Goal: Information Seeking & Learning: Learn about a topic

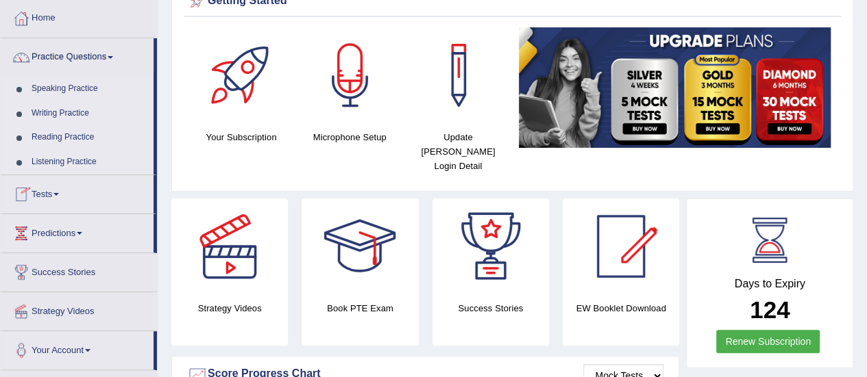
click at [51, 135] on link "Reading Practice" at bounding box center [89, 137] width 128 height 25
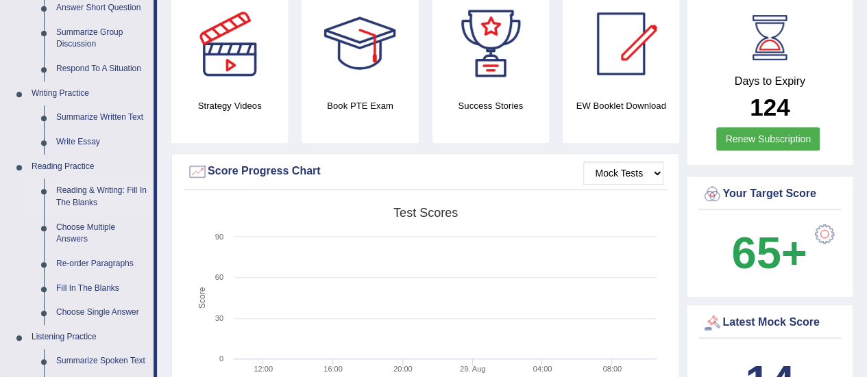
scroll to position [343, 0]
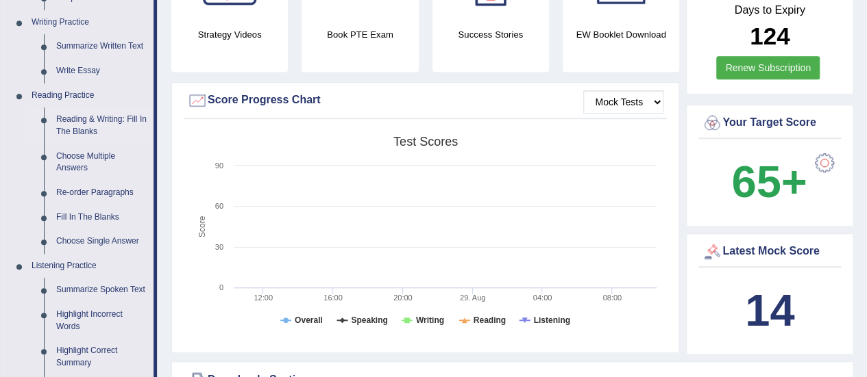
click at [99, 118] on link "Reading & Writing: Fill In The Blanks" at bounding box center [101, 126] width 103 height 36
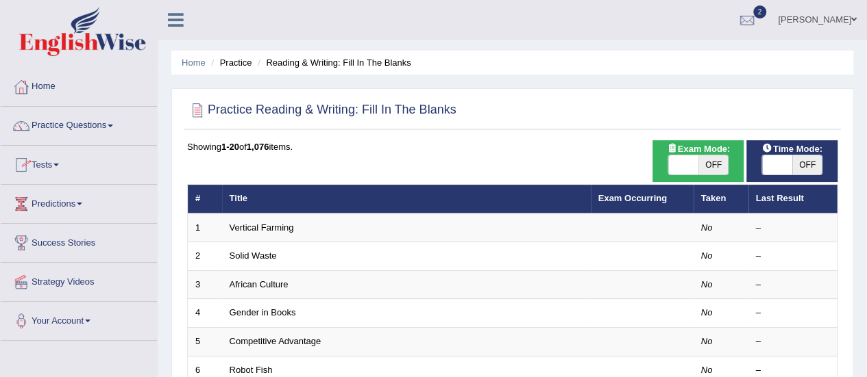
click at [807, 168] on span "OFF" at bounding box center [807, 165] width 30 height 19
checkbox input "true"
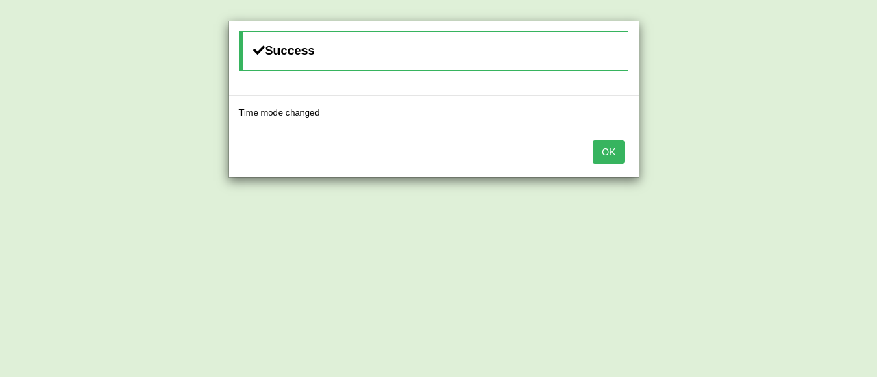
click at [607, 160] on button "OK" at bounding box center [609, 151] width 32 height 23
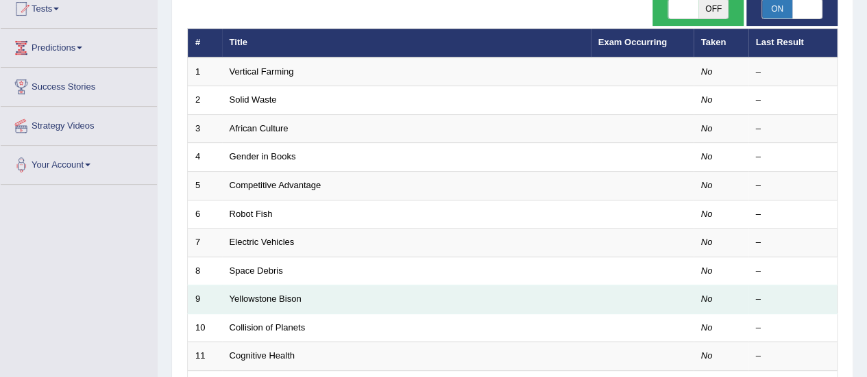
scroll to position [69, 0]
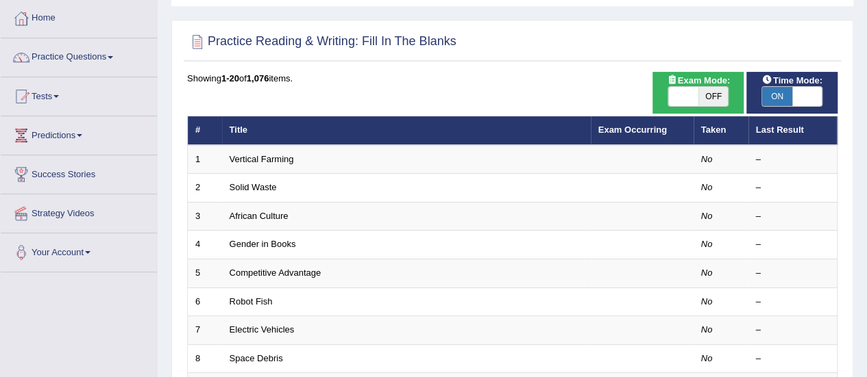
click at [705, 95] on span "OFF" at bounding box center [713, 96] width 30 height 19
checkbox input "true"
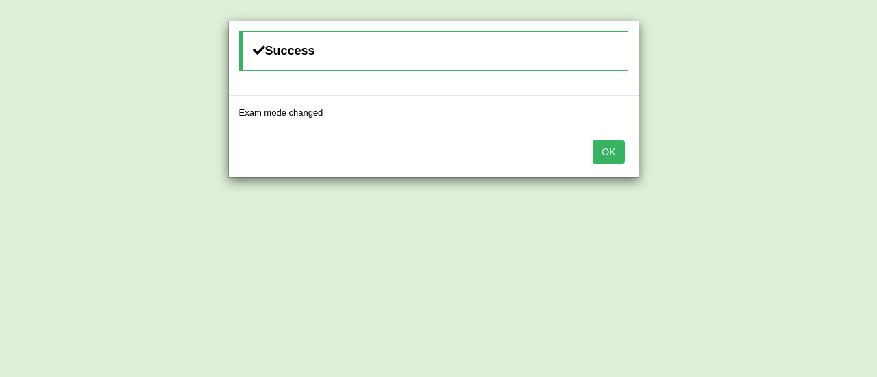
click at [608, 152] on button "OK" at bounding box center [609, 151] width 32 height 23
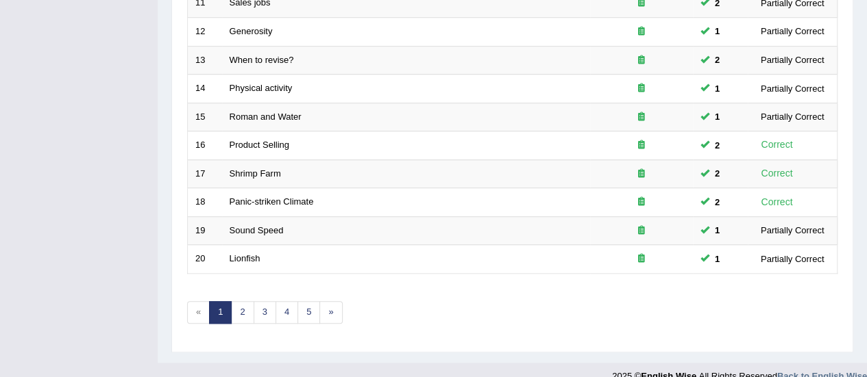
scroll to position [523, 0]
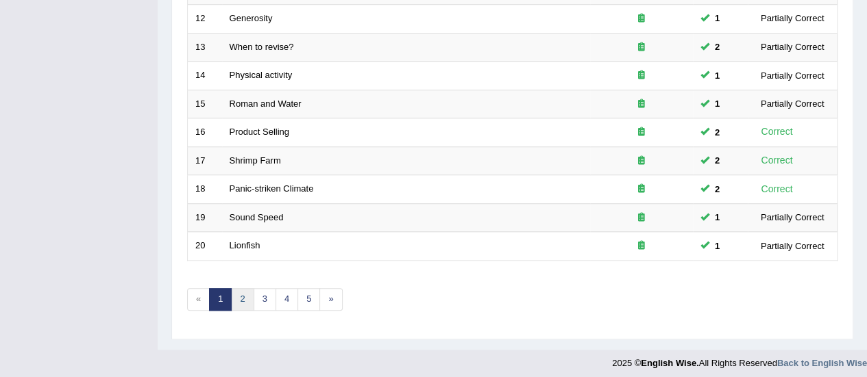
click at [243, 294] on link "2" at bounding box center [242, 299] width 23 height 23
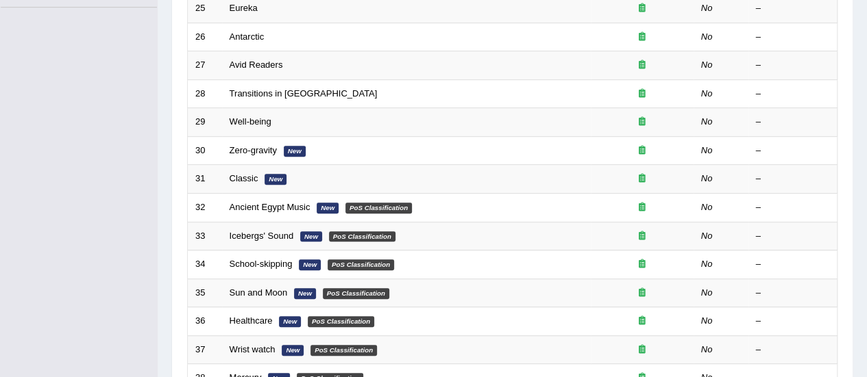
scroll to position [343, 0]
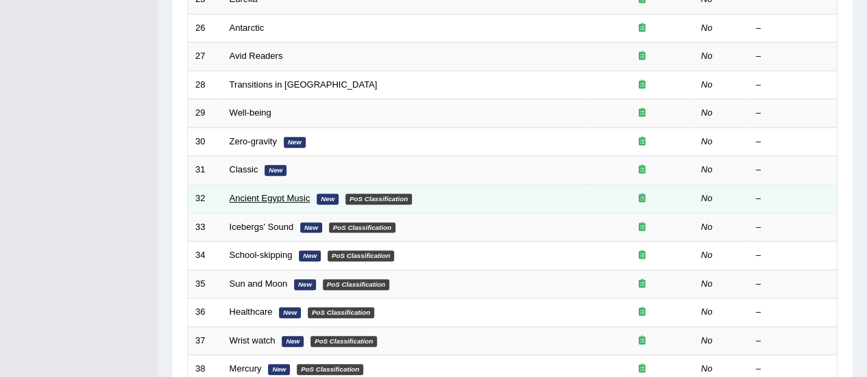
click at [269, 195] on link "Ancient Egypt Music" at bounding box center [270, 198] width 81 height 10
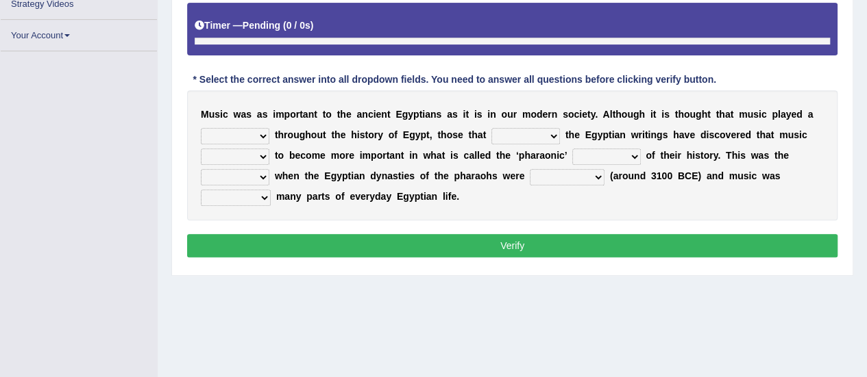
scroll to position [238, 0]
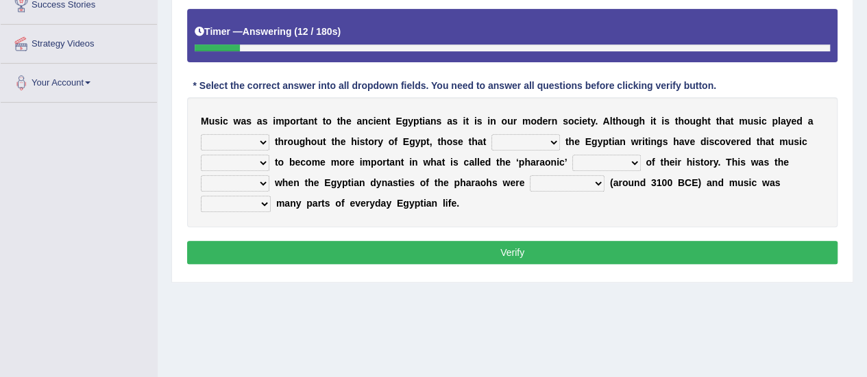
click at [260, 139] on select "role game response situation" at bounding box center [235, 142] width 69 height 16
select select "role"
click at [201, 134] on select "role game response situation" at bounding box center [235, 142] width 69 height 16
click at [554, 140] on select "need require confirm study" at bounding box center [525, 142] width 69 height 16
select select "study"
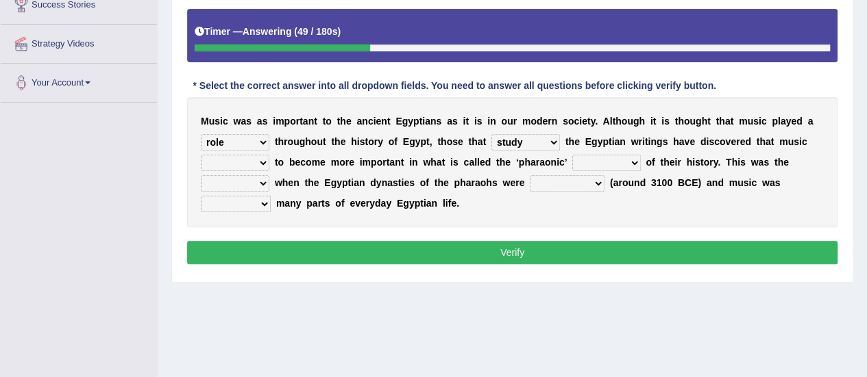
click at [491, 134] on select "need require confirm study" at bounding box center [525, 142] width 69 height 16
click at [262, 162] on select "predicted seemed like thought" at bounding box center [235, 163] width 69 height 16
select select "seemed"
click at [201, 155] on select "predicted seemed like thought" at bounding box center [235, 163] width 69 height 16
click at [624, 166] on select "period people place race" at bounding box center [606, 163] width 69 height 16
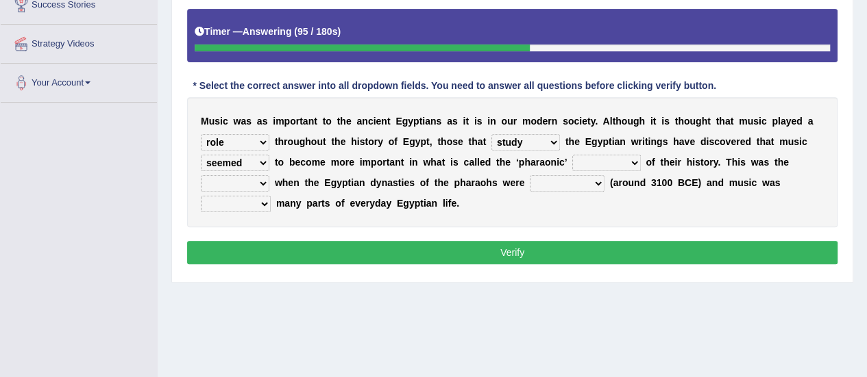
select select "period"
click at [572, 155] on select "period people place race" at bounding box center [606, 163] width 69 height 16
click at [264, 181] on select "result range time group" at bounding box center [235, 183] width 69 height 16
select select "result"
click at [201, 175] on select "result range time group" at bounding box center [235, 183] width 69 height 16
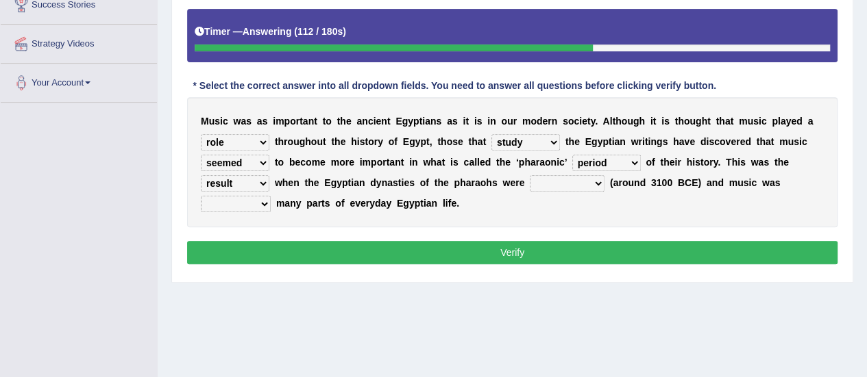
click at [581, 182] on select "contributed established constructed raised" at bounding box center [567, 183] width 75 height 16
select select "contributed"
click at [530, 175] on select "contributed established constructed raised" at bounding box center [567, 183] width 75 height 16
click at [260, 201] on select "found at found found from found in" at bounding box center [236, 204] width 70 height 16
select select "found in"
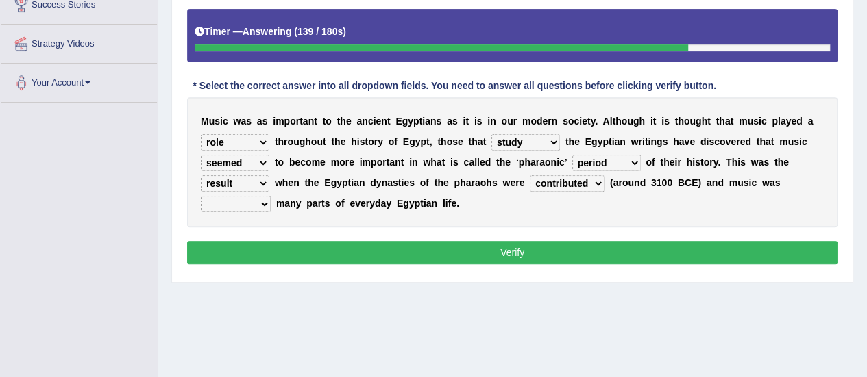
click at [201, 196] on select "found at found found from found in" at bounding box center [236, 204] width 70 height 16
drag, startPoint x: 323, startPoint y: 242, endPoint x: 307, endPoint y: 258, distance: 22.8
click at [323, 242] on button "Verify" at bounding box center [512, 252] width 650 height 23
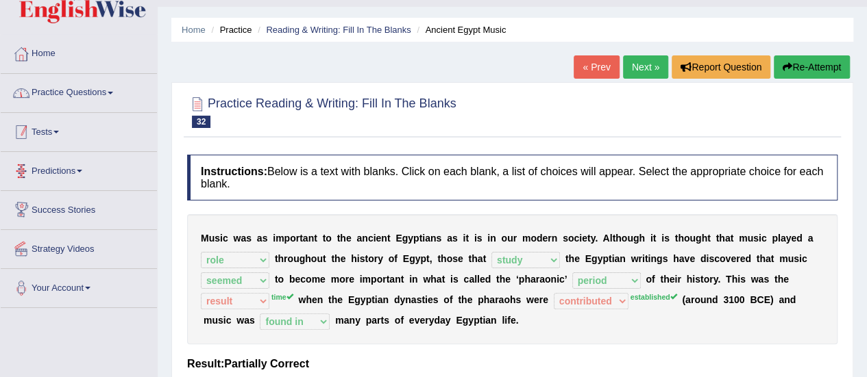
scroll to position [33, 0]
click at [649, 68] on link "Next »" at bounding box center [645, 66] width 45 height 23
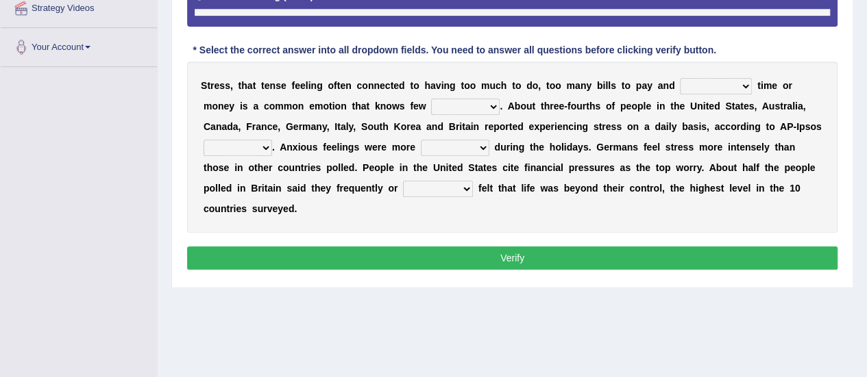
scroll to position [321, 0]
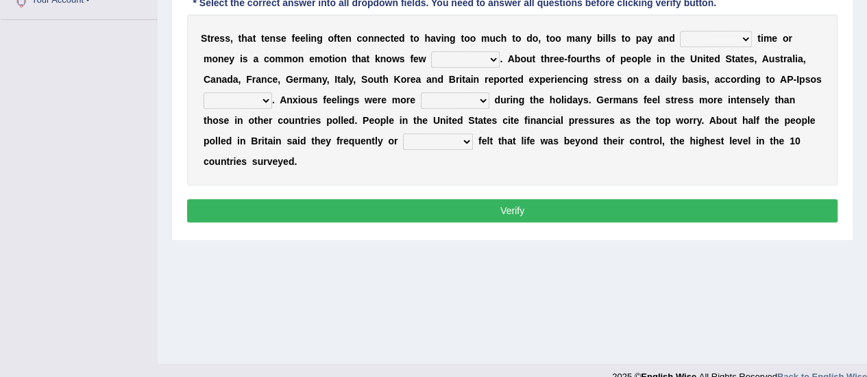
click at [746, 38] on select "not enough too much less rare" at bounding box center [716, 39] width 72 height 16
select select "not enough"
click at [680, 31] on select "not enough too much less rare" at bounding box center [716, 39] width 72 height 16
click at [488, 58] on select "people groups borders limit" at bounding box center [465, 59] width 69 height 16
select select "people"
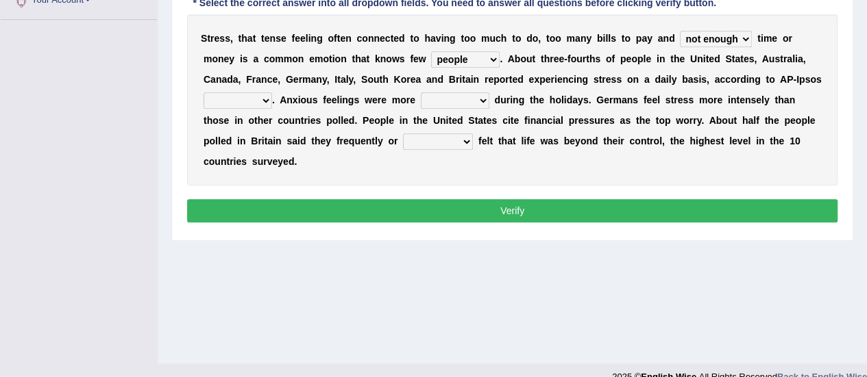
click at [431, 51] on select "people groups borders limit" at bounding box center [465, 59] width 69 height 16
click at [262, 99] on select "polling election selection choice" at bounding box center [237, 100] width 69 height 16
select select "polling"
click at [203, 92] on select "polling election selection choice" at bounding box center [237, 100] width 69 height 16
click at [474, 97] on select "random intense sporadic sparse" at bounding box center [455, 100] width 69 height 16
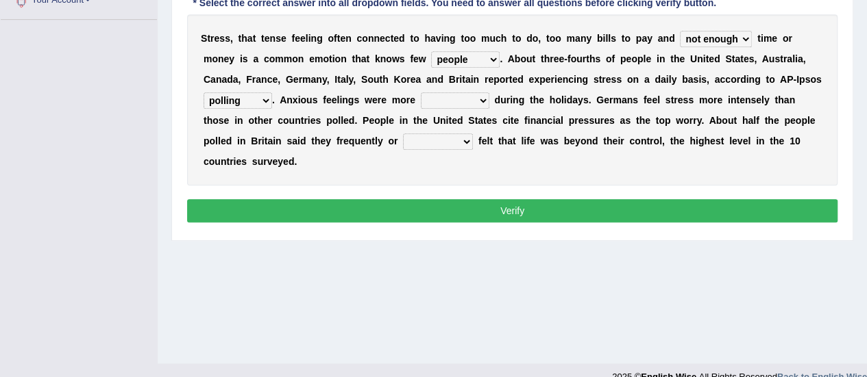
select select "random"
click at [421, 92] on select "random intense sporadic sparse" at bounding box center [455, 100] width 69 height 16
click at [451, 142] on select "always seldom sometimes often" at bounding box center [438, 142] width 70 height 16
select select "often"
click at [403, 134] on select "always seldom sometimes often" at bounding box center [438, 142] width 70 height 16
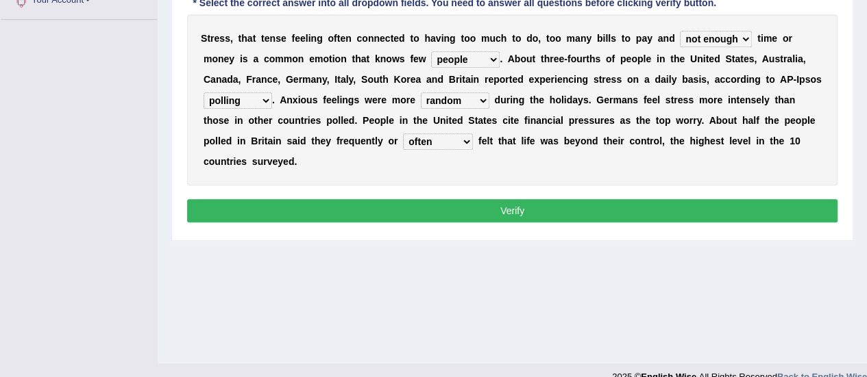
drag, startPoint x: 512, startPoint y: 207, endPoint x: 482, endPoint y: 223, distance: 34.0
click at [511, 210] on button "Verify" at bounding box center [512, 210] width 650 height 23
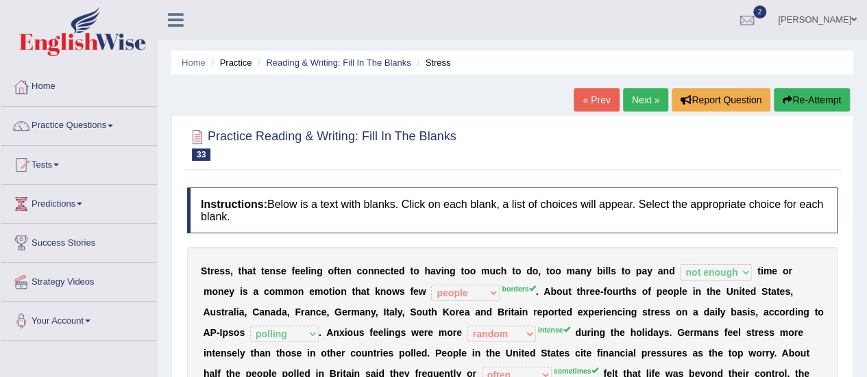
scroll to position [0, 0]
click at [649, 96] on link "Next »" at bounding box center [645, 99] width 45 height 23
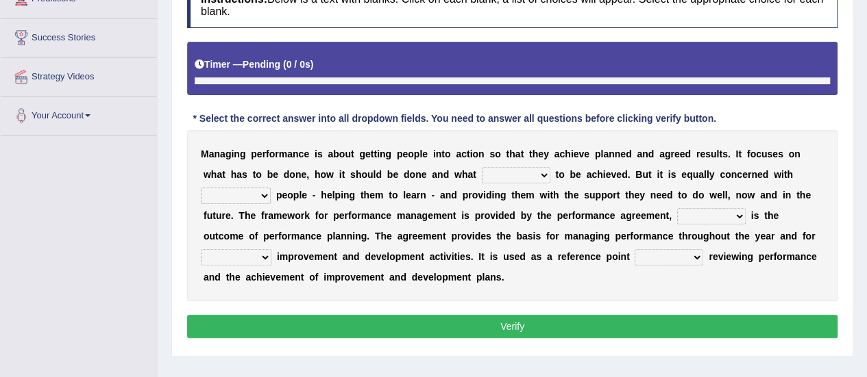
scroll to position [238, 0]
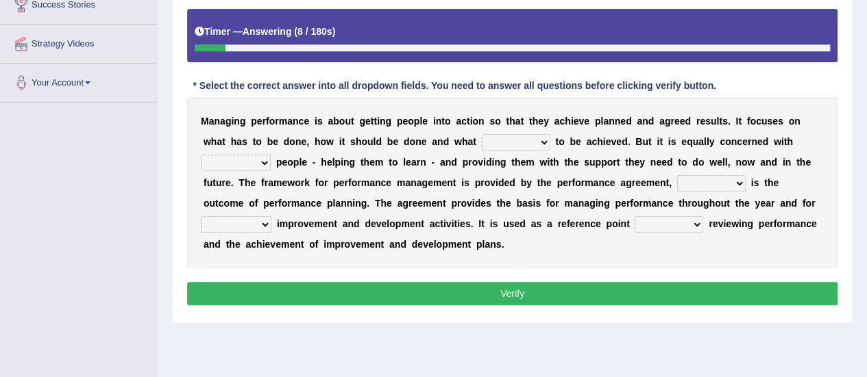
click at [540, 142] on select "is need must requires" at bounding box center [516, 142] width 69 height 16
select select "need"
click at [482, 134] on select "is need must requires" at bounding box center [516, 142] width 69 height 16
click at [262, 161] on select "developing evaluating recruiting alerting" at bounding box center [236, 163] width 70 height 16
click at [201, 155] on select "developing evaluating recruiting alerting" at bounding box center [236, 163] width 70 height 16
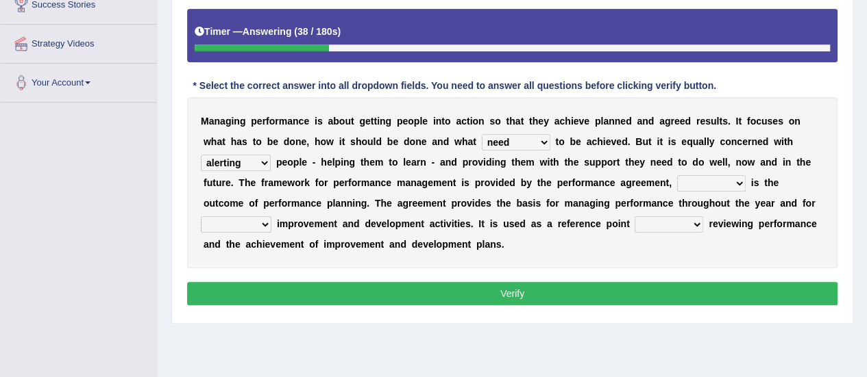
click at [258, 160] on select "developing evaluating recruiting alerting" at bounding box center [236, 163] width 70 height 16
click at [201, 155] on select "developing evaluating recruiting alerting" at bounding box center [236, 163] width 70 height 16
click at [266, 159] on select "developing evaluating recruiting alerting" at bounding box center [236, 163] width 70 height 16
select select "alerting"
click at [201, 155] on select "developing evaluating recruiting alerting" at bounding box center [236, 163] width 70 height 16
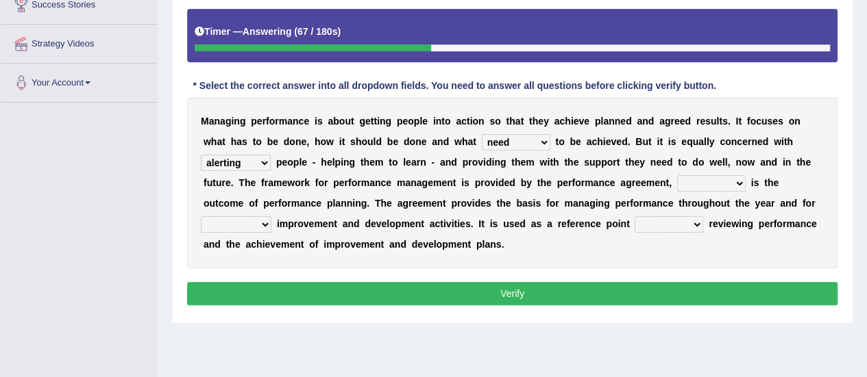
click at [740, 182] on select "what this which of which" at bounding box center [711, 183] width 69 height 16
click at [677, 175] on select "what this which of which" at bounding box center [711, 183] width 69 height 16
click at [733, 180] on select "what this which of which" at bounding box center [711, 183] width 69 height 16
select select "which"
click at [677, 175] on select "what this which of which" at bounding box center [711, 183] width 69 height 16
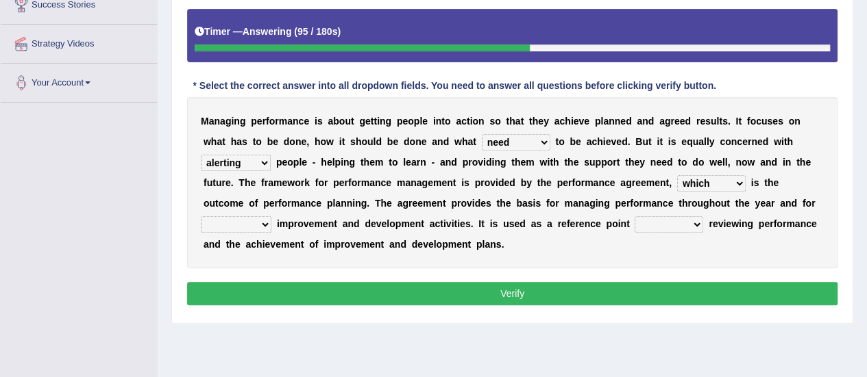
click at [260, 221] on select "guiding reassuring heralding concluding" at bounding box center [236, 224] width 71 height 16
select select "reassuring"
click at [201, 216] on select "guiding reassuring heralding concluding" at bounding box center [236, 224] width 71 height 16
click at [693, 223] on select "when as until since" at bounding box center [668, 224] width 69 height 16
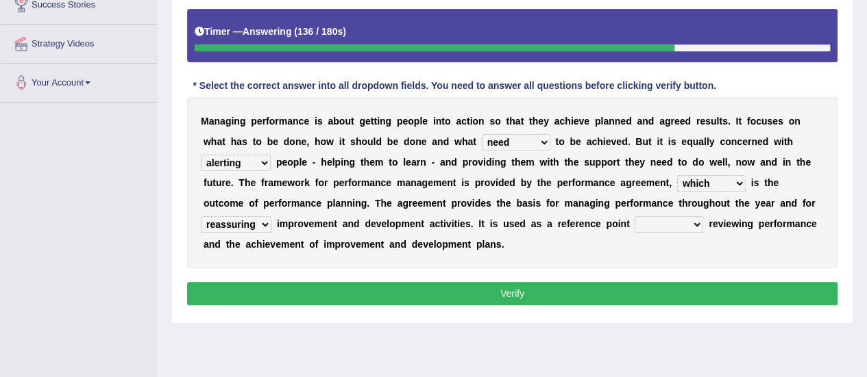
select select "when"
click at [634, 216] on select "when as until since" at bounding box center [668, 224] width 69 height 16
click at [522, 294] on button "Verify" at bounding box center [512, 293] width 650 height 23
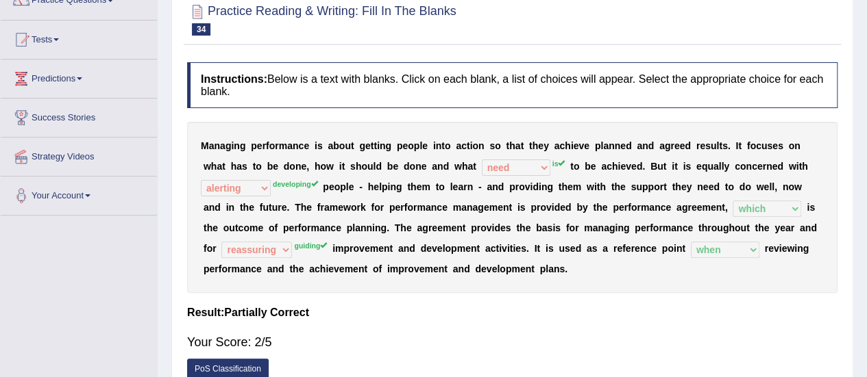
scroll to position [33, 0]
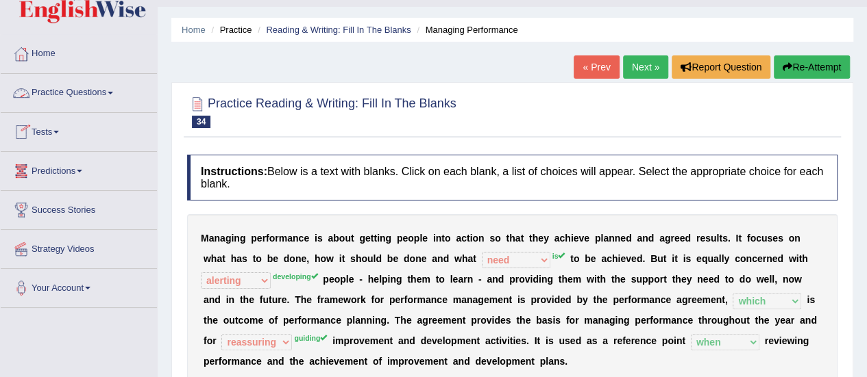
click at [118, 93] on link "Practice Questions" at bounding box center [79, 91] width 156 height 34
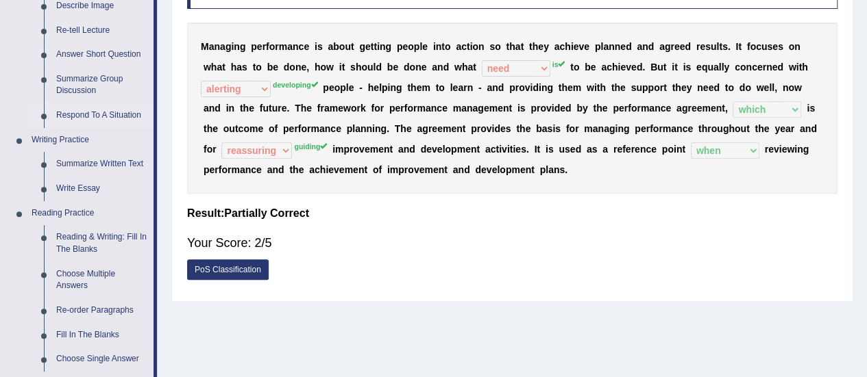
scroll to position [307, 0]
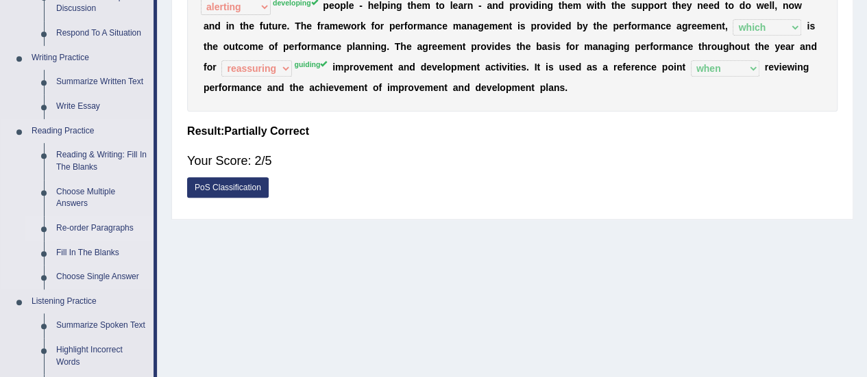
click at [75, 230] on link "Re-order Paragraphs" at bounding box center [101, 228] width 103 height 25
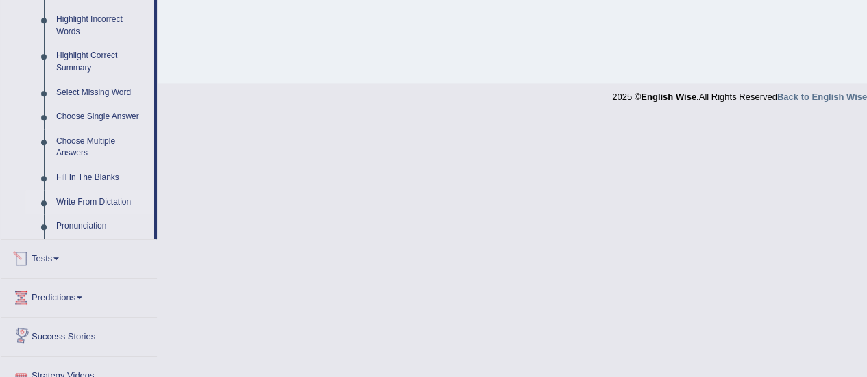
scroll to position [553, 0]
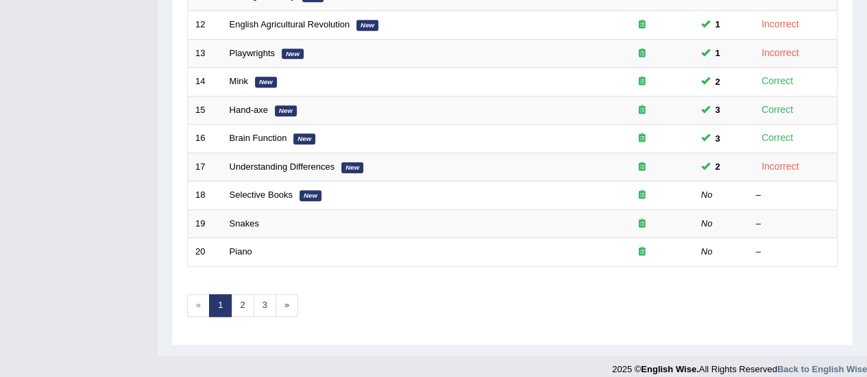
scroll to position [523, 0]
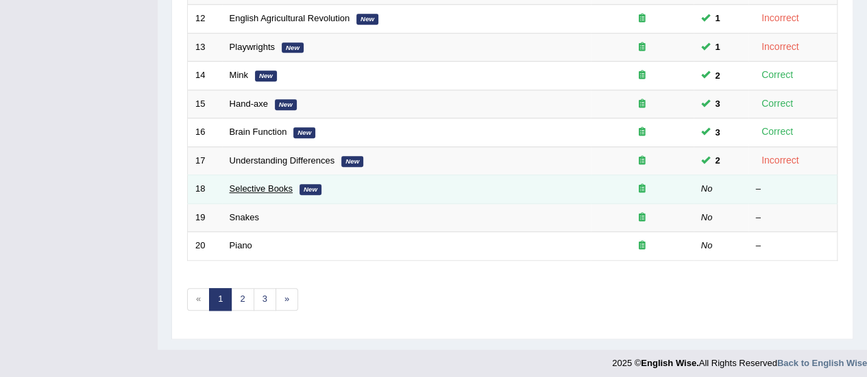
click at [258, 184] on link "Selective Books" at bounding box center [262, 189] width 64 height 10
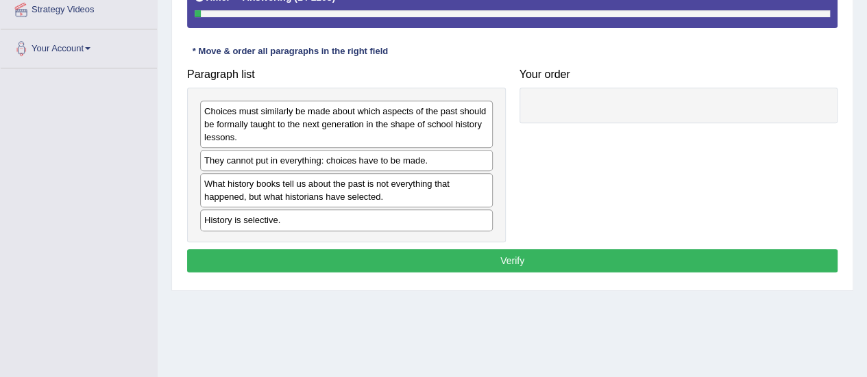
scroll to position [274, 0]
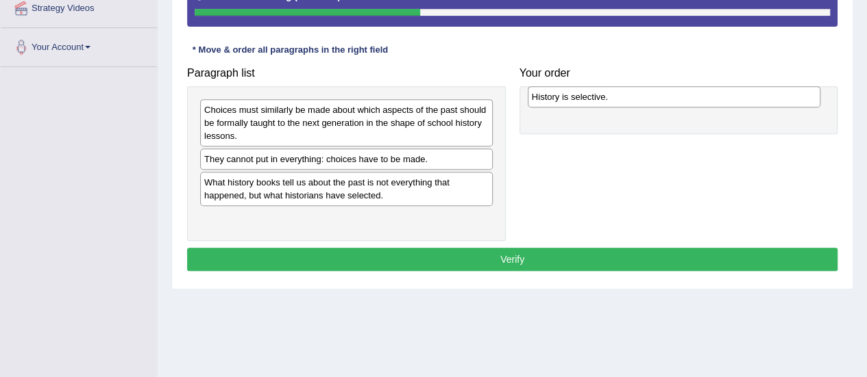
drag, startPoint x: 235, startPoint y: 219, endPoint x: 562, endPoint y: 98, distance: 348.3
click at [562, 98] on div "History is selective." at bounding box center [674, 96] width 293 height 21
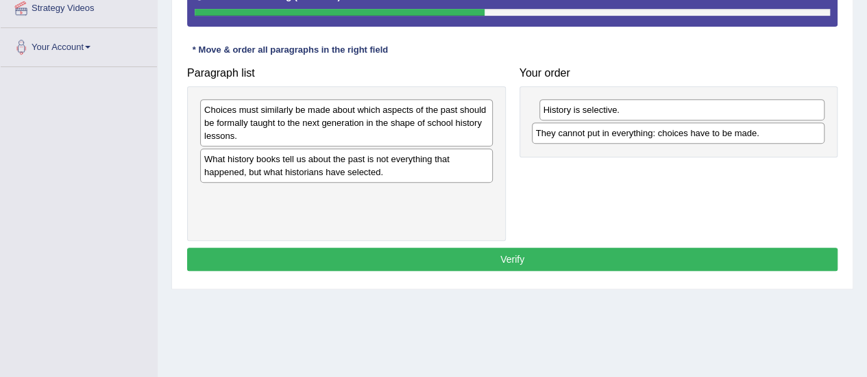
drag, startPoint x: 296, startPoint y: 158, endPoint x: 628, endPoint y: 133, distance: 332.5
click at [628, 133] on div "They cannot put in everything: choices have to be made." at bounding box center [678, 133] width 293 height 21
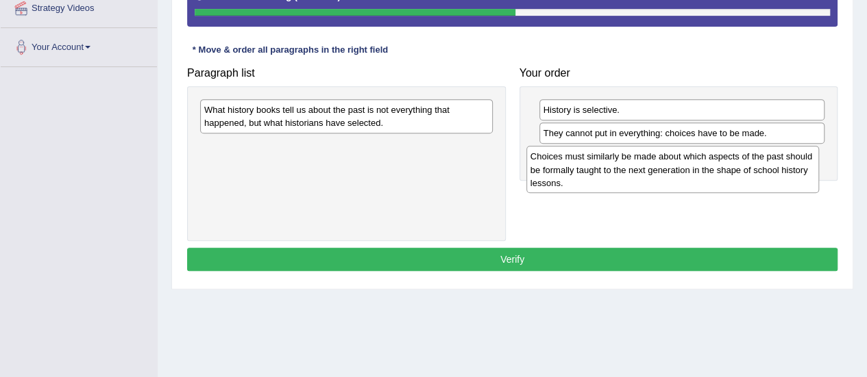
drag, startPoint x: 245, startPoint y: 118, endPoint x: 571, endPoint y: 162, distance: 329.1
click at [571, 164] on div "Choices must similarly be made about which aspects of the past should be formal…" at bounding box center [672, 169] width 293 height 47
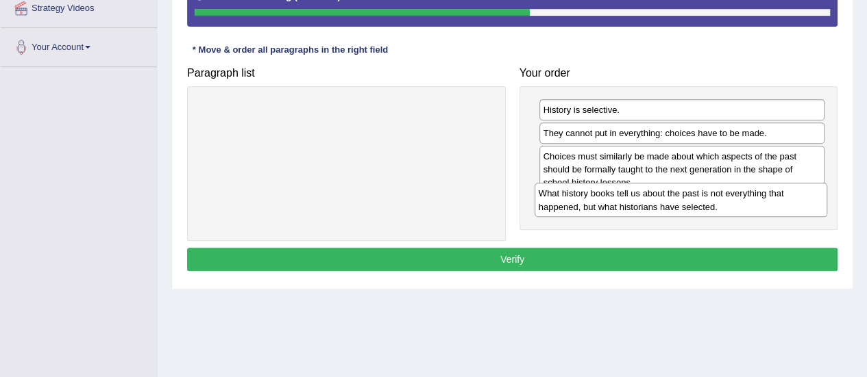
drag, startPoint x: 259, startPoint y: 121, endPoint x: 593, endPoint y: 206, distance: 344.8
click at [593, 206] on div "What history books tell us about the past is not everything that happened, but …" at bounding box center [680, 200] width 293 height 34
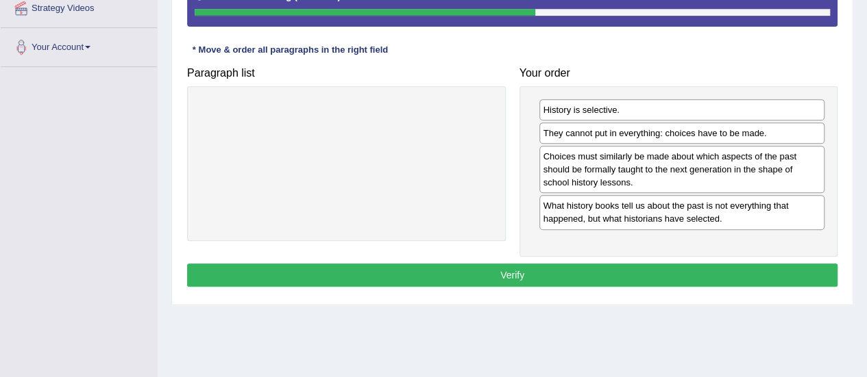
drag, startPoint x: 522, startPoint y: 273, endPoint x: 186, endPoint y: 259, distance: 336.0
click at [521, 273] on button "Verify" at bounding box center [512, 275] width 650 height 23
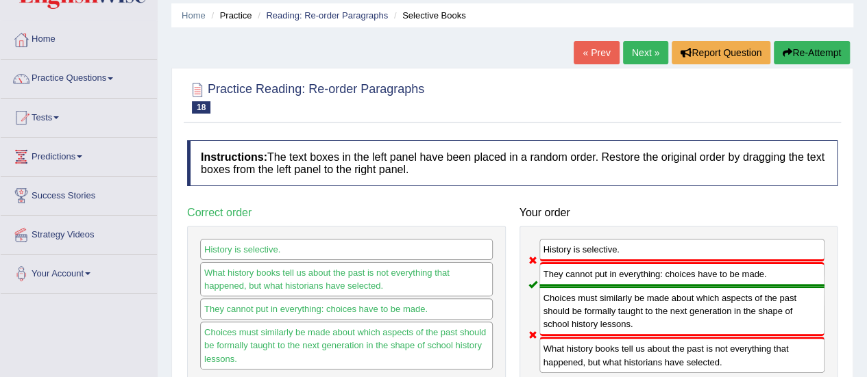
scroll to position [69, 0]
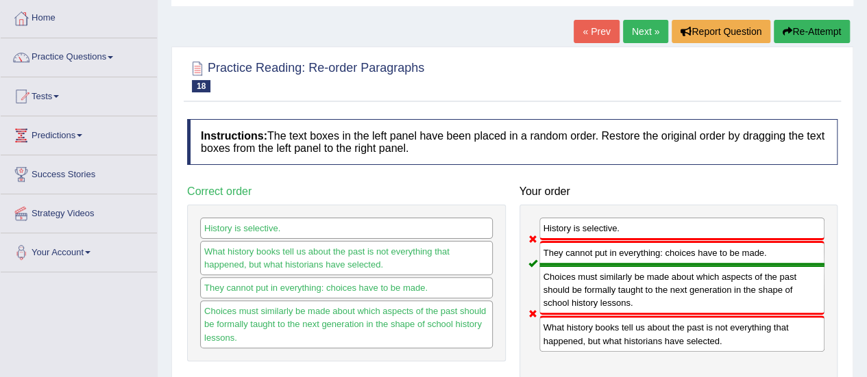
drag, startPoint x: 806, startPoint y: 33, endPoint x: 610, endPoint y: 73, distance: 200.6
click at [806, 33] on button "Re-Attempt" at bounding box center [811, 31] width 76 height 23
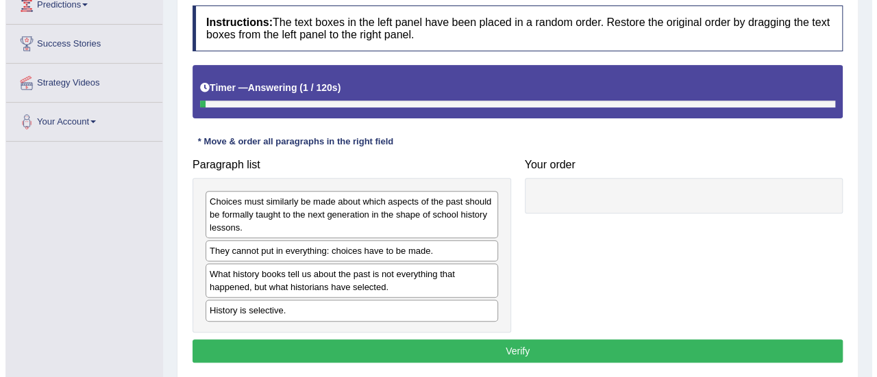
scroll to position [206, 0]
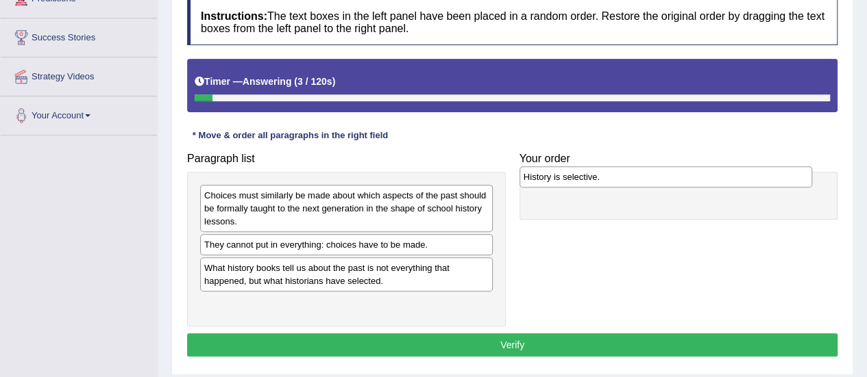
drag, startPoint x: 255, startPoint y: 305, endPoint x: 574, endPoint y: 179, distance: 343.2
click at [574, 179] on div "History is selective." at bounding box center [665, 176] width 293 height 21
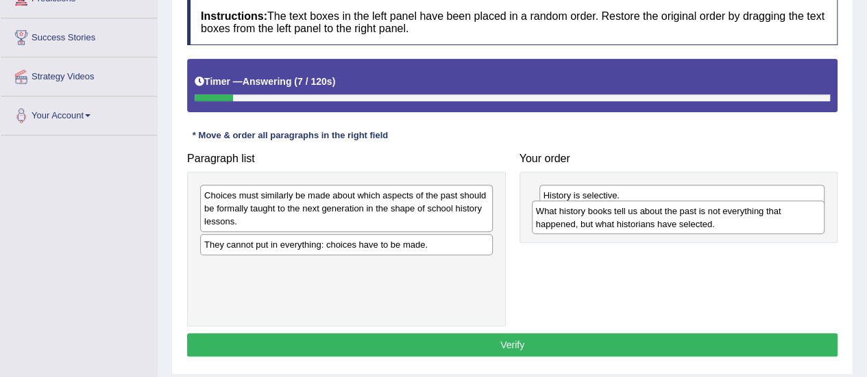
drag, startPoint x: 230, startPoint y: 273, endPoint x: 562, endPoint y: 217, distance: 336.3
click at [562, 217] on div "What history books tell us about the past is not everything that happened, but …" at bounding box center [678, 218] width 293 height 34
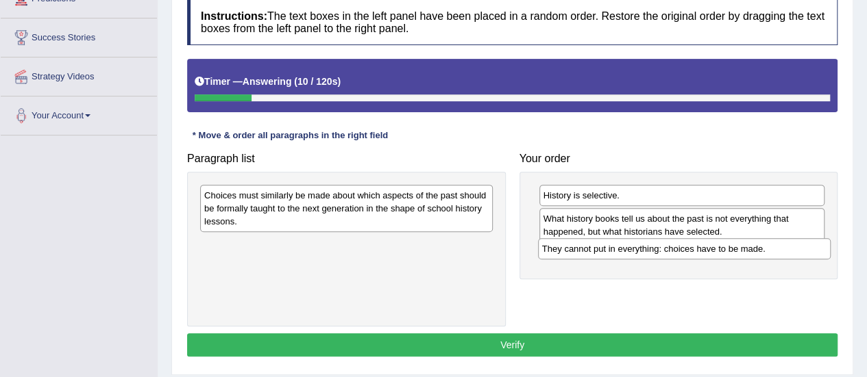
drag, startPoint x: 261, startPoint y: 257, endPoint x: 571, endPoint y: 252, distance: 309.7
click at [571, 252] on div "They cannot put in everything: choices have to be made." at bounding box center [684, 248] width 293 height 21
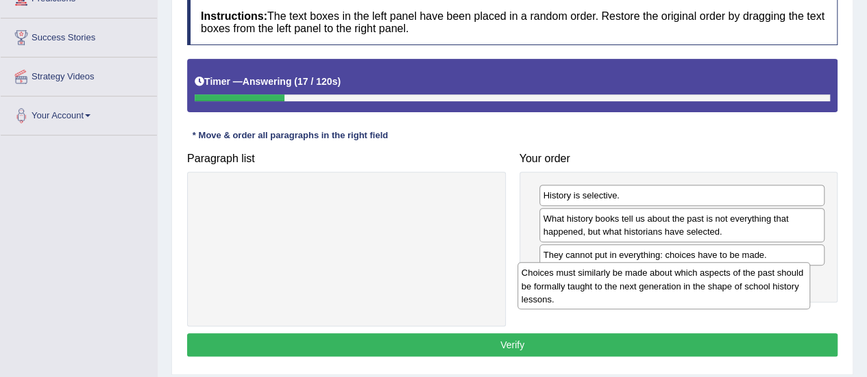
drag, startPoint x: 304, startPoint y: 240, endPoint x: 603, endPoint y: 293, distance: 303.3
click at [601, 295] on div "Choices must similarly be made about which aspects of the past should be formal…" at bounding box center [663, 285] width 293 height 47
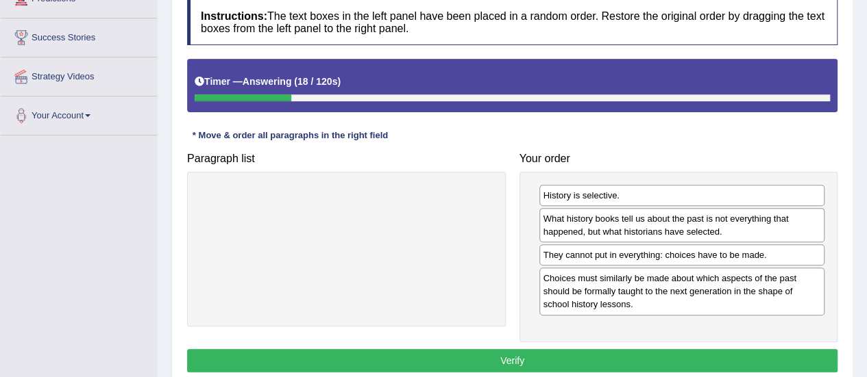
drag, startPoint x: 507, startPoint y: 357, endPoint x: 469, endPoint y: 339, distance: 42.3
click at [506, 354] on button "Verify" at bounding box center [512, 360] width 650 height 23
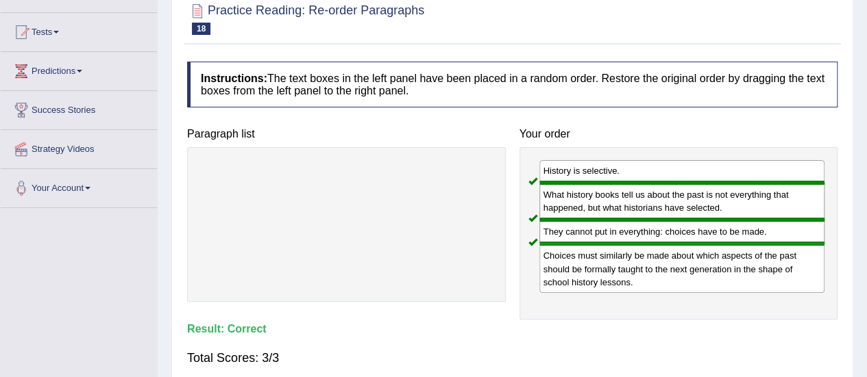
scroll to position [0, 0]
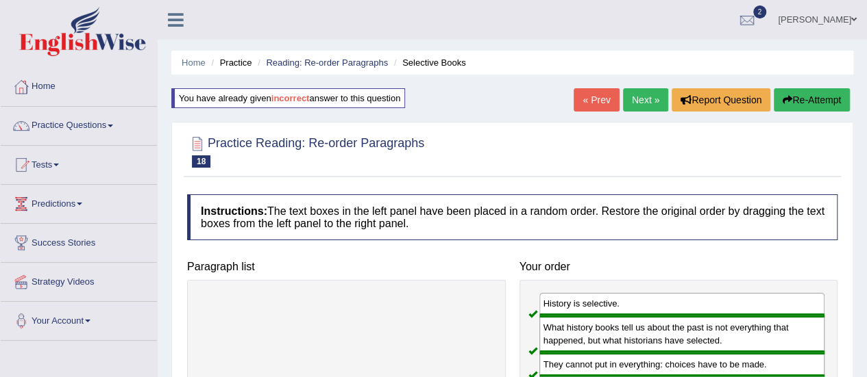
drag, startPoint x: 648, startPoint y: 99, endPoint x: 643, endPoint y: 110, distance: 12.9
click at [647, 99] on link "Next »" at bounding box center [645, 99] width 45 height 23
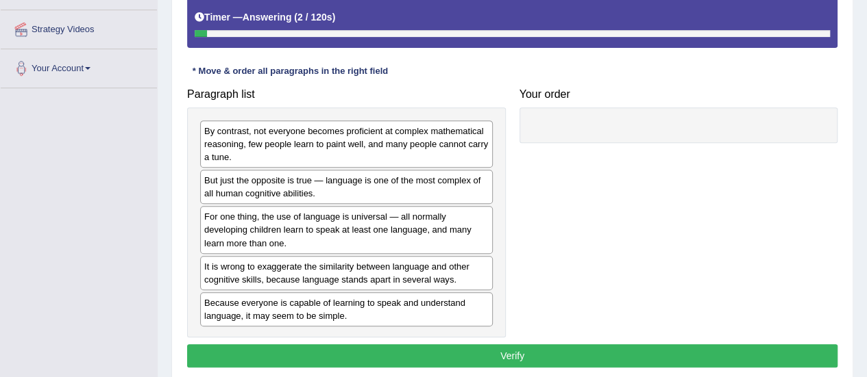
scroll to position [274, 0]
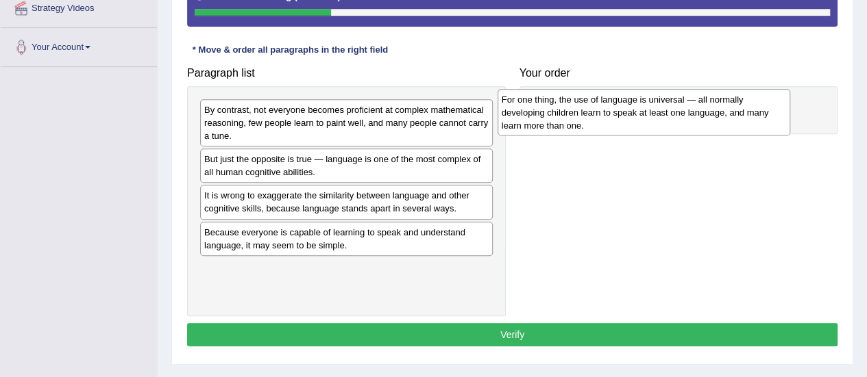
drag, startPoint x: 253, startPoint y: 210, endPoint x: 553, endPoint y: 114, distance: 314.2
click at [553, 114] on div "For one thing, the use of language is universal — all normally developing child…" at bounding box center [643, 112] width 293 height 47
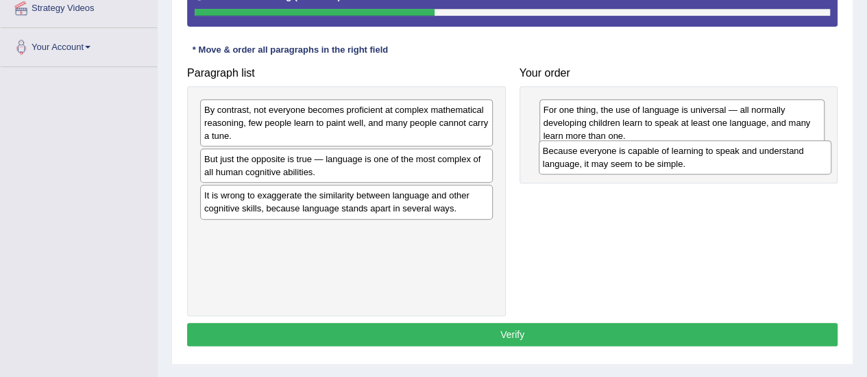
drag, startPoint x: 321, startPoint y: 247, endPoint x: 647, endPoint y: 157, distance: 337.7
click at [647, 157] on div "Because everyone is capable of learning to speak and understand language, it ma…" at bounding box center [684, 157] width 293 height 34
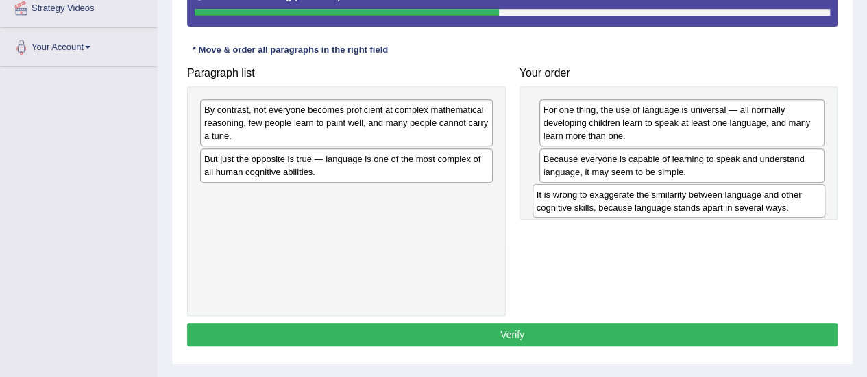
drag, startPoint x: 335, startPoint y: 202, endPoint x: 667, endPoint y: 202, distance: 332.3
click at [667, 202] on div "It is wrong to exaggerate the similarity between language and other cognitive s…" at bounding box center [678, 201] width 293 height 34
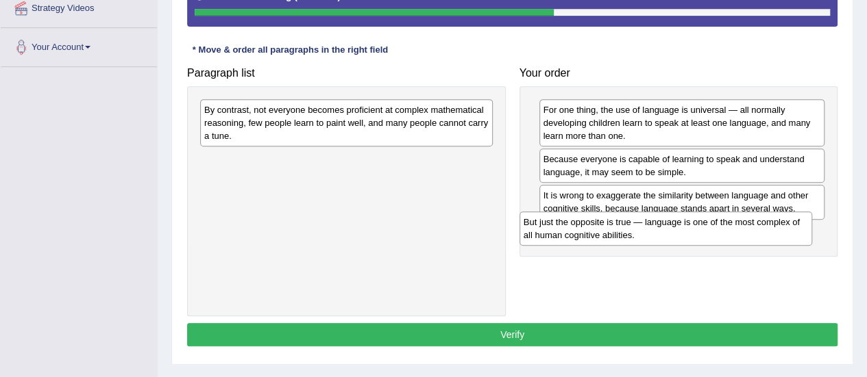
drag, startPoint x: 262, startPoint y: 184, endPoint x: 573, endPoint y: 236, distance: 315.4
click at [573, 236] on div "But just the opposite is true — language is one of the most complex of all huma…" at bounding box center [665, 229] width 293 height 34
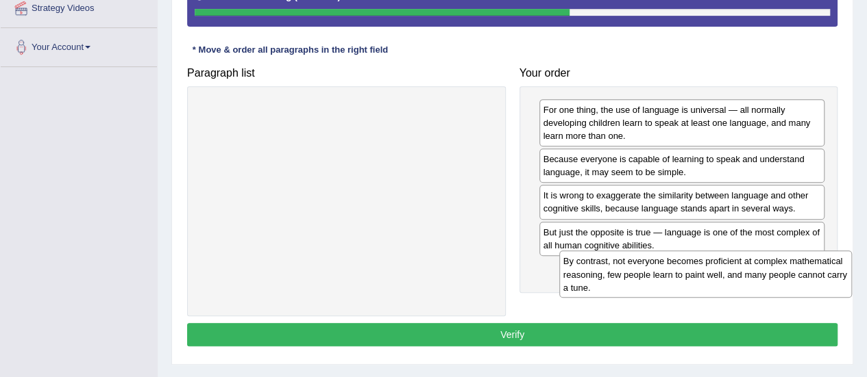
drag, startPoint x: 336, startPoint y: 150, endPoint x: 659, endPoint y: 269, distance: 344.6
click at [659, 271] on div "By contrast, not everyone becomes proficient at complex mathematical reasoning,…" at bounding box center [705, 274] width 293 height 47
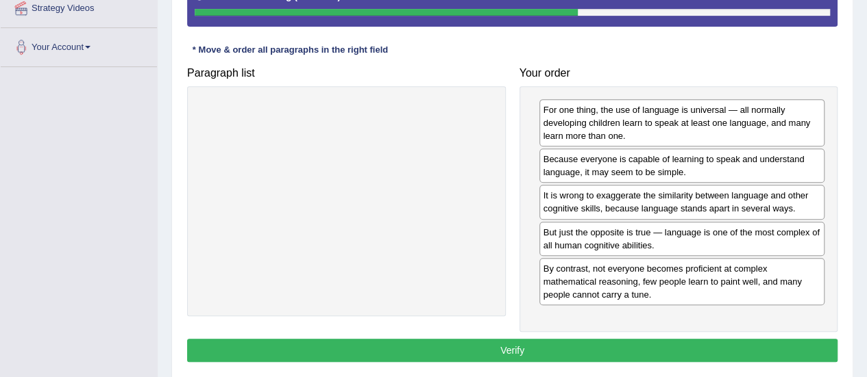
click at [482, 349] on button "Verify" at bounding box center [512, 350] width 650 height 23
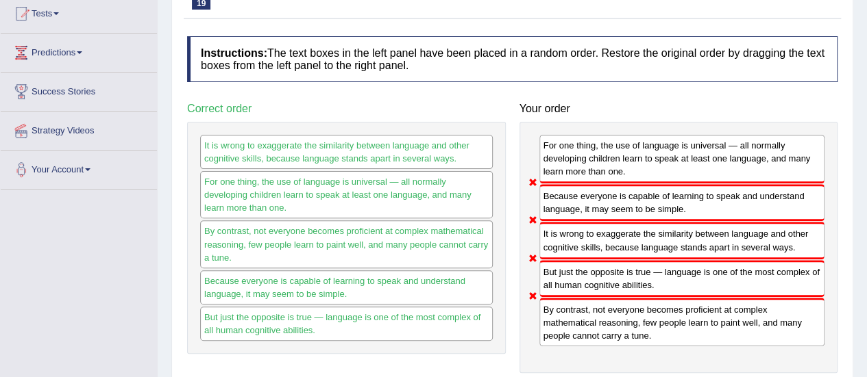
scroll to position [69, 0]
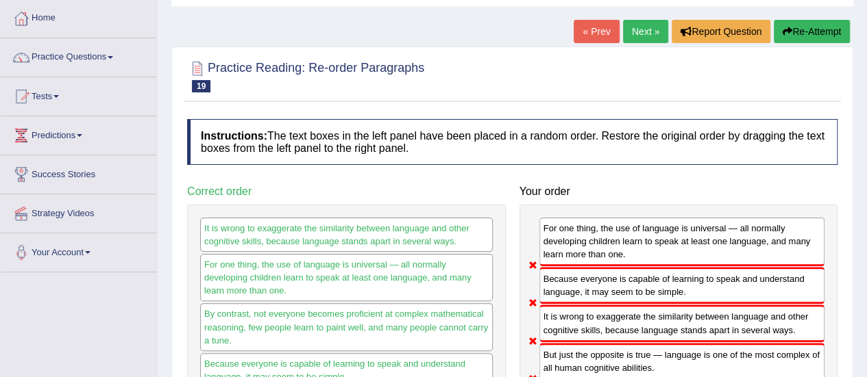
click at [641, 31] on link "Next »" at bounding box center [645, 31] width 45 height 23
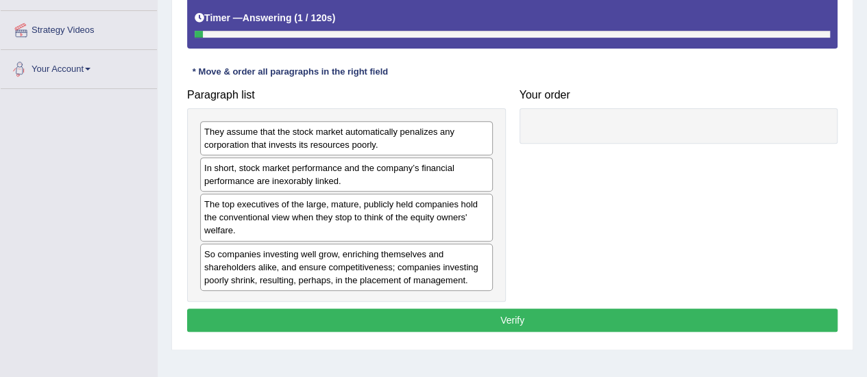
scroll to position [274, 0]
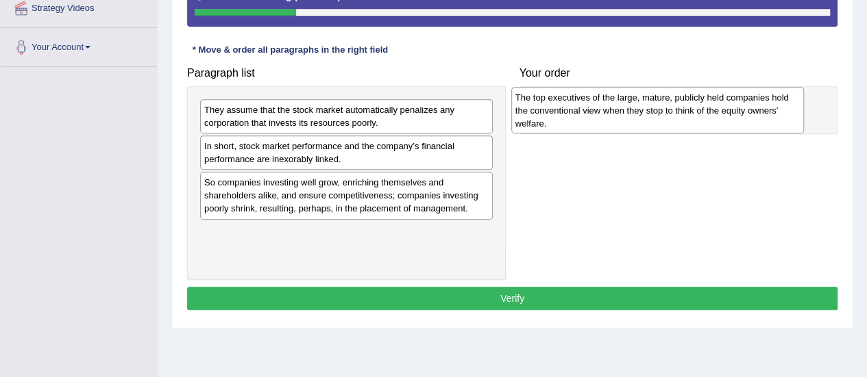
drag, startPoint x: 257, startPoint y: 197, endPoint x: 568, endPoint y: 112, distance: 322.2
click at [568, 112] on div "The top executives of the large, mature, publicly held companies hold the conve…" at bounding box center [657, 110] width 293 height 47
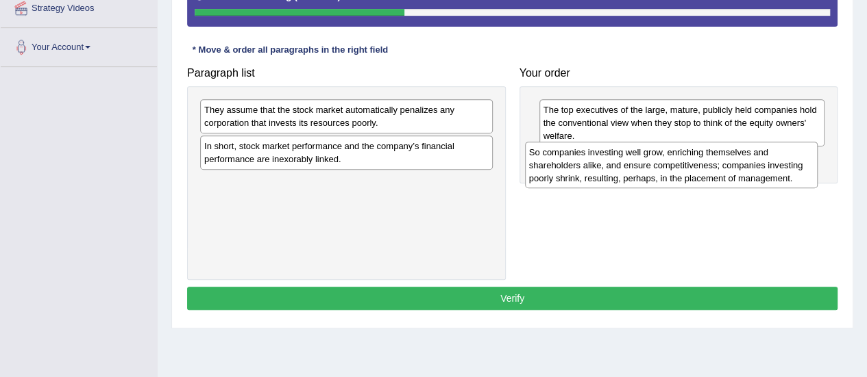
drag, startPoint x: 255, startPoint y: 192, endPoint x: 580, endPoint y: 162, distance: 326.1
click at [580, 162] on div "So companies investing well grow, enriching themselves and shareholders alike, …" at bounding box center [671, 165] width 293 height 47
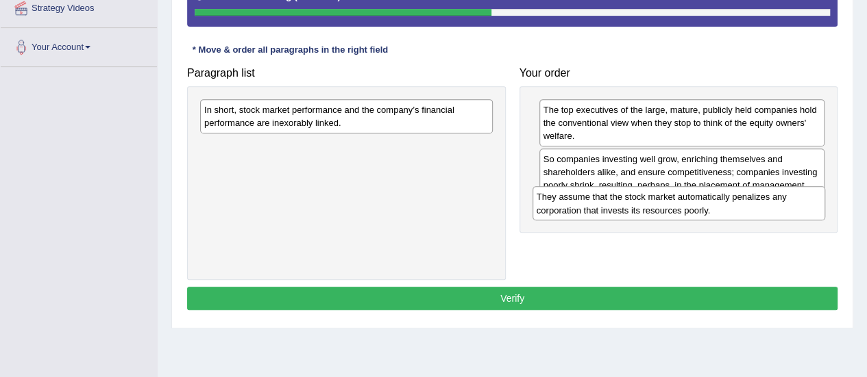
drag, startPoint x: 317, startPoint y: 114, endPoint x: 649, endPoint y: 202, distance: 343.6
click at [649, 202] on div "They assume that the stock market automatically penalizes any corporation that …" at bounding box center [678, 203] width 293 height 34
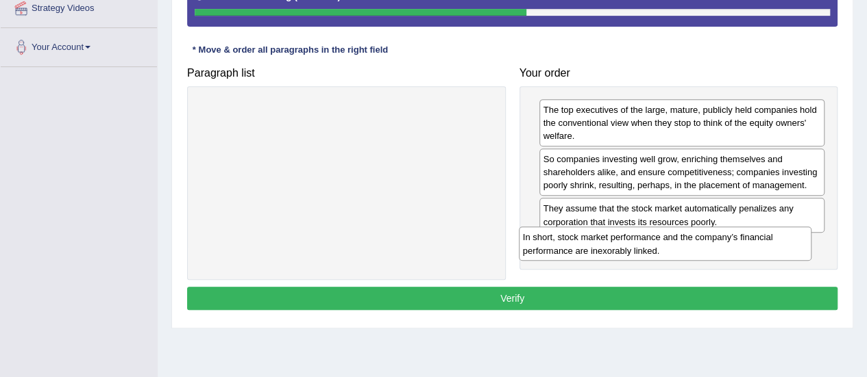
drag, startPoint x: 253, startPoint y: 120, endPoint x: 573, endPoint y: 250, distance: 346.0
click at [573, 251] on div "In short, stock market performance and the company’s financial performance are …" at bounding box center [665, 244] width 293 height 34
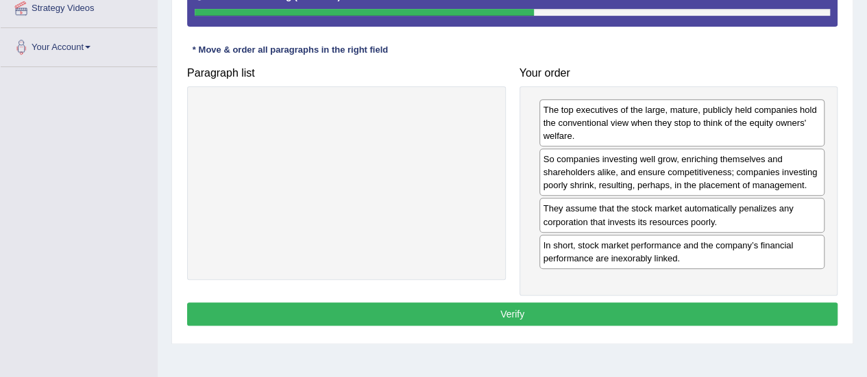
drag, startPoint x: 493, startPoint y: 304, endPoint x: 464, endPoint y: 292, distance: 31.3
click at [488, 303] on button "Verify" at bounding box center [512, 314] width 650 height 23
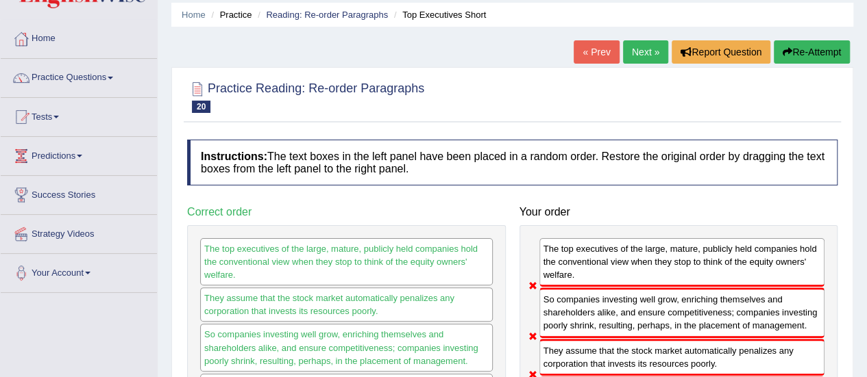
scroll to position [0, 0]
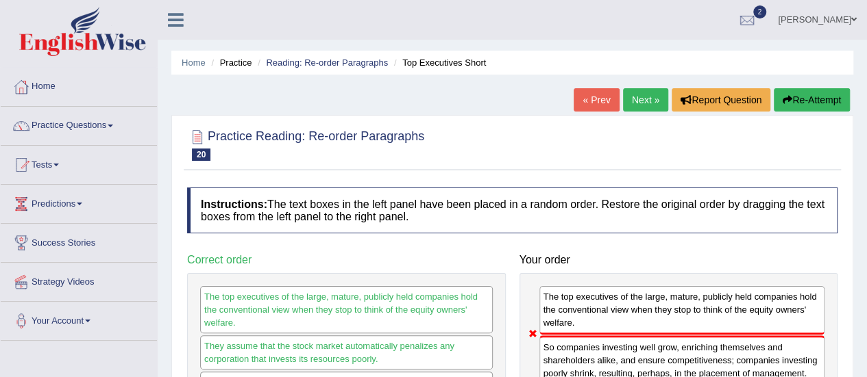
drag, startPoint x: 797, startPoint y: 97, endPoint x: 788, endPoint y: 98, distance: 8.9
click at [797, 97] on button "Re-Attempt" at bounding box center [811, 99] width 76 height 23
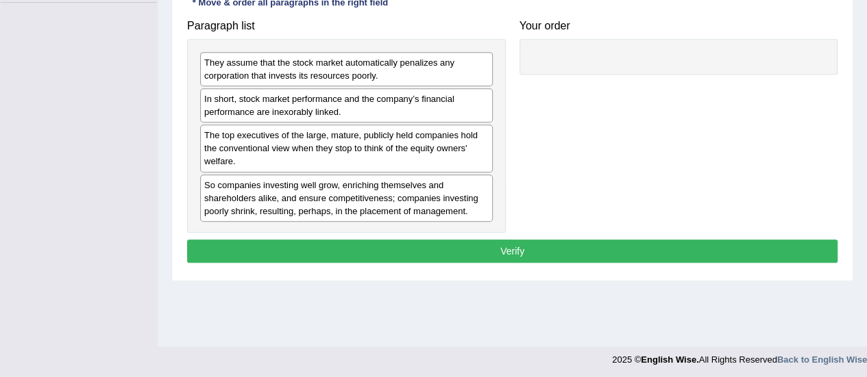
scroll to position [341, 0]
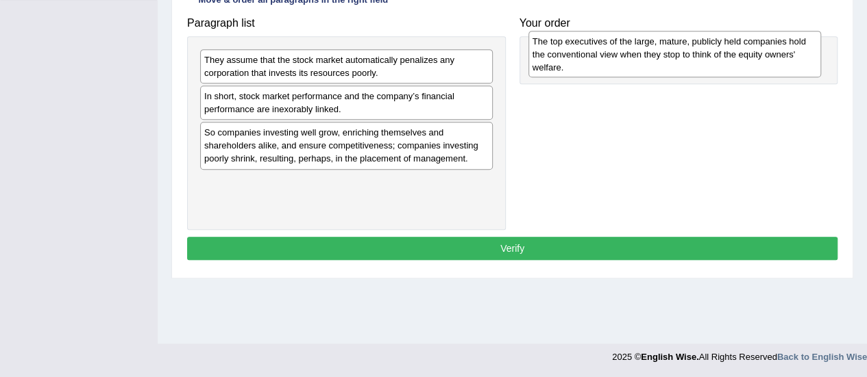
drag, startPoint x: 243, startPoint y: 135, endPoint x: 567, endPoint y: 43, distance: 337.5
click at [569, 44] on div "The top executives of the large, mature, publicly held companies hold the conve…" at bounding box center [674, 54] width 293 height 47
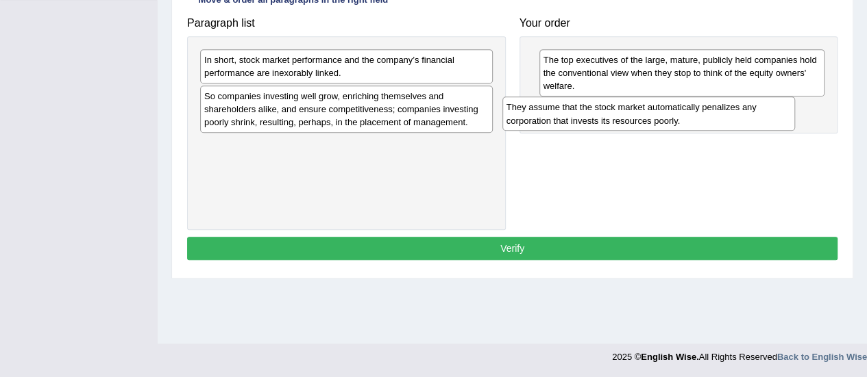
drag, startPoint x: 243, startPoint y: 65, endPoint x: 546, endPoint y: 112, distance: 306.5
click at [546, 112] on div "They assume that the stock market automatically penalizes any corporation that …" at bounding box center [648, 114] width 293 height 34
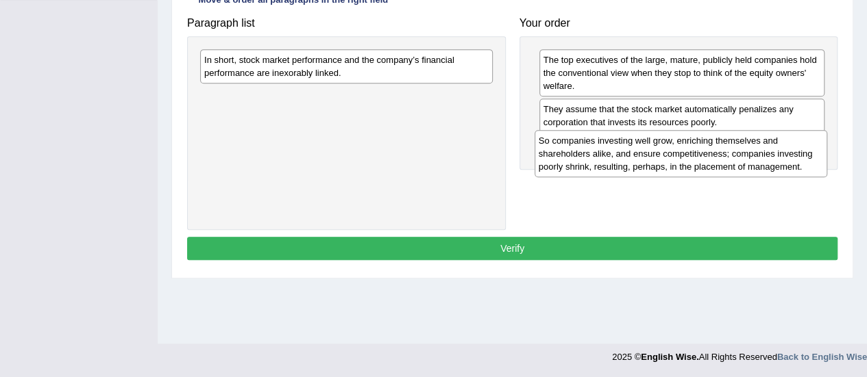
drag, startPoint x: 343, startPoint y: 112, endPoint x: 564, endPoint y: 127, distance: 221.8
click at [663, 151] on div "So companies investing well grow, enriching themselves and shareholders alike, …" at bounding box center [680, 153] width 293 height 47
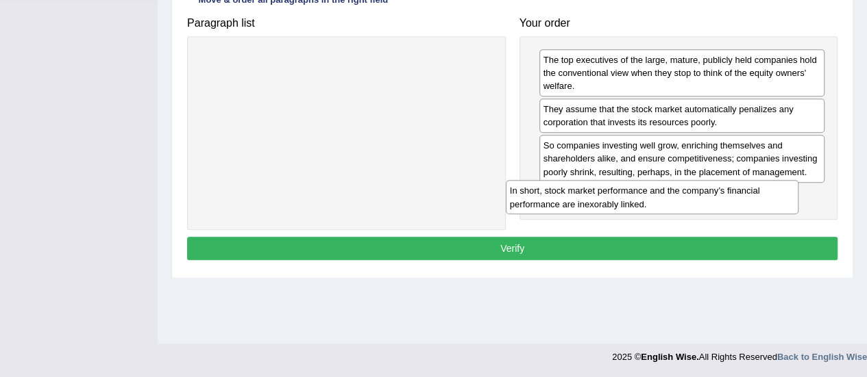
drag, startPoint x: 413, startPoint y: 64, endPoint x: 699, endPoint y: 197, distance: 315.4
click at [718, 195] on div "In short, stock market performance and the company’s financial performance are …" at bounding box center [652, 197] width 293 height 34
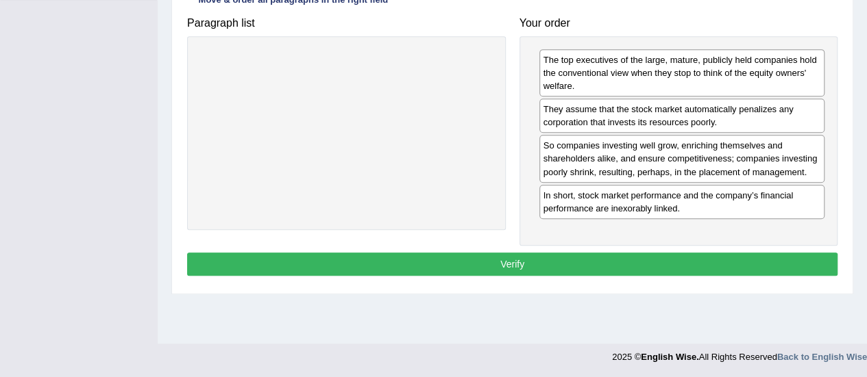
click at [473, 260] on button "Verify" at bounding box center [512, 264] width 650 height 23
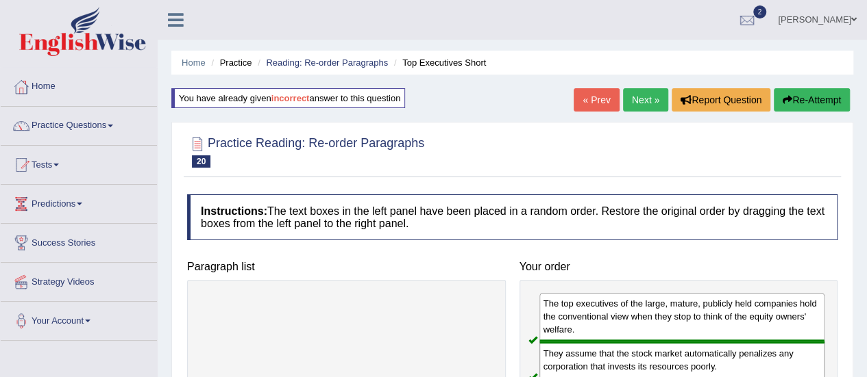
scroll to position [69, 0]
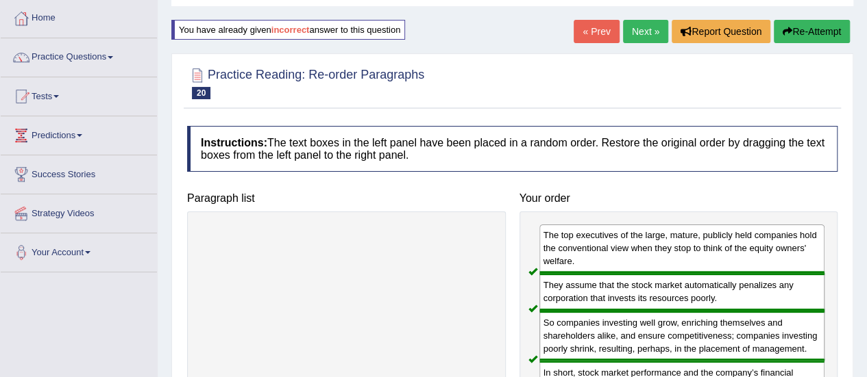
click at [649, 31] on link "Next »" at bounding box center [645, 31] width 45 height 23
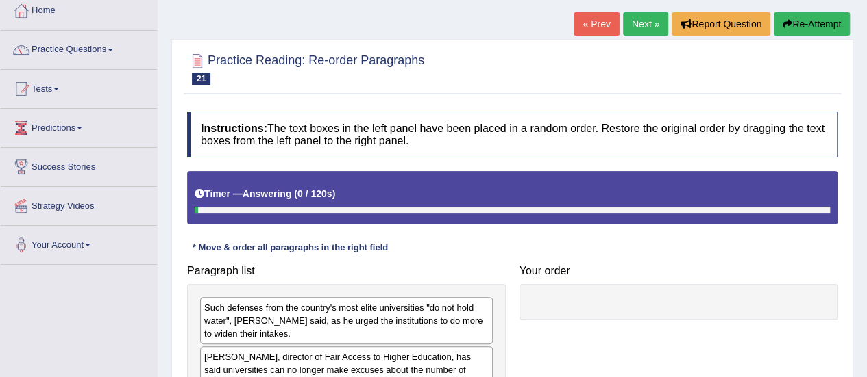
scroll to position [274, 0]
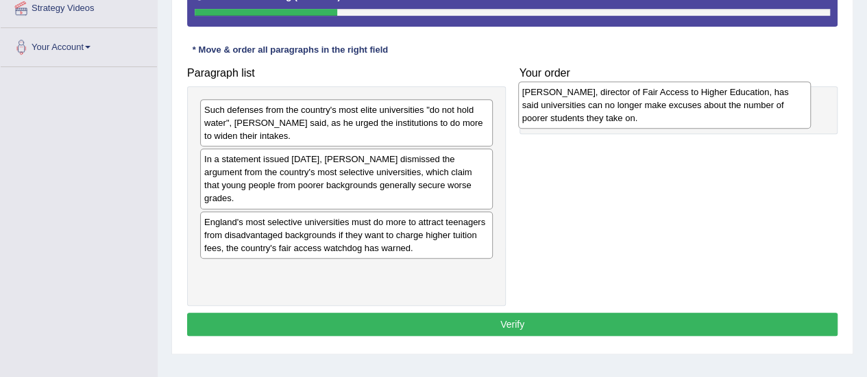
drag, startPoint x: 234, startPoint y: 173, endPoint x: 548, endPoint y: 102, distance: 321.8
click at [551, 106] on div "[PERSON_NAME], director of Fair Access to Higher Education, has said universiti…" at bounding box center [664, 105] width 293 height 47
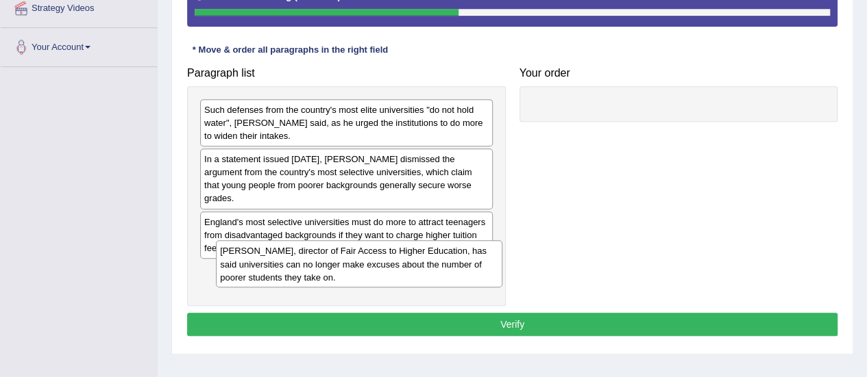
drag, startPoint x: 570, startPoint y: 123, endPoint x: 245, endPoint y: 254, distance: 350.7
click at [245, 254] on div "[PERSON_NAME], director of Fair Access to Higher Education, has said universiti…" at bounding box center [359, 263] width 286 height 47
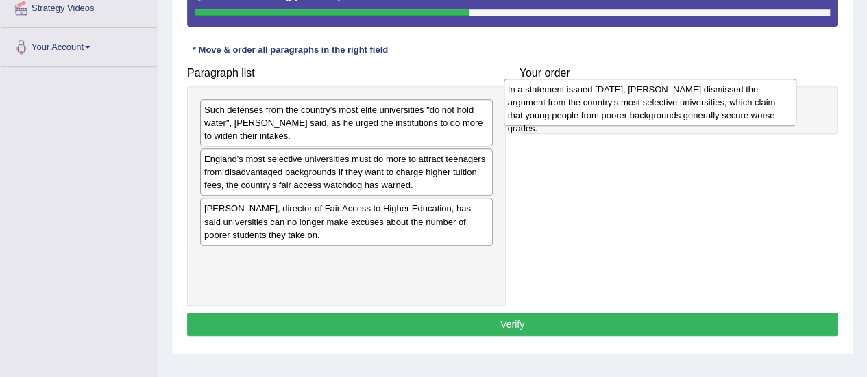
drag, startPoint x: 236, startPoint y: 172, endPoint x: 536, endPoint y: 106, distance: 308.0
click at [536, 106] on div "In a statement issued [DATE], [PERSON_NAME] dismissed the argument from the cou…" at bounding box center [650, 102] width 293 height 47
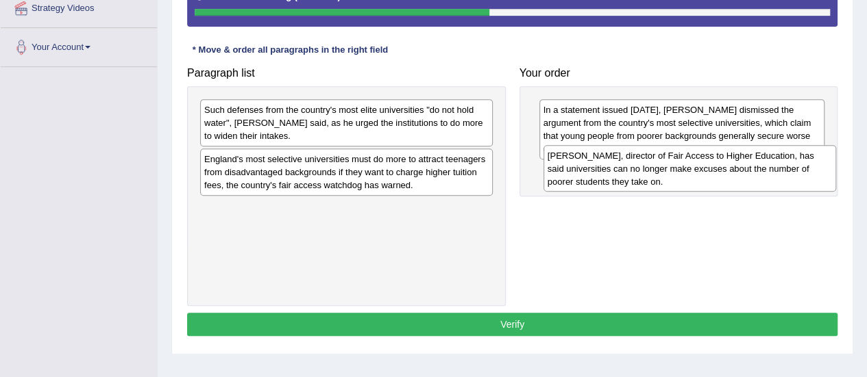
drag, startPoint x: 244, startPoint y: 221, endPoint x: 587, endPoint y: 169, distance: 347.2
click at [587, 169] on div "[PERSON_NAME], director of Fair Access to Higher Education, has said universiti…" at bounding box center [689, 168] width 293 height 47
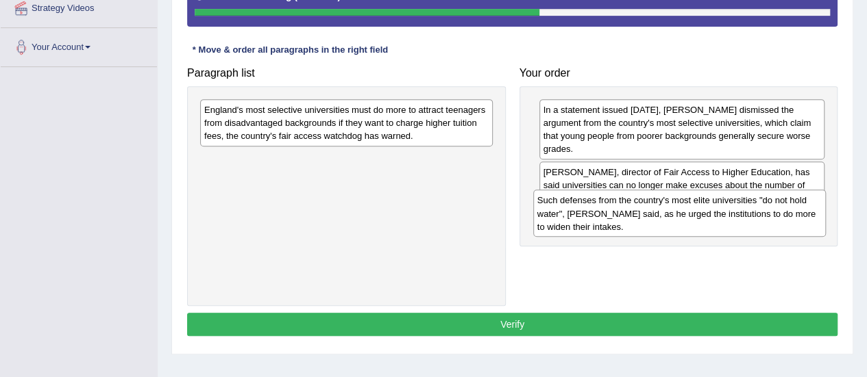
drag, startPoint x: 258, startPoint y: 122, endPoint x: 588, endPoint y: 204, distance: 340.3
click at [590, 212] on div "Such defenses from the country's most elite universities "do not hold water", P…" at bounding box center [679, 213] width 293 height 47
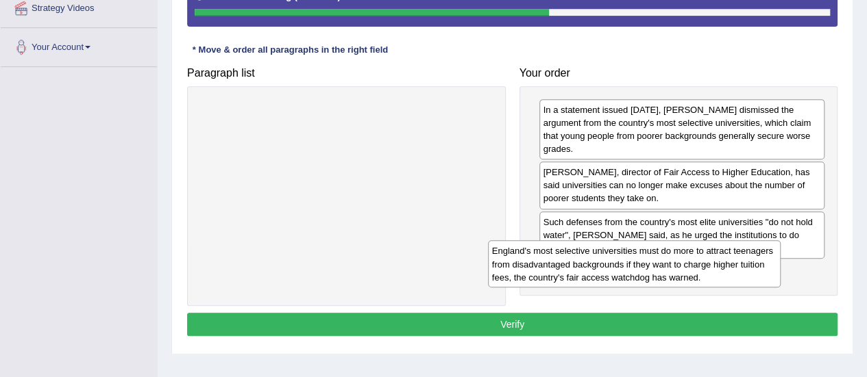
drag, startPoint x: 367, startPoint y: 125, endPoint x: 656, endPoint y: 261, distance: 319.0
click at [656, 262] on div "England's most selective universities must do more to attract teenagers from di…" at bounding box center [634, 263] width 293 height 47
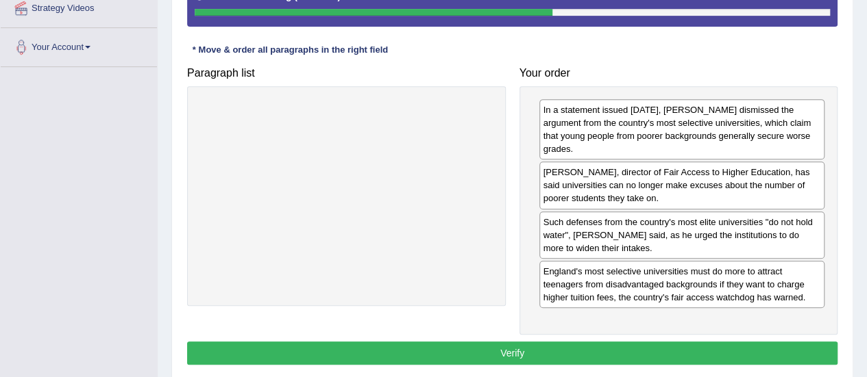
click at [484, 342] on button "Verify" at bounding box center [512, 353] width 650 height 23
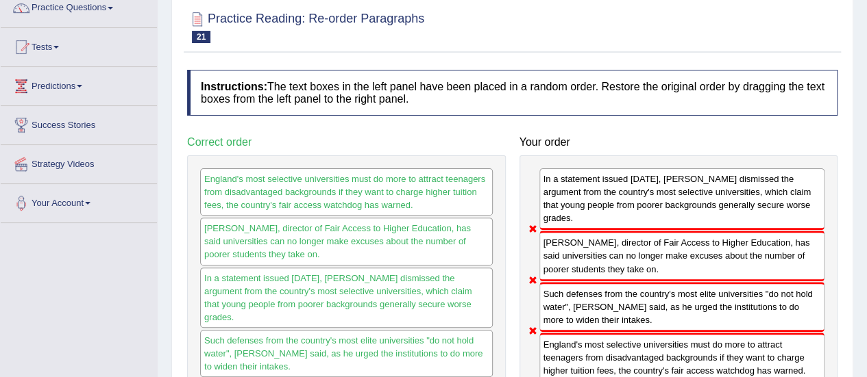
scroll to position [69, 0]
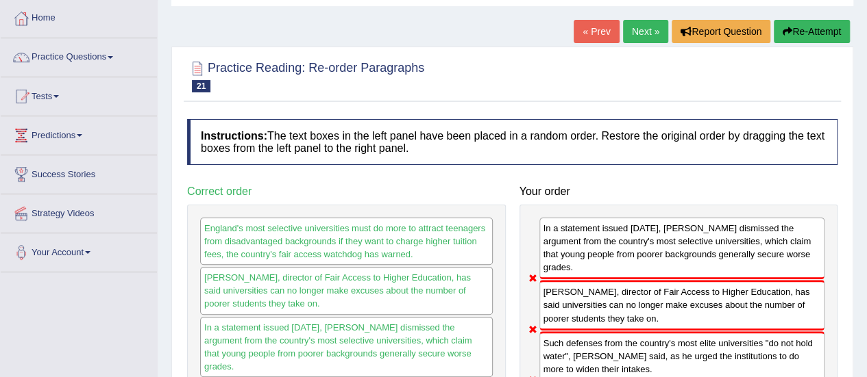
drag, startPoint x: 810, startPoint y: 29, endPoint x: 797, endPoint y: 36, distance: 14.7
click at [810, 32] on button "Re-Attempt" at bounding box center [811, 31] width 76 height 23
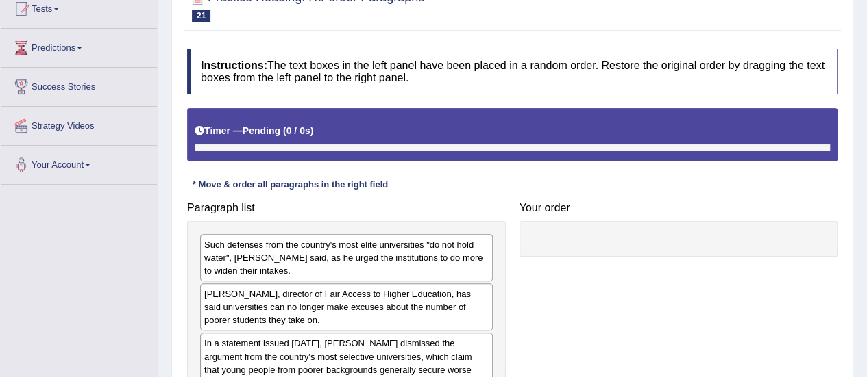
scroll to position [206, 0]
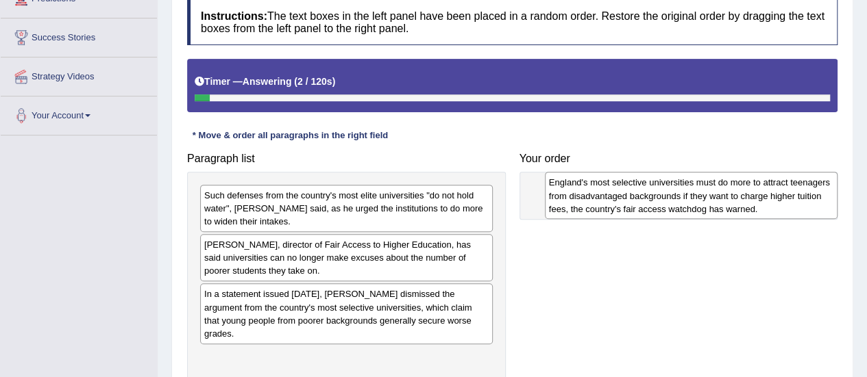
drag, startPoint x: 236, startPoint y: 351, endPoint x: 577, endPoint y: 190, distance: 377.5
click at [578, 190] on div "England's most selective universities must do more to attract teenagers from di…" at bounding box center [691, 195] width 293 height 47
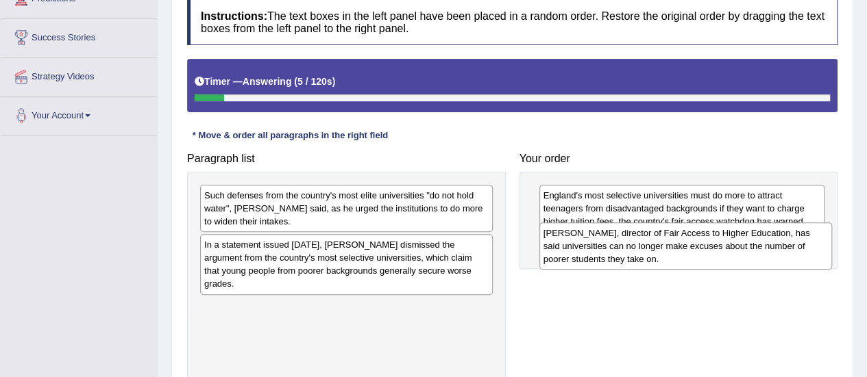
drag, startPoint x: 226, startPoint y: 253, endPoint x: 565, endPoint y: 242, distance: 339.3
click at [565, 242] on div "Professor Les Ebdon, director of Fair Access to Higher Education, has said univ…" at bounding box center [685, 246] width 293 height 47
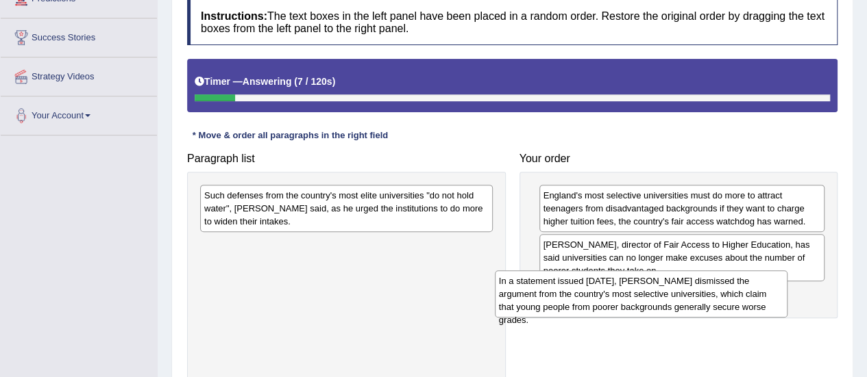
drag, startPoint x: 230, startPoint y: 245, endPoint x: 528, endPoint y: 279, distance: 300.0
click at [530, 283] on div "In a statement issued yesterday, Prof Ebdon dismissed the argument from the cou…" at bounding box center [641, 294] width 293 height 47
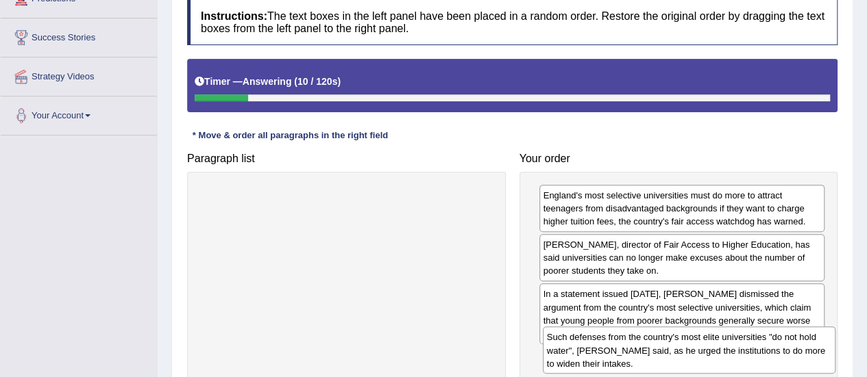
drag, startPoint x: 243, startPoint y: 206, endPoint x: 580, endPoint y: 339, distance: 361.7
click at [584, 343] on div "Such defenses from the country's most elite universities "do not hold water", P…" at bounding box center [689, 350] width 293 height 47
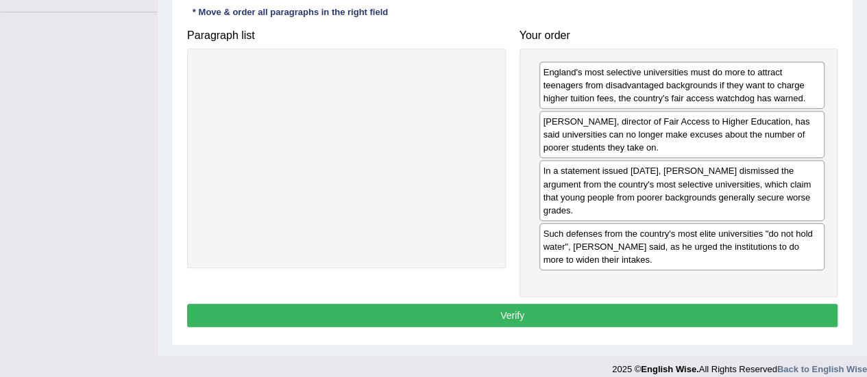
scroll to position [341, 0]
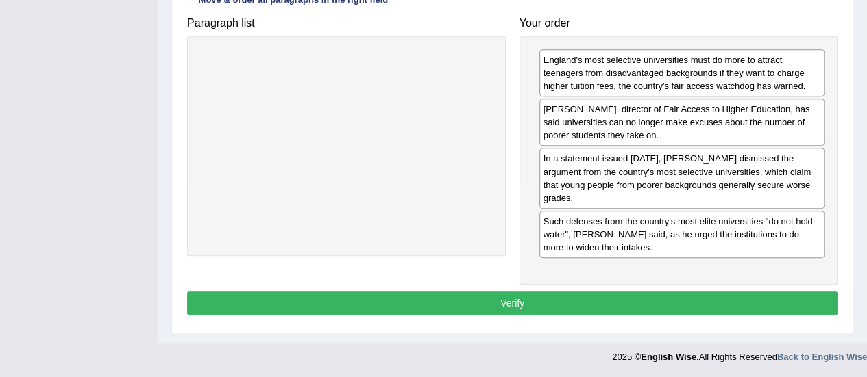
click at [482, 292] on button "Verify" at bounding box center [512, 303] width 650 height 23
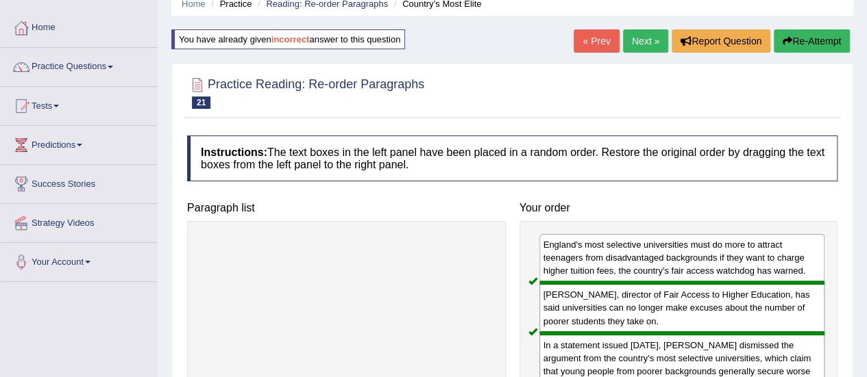
scroll to position [40, 0]
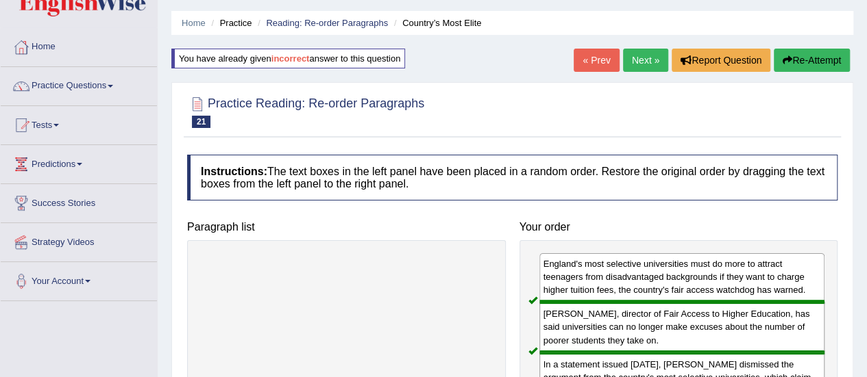
drag, startPoint x: 638, startPoint y: 62, endPoint x: 621, endPoint y: 82, distance: 25.7
click at [638, 62] on link "Next »" at bounding box center [645, 60] width 45 height 23
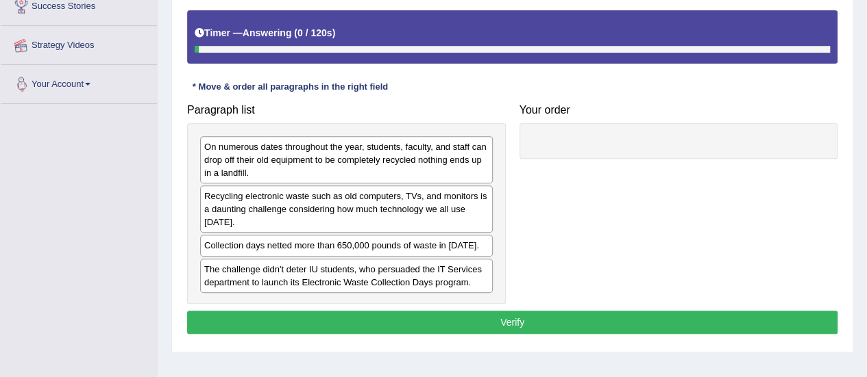
scroll to position [274, 0]
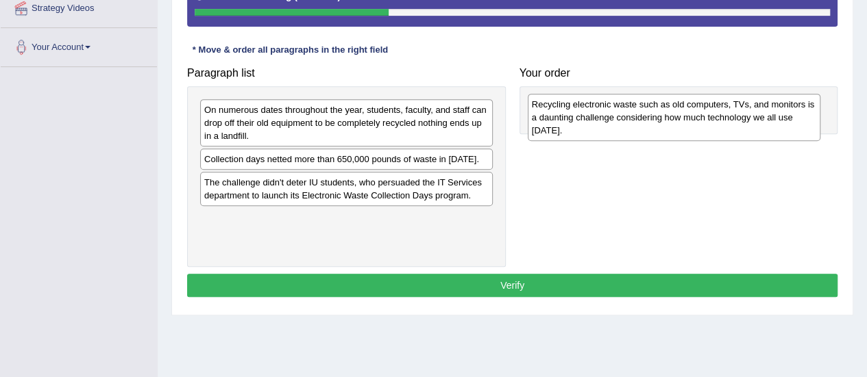
drag, startPoint x: 220, startPoint y: 171, endPoint x: 547, endPoint y: 112, distance: 331.9
click at [548, 114] on div "Recycling electronic waste such as old computers, TVs, and monitors is a daunti…" at bounding box center [674, 117] width 293 height 47
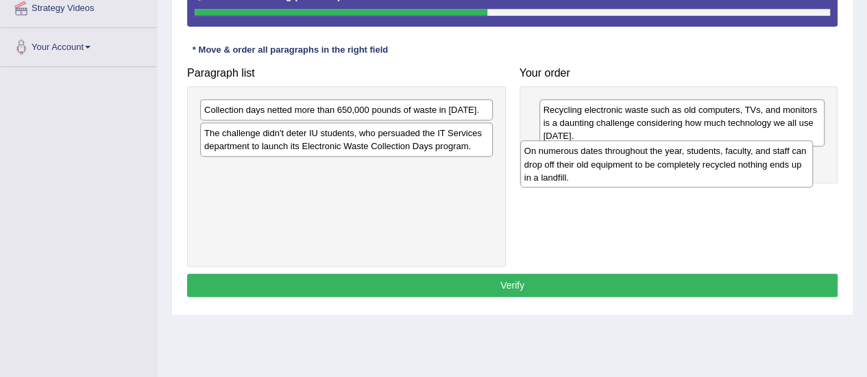
drag, startPoint x: 352, startPoint y: 156, endPoint x: 560, endPoint y: 158, distance: 207.6
click at [573, 162] on div "On numerous dates throughout the year, students, faculty, and staff can drop of…" at bounding box center [666, 163] width 293 height 47
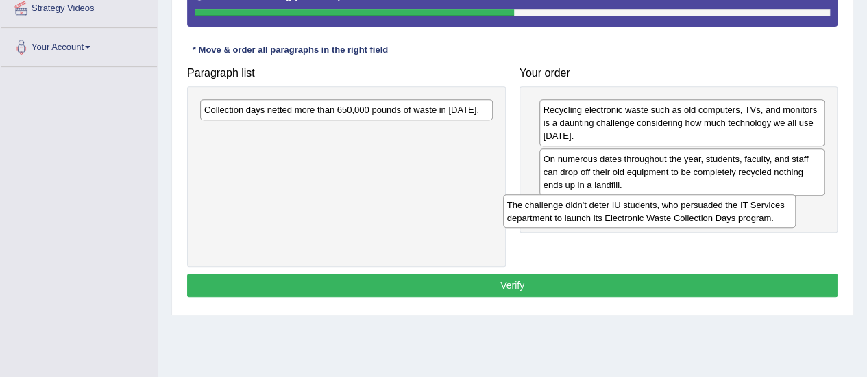
drag, startPoint x: 301, startPoint y: 138, endPoint x: 484, endPoint y: 162, distance: 183.9
click at [603, 206] on div "The challenge didn't deter IU students, who persuaded the IT Services departmen…" at bounding box center [649, 212] width 293 height 34
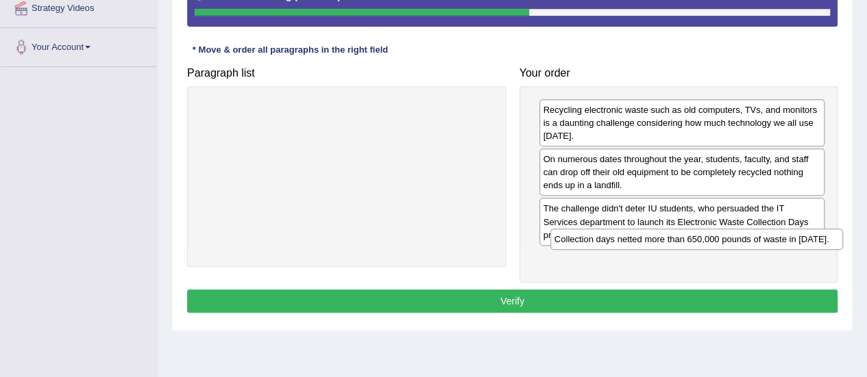
drag, startPoint x: 260, startPoint y: 112, endPoint x: 591, endPoint y: 249, distance: 357.8
click at [610, 239] on div "Collection days netted more than 650,000 pounds of waste in [DATE]." at bounding box center [696, 239] width 293 height 21
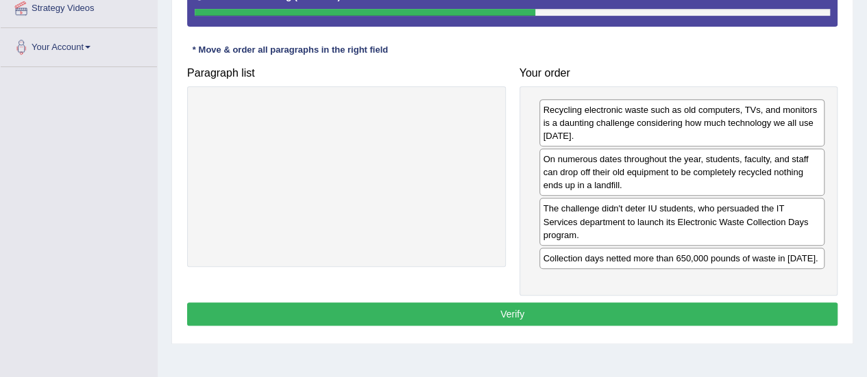
drag, startPoint x: 508, startPoint y: 294, endPoint x: 291, endPoint y: 283, distance: 217.4
click at [504, 303] on button "Verify" at bounding box center [512, 314] width 650 height 23
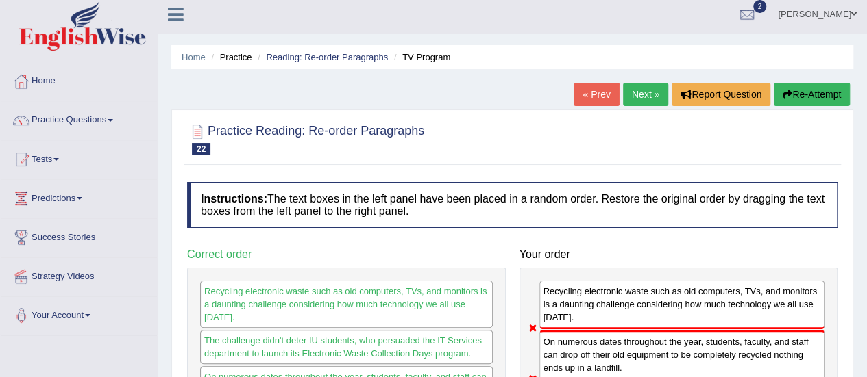
scroll to position [0, 0]
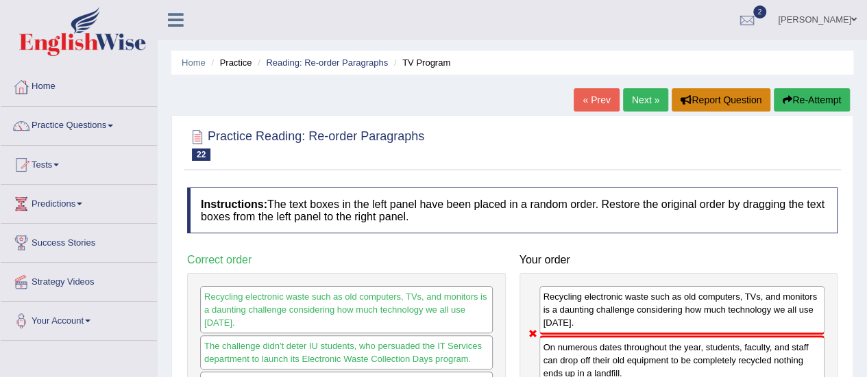
drag, startPoint x: 777, startPoint y: 105, endPoint x: 732, endPoint y: 99, distance: 45.6
click at [776, 105] on button "Re-Attempt" at bounding box center [811, 99] width 76 height 23
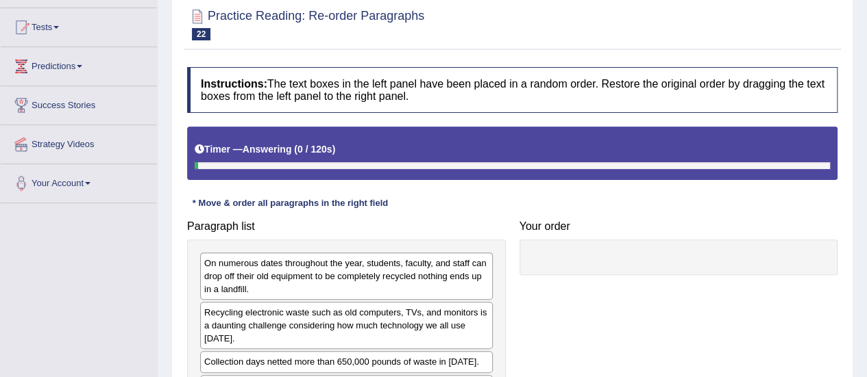
scroll to position [275, 0]
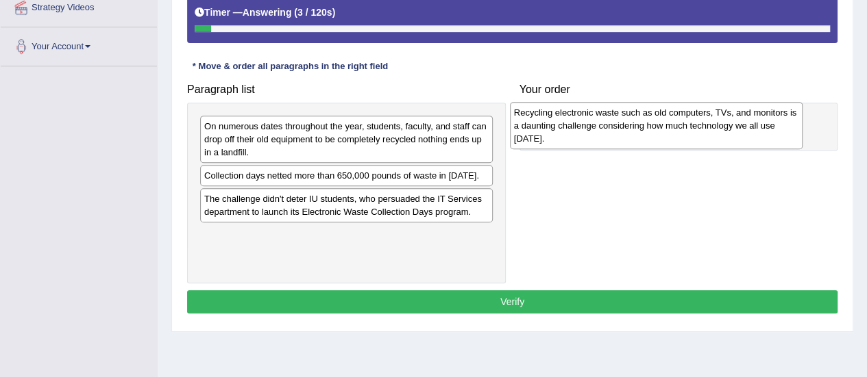
drag, startPoint x: 227, startPoint y: 186, endPoint x: 538, endPoint y: 127, distance: 316.6
click at [538, 127] on div "Recycling electronic waste such as old computers, TVs, and monitors is a daunti…" at bounding box center [656, 125] width 293 height 47
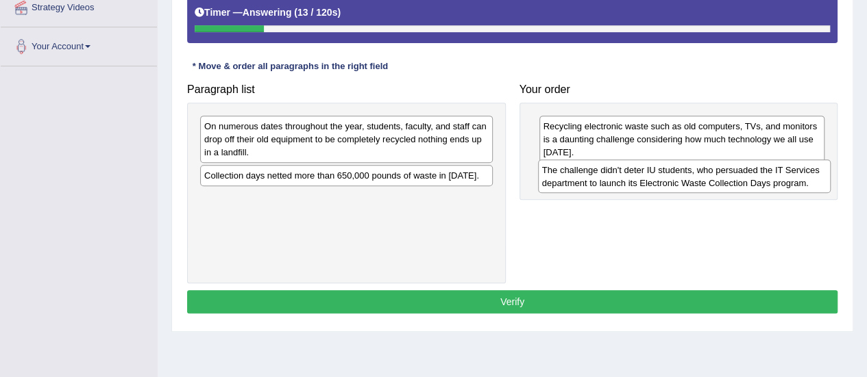
drag, startPoint x: 229, startPoint y: 205, endPoint x: 567, endPoint y: 176, distance: 339.6
click at [567, 177] on div "The challenge didn't deter IU students, who persuaded the IT Services departmen…" at bounding box center [684, 177] width 293 height 34
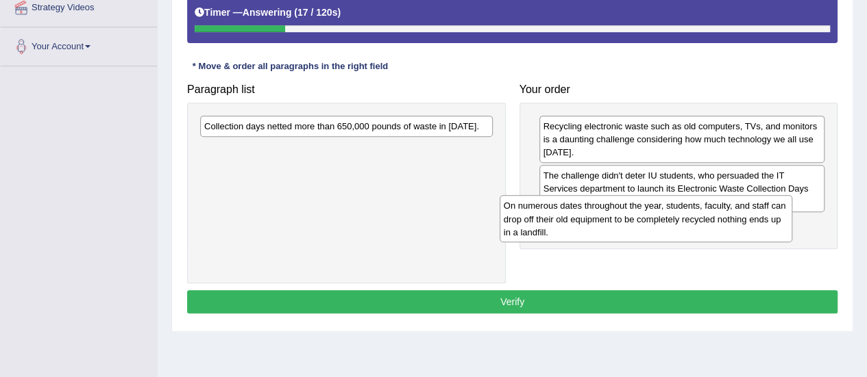
drag, startPoint x: 344, startPoint y: 193, endPoint x: 531, endPoint y: 208, distance: 187.6
click at [544, 214] on div "On numerous dates throughout the year, students, faculty, and staff can drop of…" at bounding box center [645, 218] width 293 height 47
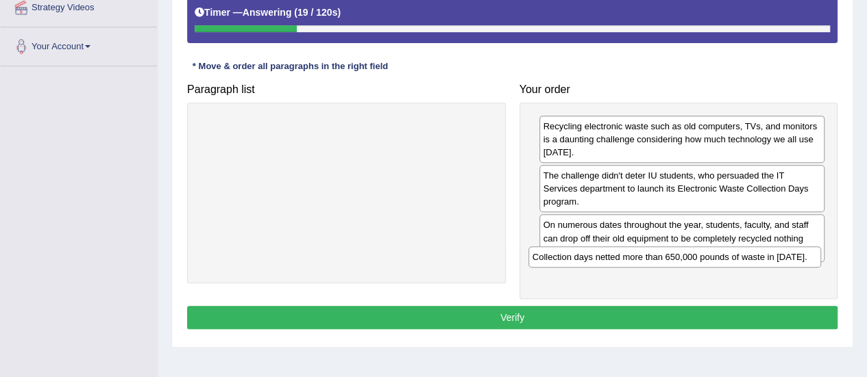
drag, startPoint x: 325, startPoint y: 130, endPoint x: 654, endPoint y: 265, distance: 355.5
click at [654, 265] on div "Collection days netted more than 650,000 pounds of waste in 2010." at bounding box center [674, 257] width 293 height 21
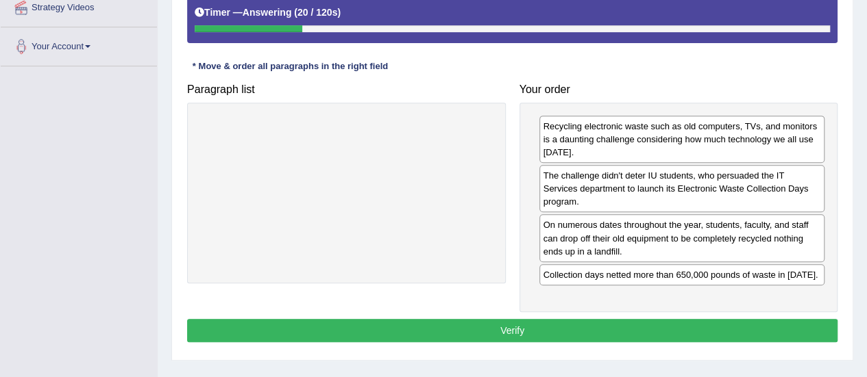
click at [481, 319] on button "Verify" at bounding box center [512, 330] width 650 height 23
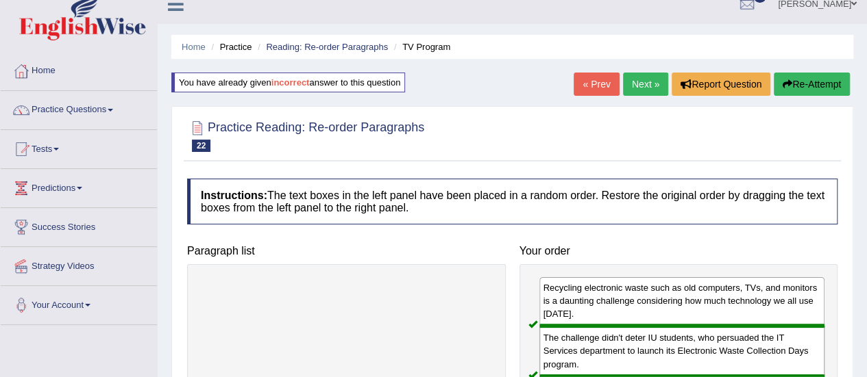
scroll to position [0, 0]
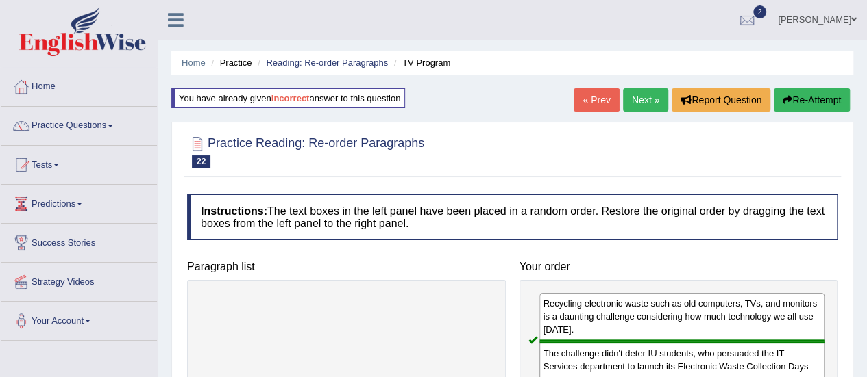
click at [642, 97] on link "Next »" at bounding box center [645, 99] width 45 height 23
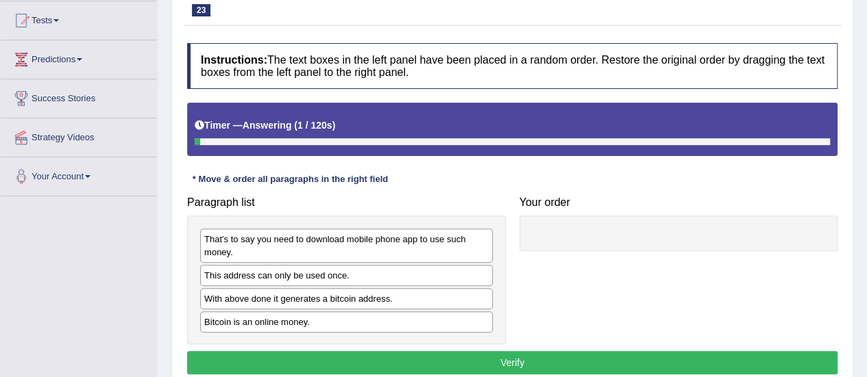
scroll to position [274, 0]
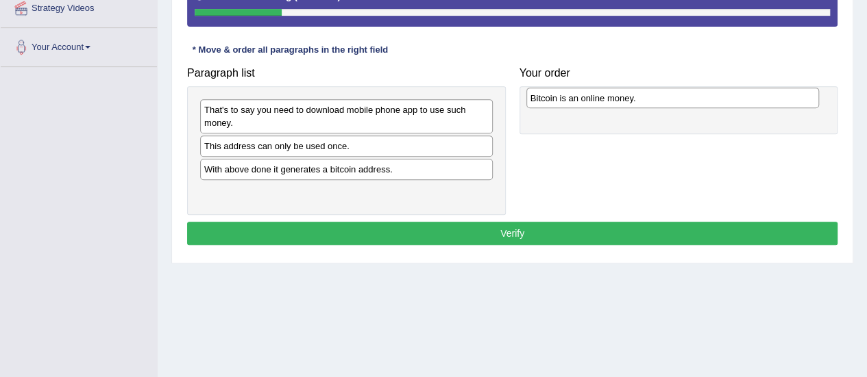
drag, startPoint x: 227, startPoint y: 195, endPoint x: 551, endPoint y: 97, distance: 337.7
click at [553, 99] on div "Bitcoin is an online money." at bounding box center [672, 98] width 293 height 21
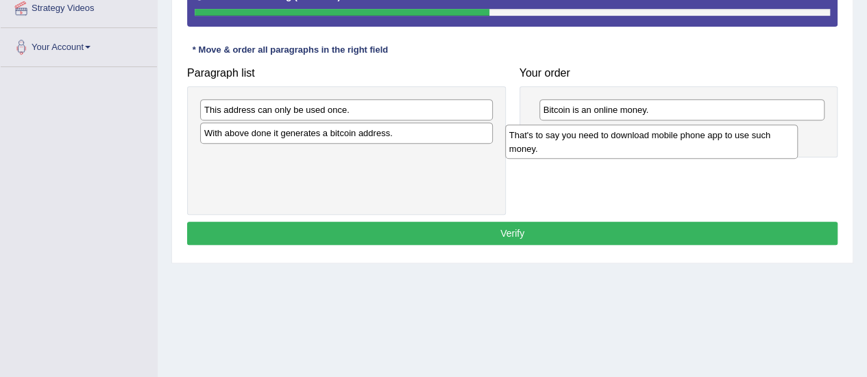
drag, startPoint x: 307, startPoint y: 128, endPoint x: 588, endPoint y: 140, distance: 281.2
click at [589, 140] on div "That's to say you need to download mobile phone app to use such money." at bounding box center [651, 142] width 293 height 34
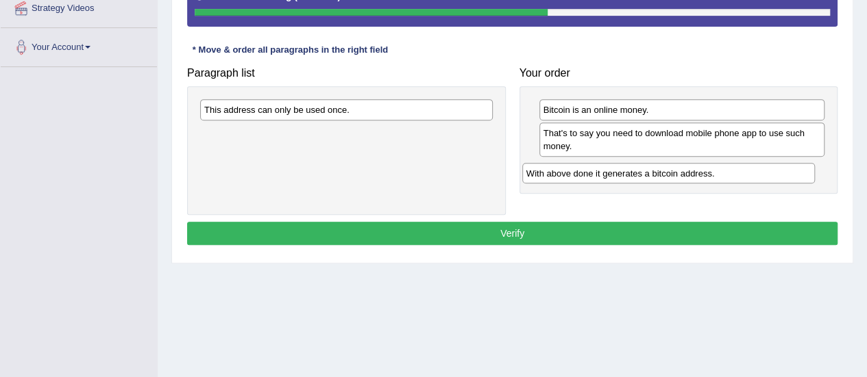
drag, startPoint x: 272, startPoint y: 133, endPoint x: 580, endPoint y: 160, distance: 309.4
click at [581, 163] on div "With above done it generates a bitcoin address." at bounding box center [668, 173] width 293 height 21
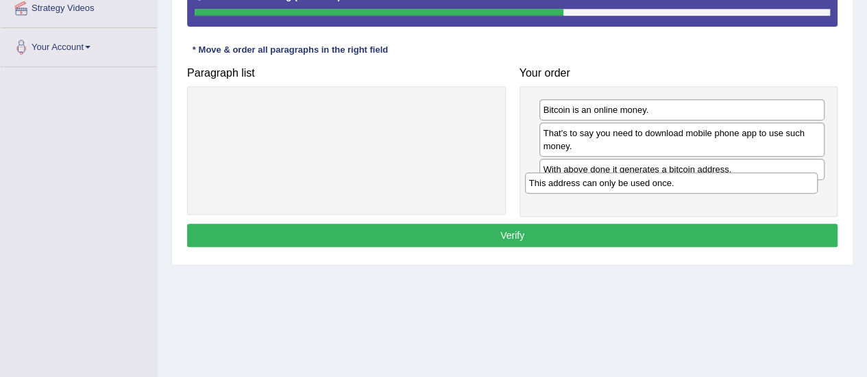
drag, startPoint x: 249, startPoint y: 114, endPoint x: 573, endPoint y: 188, distance: 333.0
click at [573, 188] on div "This address can only be used once." at bounding box center [671, 183] width 293 height 21
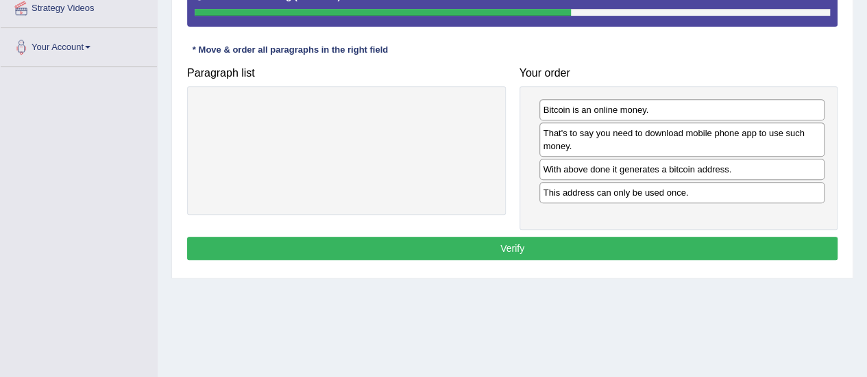
click at [505, 245] on button "Verify" at bounding box center [512, 248] width 650 height 23
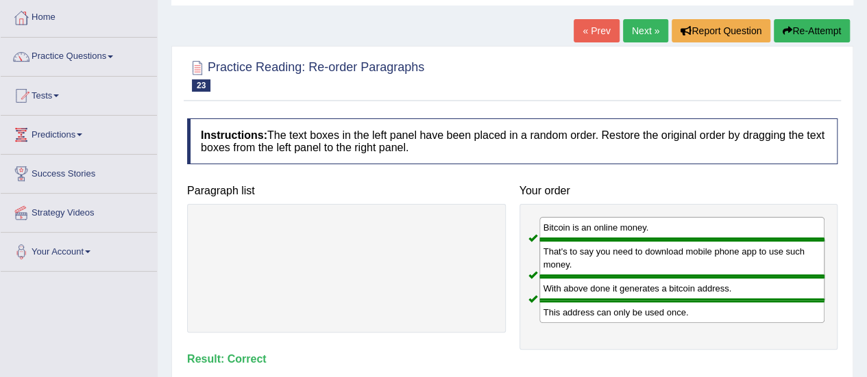
scroll to position [69, 0]
click at [634, 27] on link "Next »" at bounding box center [645, 31] width 45 height 23
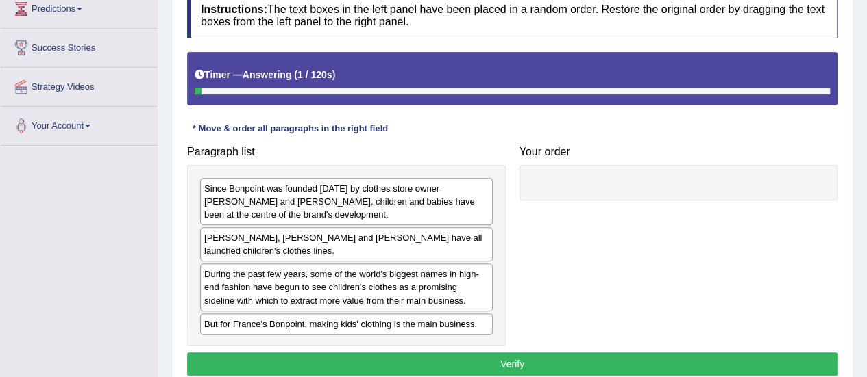
scroll to position [274, 0]
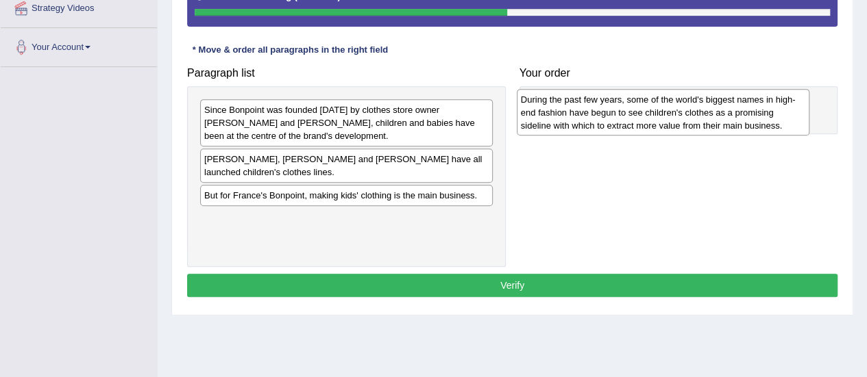
drag, startPoint x: 247, startPoint y: 204, endPoint x: 563, endPoint y: 109, distance: 330.5
click at [563, 109] on div "During the past few years, some of the world's biggest names in high-end fashio…" at bounding box center [663, 112] width 293 height 47
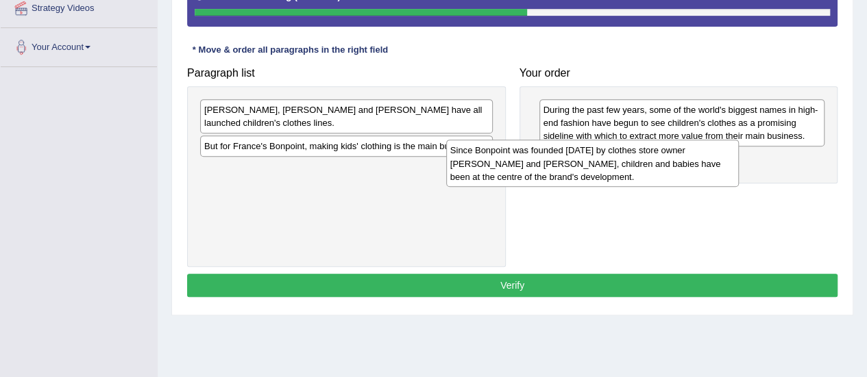
drag, startPoint x: 256, startPoint y: 136, endPoint x: 500, endPoint y: 158, distance: 245.6
click at [500, 160] on div "Since Bonpoint was founded 40 years ago by clothes store owner Marie-France and…" at bounding box center [592, 163] width 293 height 47
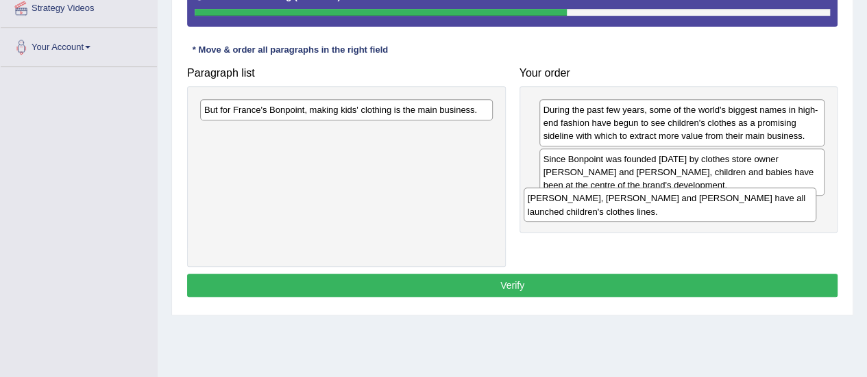
drag, startPoint x: 281, startPoint y: 112, endPoint x: 606, endPoint y: 198, distance: 335.8
click at [606, 199] on div "Jean Paul Gaultier, Chloe and John Galliano have all launched children's clothe…" at bounding box center [669, 205] width 293 height 34
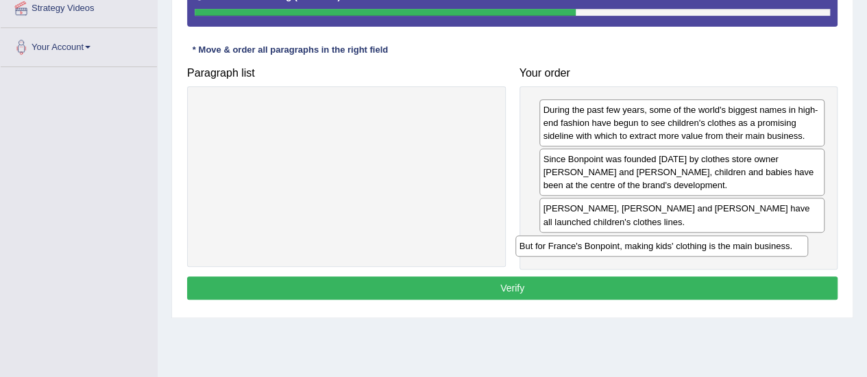
drag, startPoint x: 306, startPoint y: 113, endPoint x: 623, endPoint y: 244, distance: 343.1
click at [623, 244] on div "But for France's Bonpoint, making kids' clothing is the main business." at bounding box center [661, 246] width 293 height 21
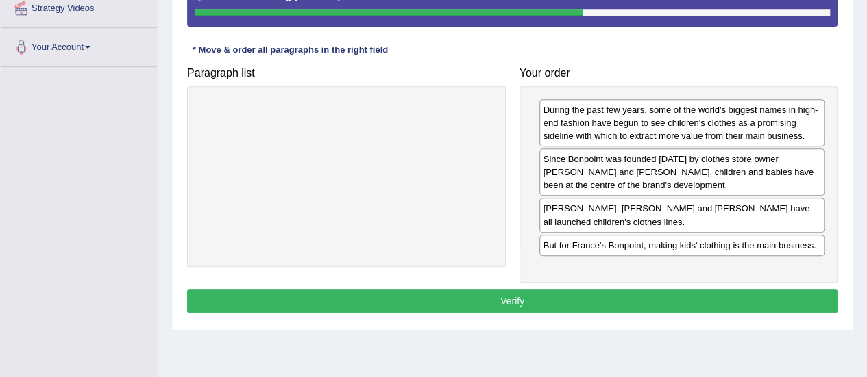
drag, startPoint x: 474, startPoint y: 290, endPoint x: 373, endPoint y: 294, distance: 101.5
click at [475, 295] on button "Verify" at bounding box center [512, 301] width 650 height 23
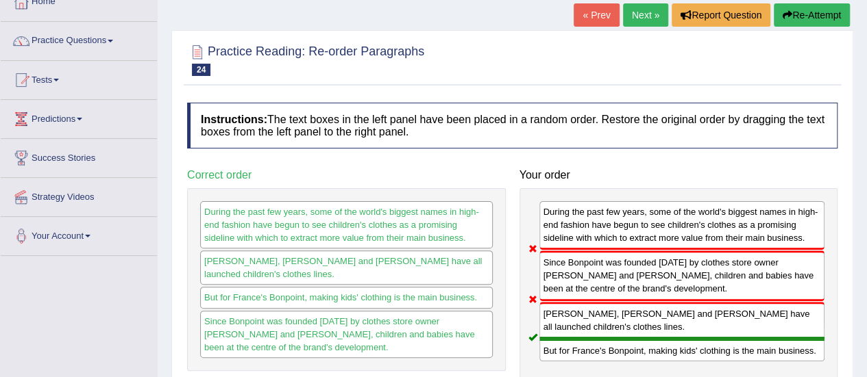
scroll to position [0, 0]
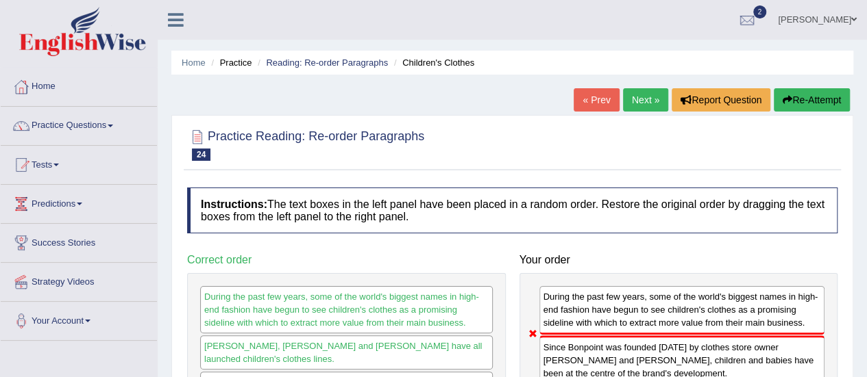
click at [633, 98] on link "Next »" at bounding box center [645, 99] width 45 height 23
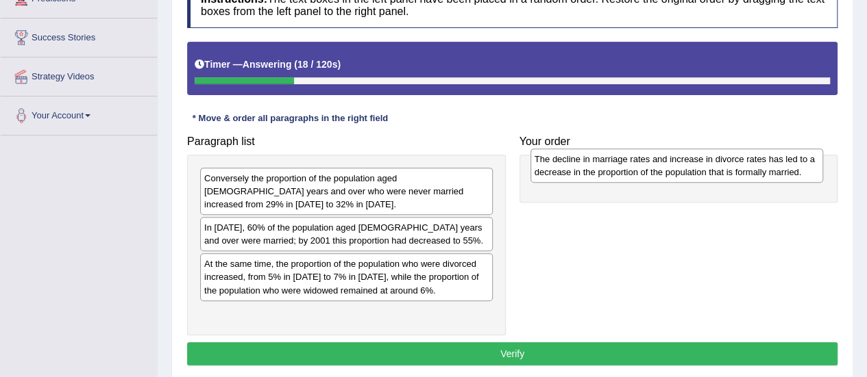
drag, startPoint x: 238, startPoint y: 228, endPoint x: 568, endPoint y: 173, distance: 334.7
click at [568, 173] on div "The decline in marriage rates and increase in divorce rates has led to a decrea…" at bounding box center [676, 166] width 293 height 34
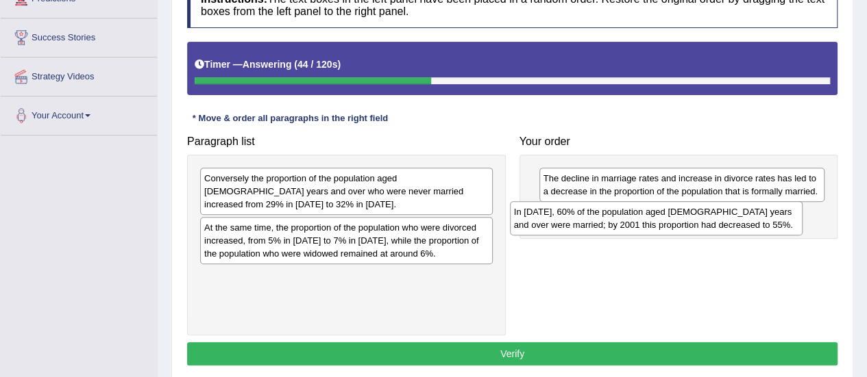
drag, startPoint x: 255, startPoint y: 234, endPoint x: 558, endPoint y: 224, distance: 303.0
click at [558, 224] on div "In [DATE], 60% of the population aged [DEMOGRAPHIC_DATA] years and over were ma…" at bounding box center [656, 218] width 293 height 34
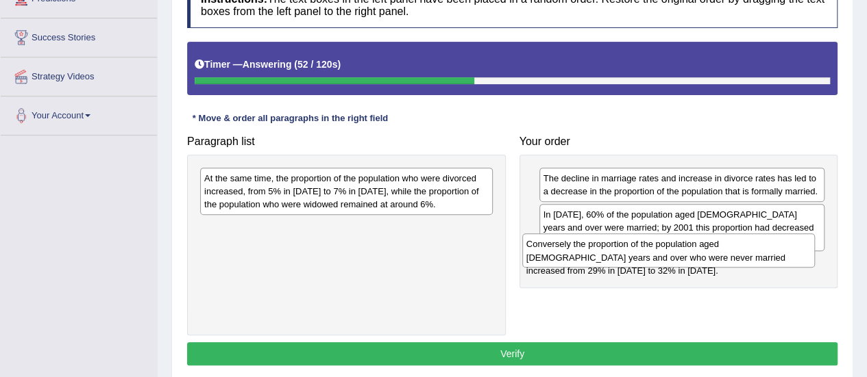
drag, startPoint x: 348, startPoint y: 188, endPoint x: 610, endPoint y: 236, distance: 266.2
click at [670, 253] on div "Conversely the proportion of the population aged 15 years and over who were nev…" at bounding box center [668, 251] width 293 height 34
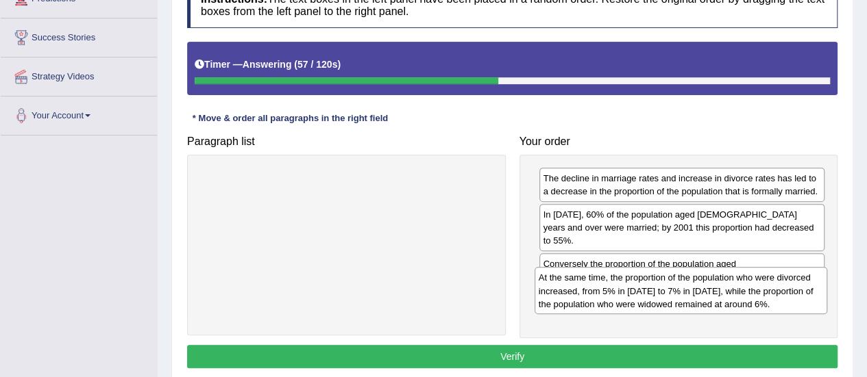
drag, startPoint x: 390, startPoint y: 266, endPoint x: 607, endPoint y: 288, distance: 217.6
click at [607, 288] on div "At the same time, the proportion of the population who were divorced increased,…" at bounding box center [680, 290] width 293 height 47
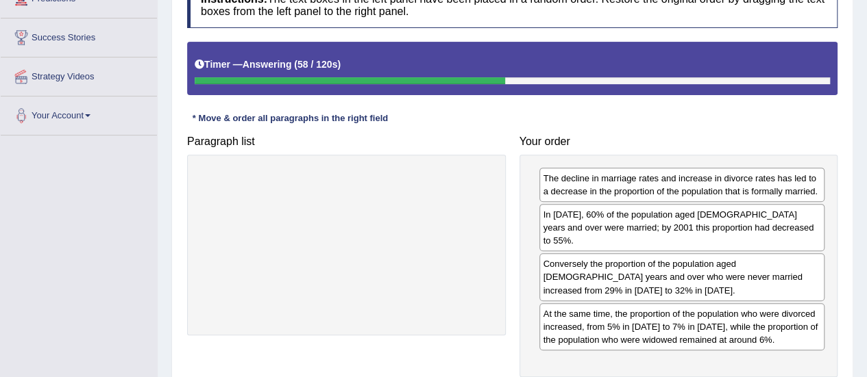
drag, startPoint x: 510, startPoint y: 364, endPoint x: 475, endPoint y: 349, distance: 38.1
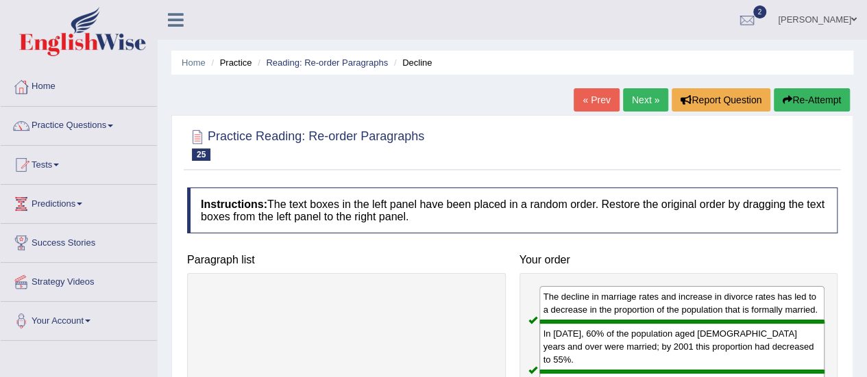
click at [630, 103] on link "Next »" at bounding box center [645, 99] width 45 height 23
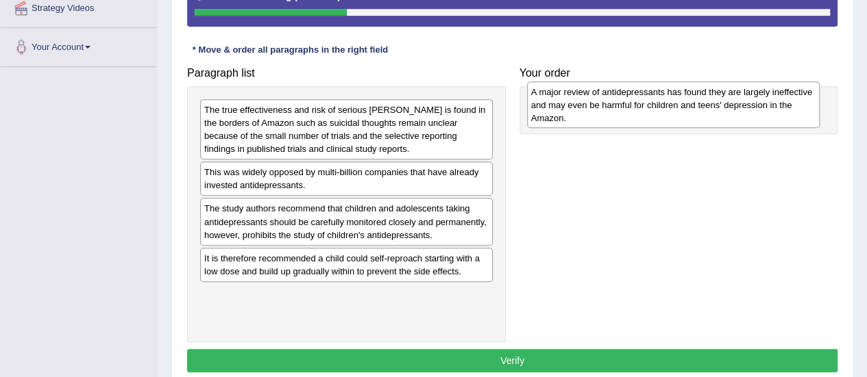
drag, startPoint x: 277, startPoint y: 220, endPoint x: 604, endPoint y: 104, distance: 346.7
click at [604, 104] on div "A major review of antidepressants has found they are largely ineffective and ma…" at bounding box center [673, 105] width 293 height 47
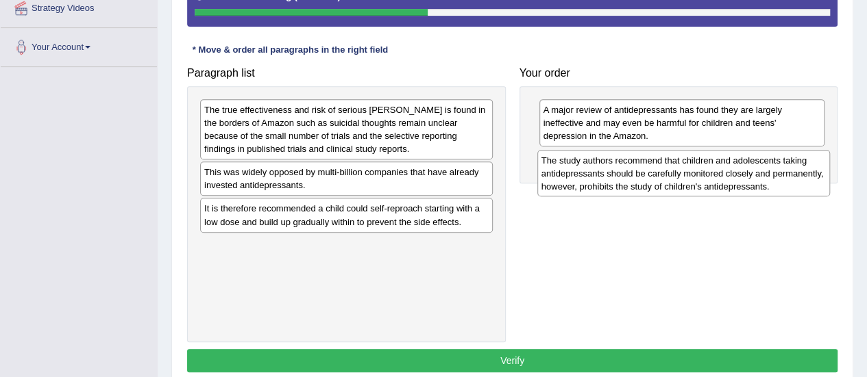
drag, startPoint x: 338, startPoint y: 231, endPoint x: 578, endPoint y: 176, distance: 245.3
click at [591, 179] on div "The study authors recommend that children and adolescents taking antidepressant…" at bounding box center [683, 173] width 293 height 47
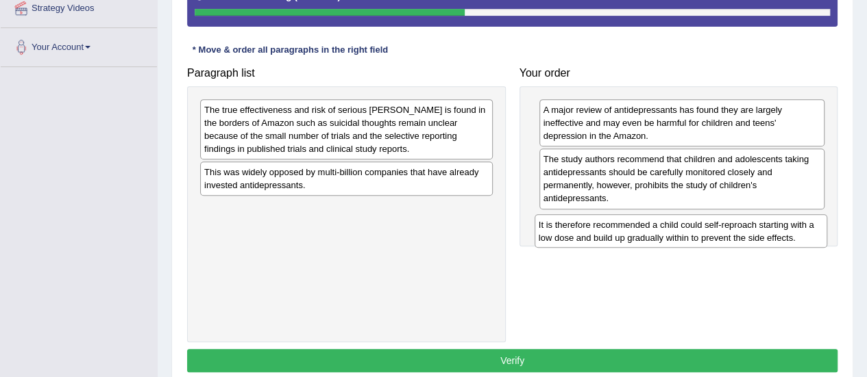
drag, startPoint x: 336, startPoint y: 217, endPoint x: 665, endPoint y: 230, distance: 329.1
click at [669, 232] on div "It is therefore recommended a child could self-reproach starting with a low dos…" at bounding box center [680, 231] width 293 height 34
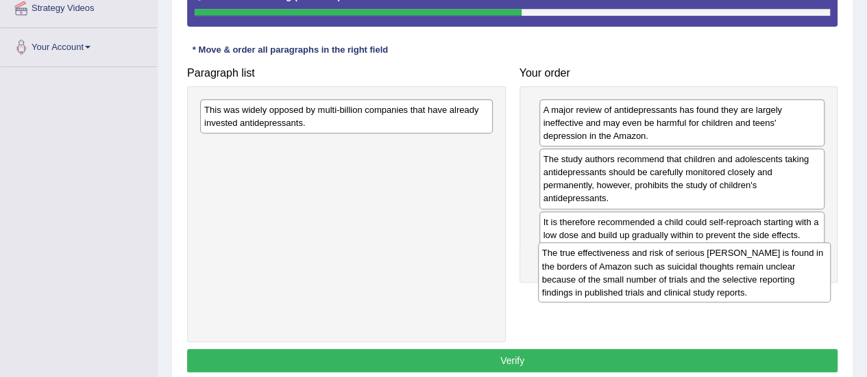
drag, startPoint x: 317, startPoint y: 135, endPoint x: 655, endPoint y: 279, distance: 367.1
click at [655, 279] on div "The true effectiveness and risk of serious harms is found in the borders of Ama…" at bounding box center [684, 273] width 293 height 60
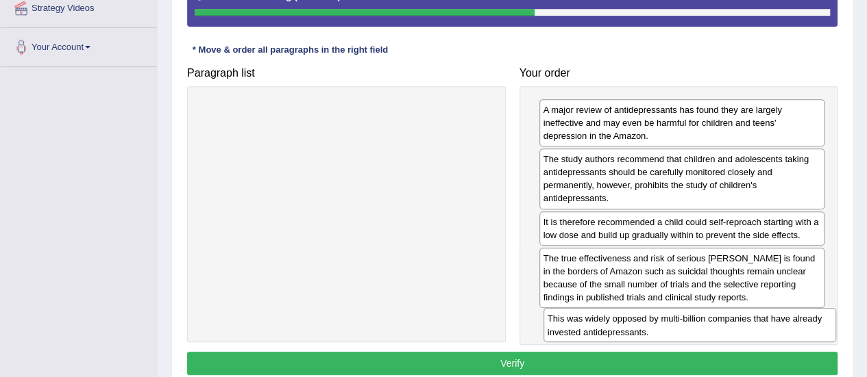
drag, startPoint x: 359, startPoint y: 113, endPoint x: 699, endPoint y: 321, distance: 398.5
click at [700, 321] on div "This was widely opposed by multi-billion companies that have already invested a…" at bounding box center [689, 325] width 293 height 34
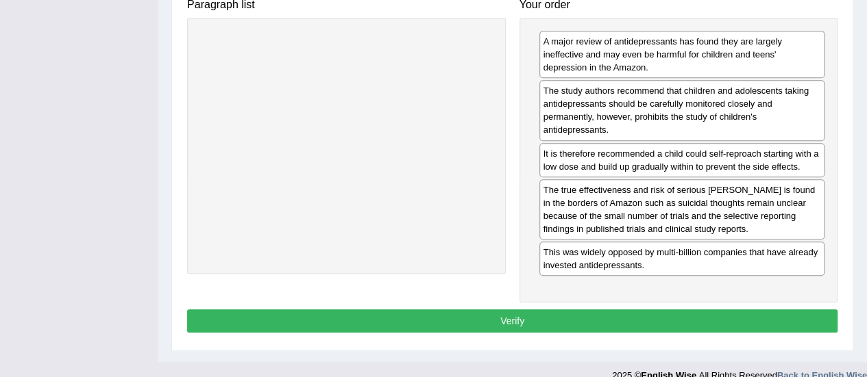
click at [466, 319] on button "Verify" at bounding box center [512, 321] width 650 height 23
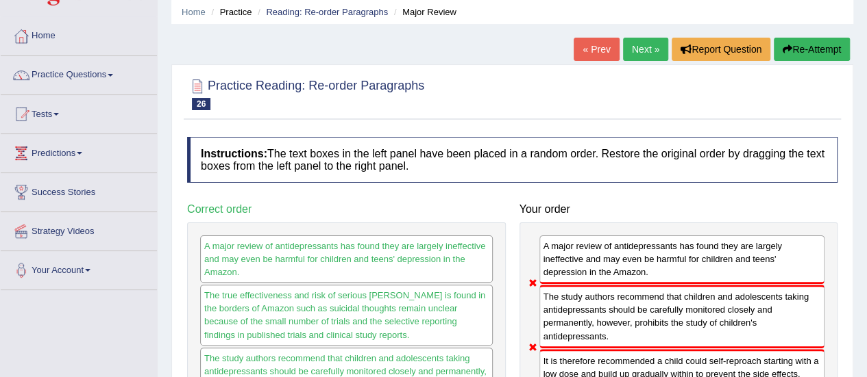
scroll to position [51, 0]
click at [637, 51] on link "Next »" at bounding box center [645, 49] width 45 height 23
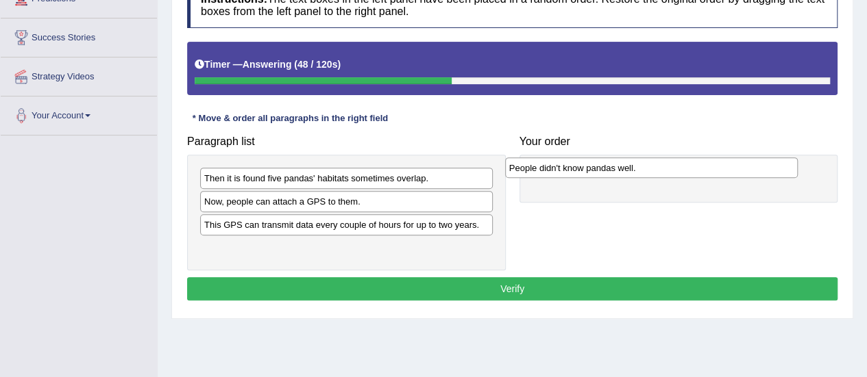
drag, startPoint x: 244, startPoint y: 254, endPoint x: 549, endPoint y: 175, distance: 314.9
click at [549, 175] on div "People didn't know pandas well." at bounding box center [651, 168] width 293 height 21
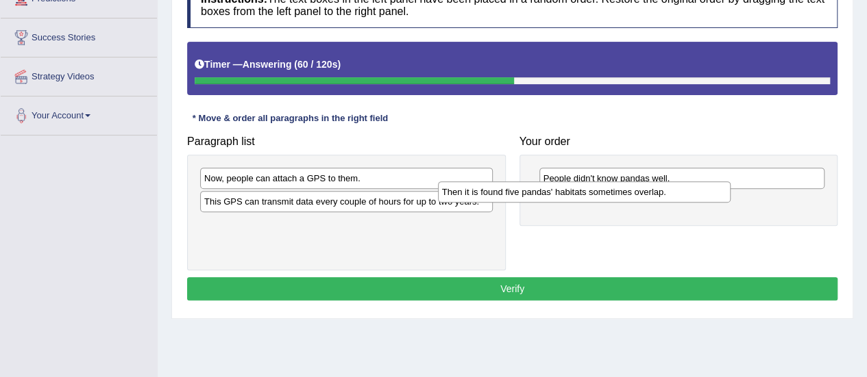
drag, startPoint x: 290, startPoint y: 183, endPoint x: 492, endPoint y: 193, distance: 202.3
click at [541, 195] on div "Then it is found five pandas' habitats sometimes overlap." at bounding box center [584, 192] width 293 height 21
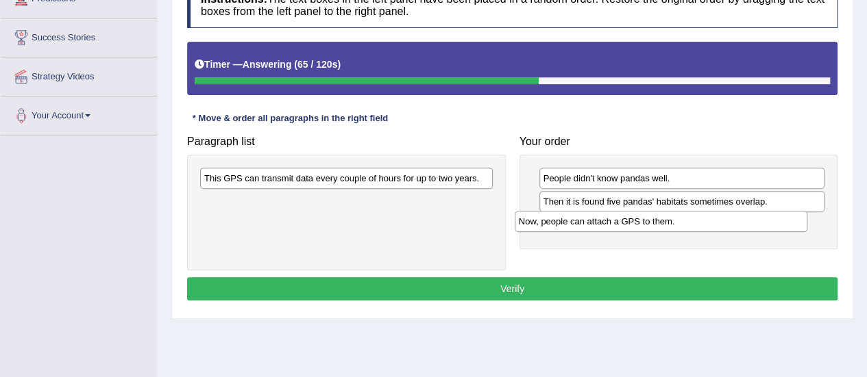
drag, startPoint x: 249, startPoint y: 180, endPoint x: 562, endPoint y: 222, distance: 315.9
click at [563, 223] on div "Now, people can attach a GPS to them." at bounding box center [660, 221] width 293 height 21
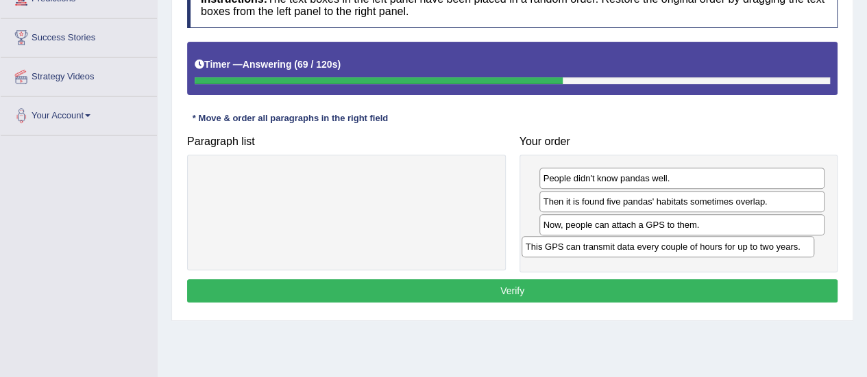
drag, startPoint x: 251, startPoint y: 184, endPoint x: 573, endPoint y: 253, distance: 328.7
click at [573, 253] on div "This GPS can transmit data every couple of hours for up to two years." at bounding box center [667, 246] width 293 height 21
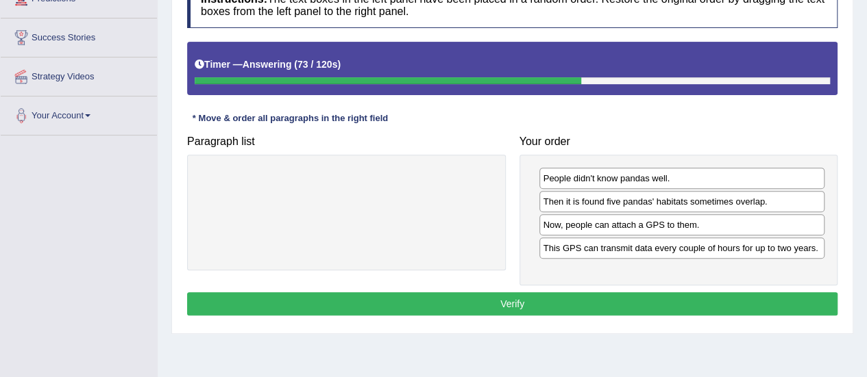
drag, startPoint x: 514, startPoint y: 295, endPoint x: 365, endPoint y: 295, distance: 149.3
click at [508, 295] on button "Verify" at bounding box center [512, 304] width 650 height 23
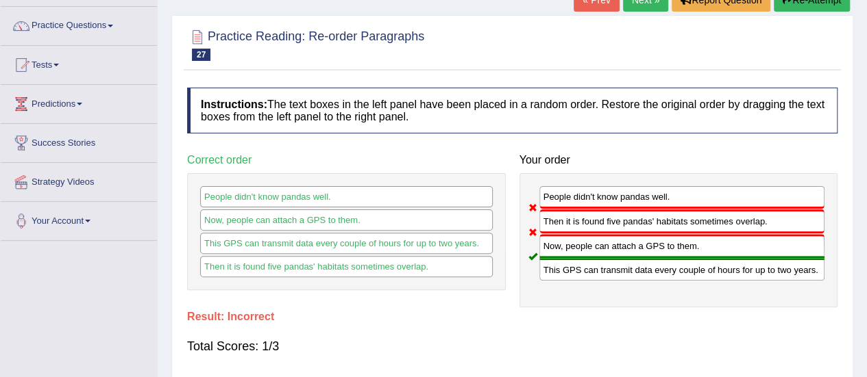
scroll to position [69, 0]
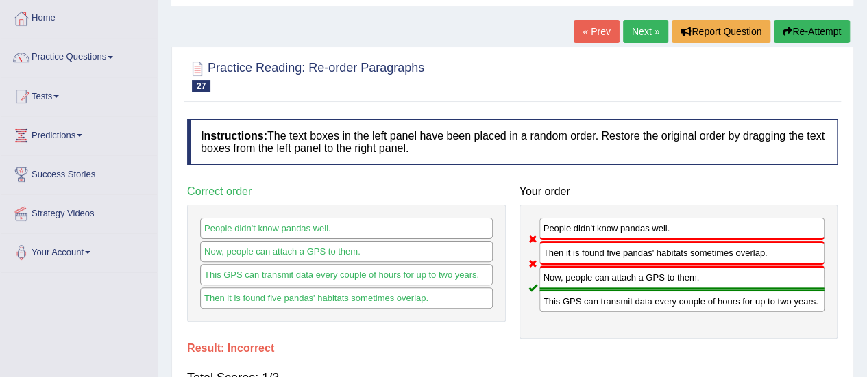
drag, startPoint x: 806, startPoint y: 30, endPoint x: 212, endPoint y: 277, distance: 643.4
click at [803, 32] on button "Re-Attempt" at bounding box center [811, 31] width 76 height 23
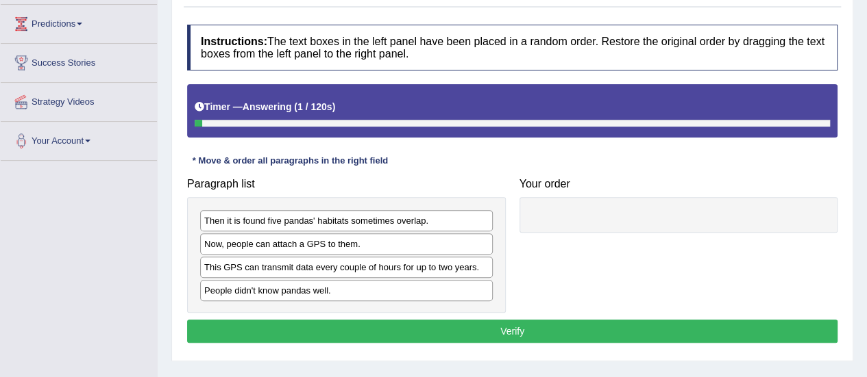
scroll to position [274, 0]
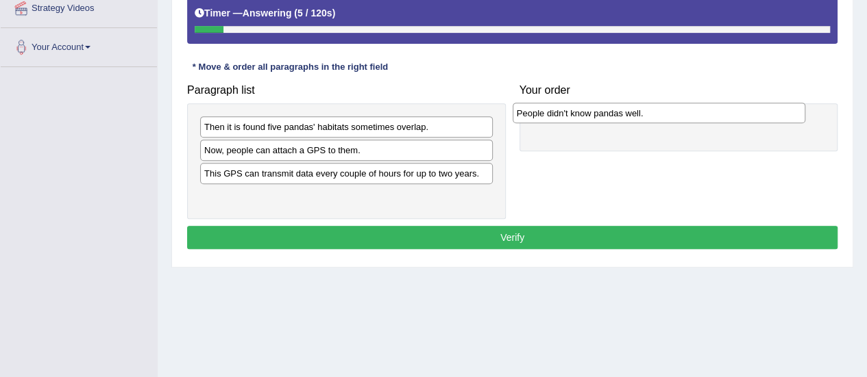
drag, startPoint x: 260, startPoint y: 199, endPoint x: 573, endPoint y: 116, distance: 323.0
click at [573, 116] on div "People didn't know pandas well." at bounding box center [658, 113] width 293 height 21
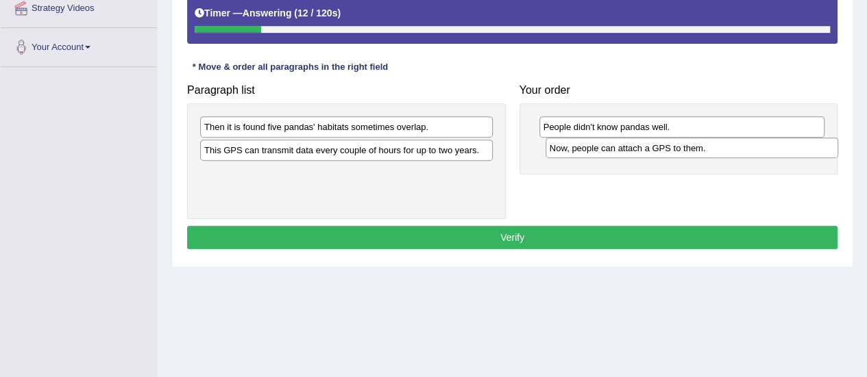
drag, startPoint x: 219, startPoint y: 151, endPoint x: 564, endPoint y: 150, distance: 345.3
click at [564, 150] on div "Now, people can attach a GPS to them." at bounding box center [691, 148] width 293 height 21
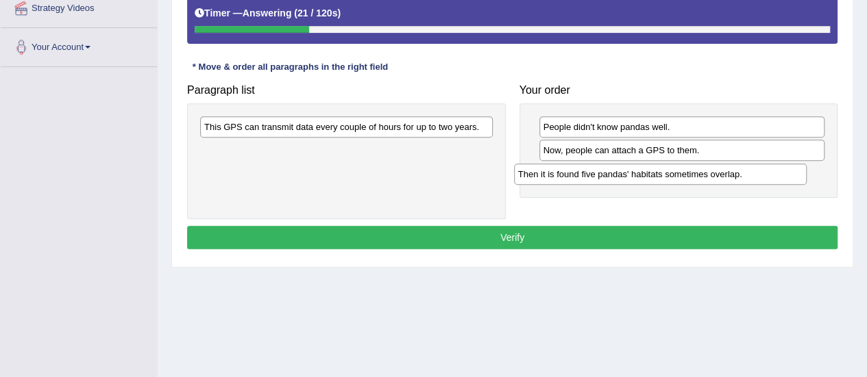
drag, startPoint x: 303, startPoint y: 124, endPoint x: 617, endPoint y: 172, distance: 317.4
click at [617, 172] on div "Then it is found five pandas' habitats sometimes overlap." at bounding box center [660, 174] width 293 height 21
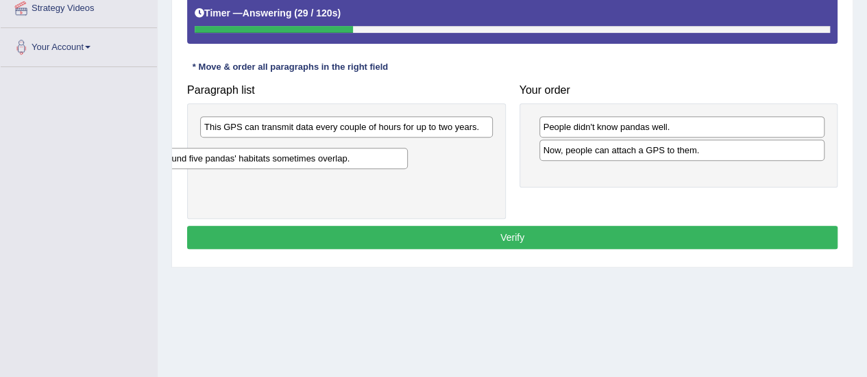
drag, startPoint x: 667, startPoint y: 173, endPoint x: 281, endPoint y: 160, distance: 386.6
click at [278, 160] on div "Then it is found five pandas' habitats sometimes overlap." at bounding box center [264, 158] width 286 height 21
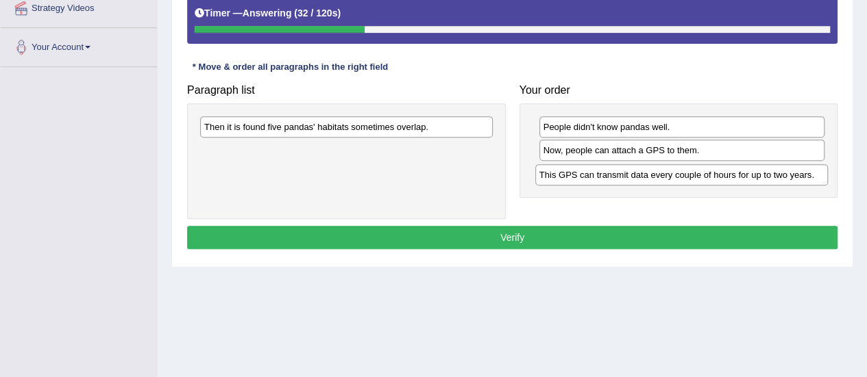
drag, startPoint x: 267, startPoint y: 126, endPoint x: 601, endPoint y: 175, distance: 337.2
click at [601, 175] on div "This GPS can transmit data every couple of hours for up to two years." at bounding box center [681, 174] width 293 height 21
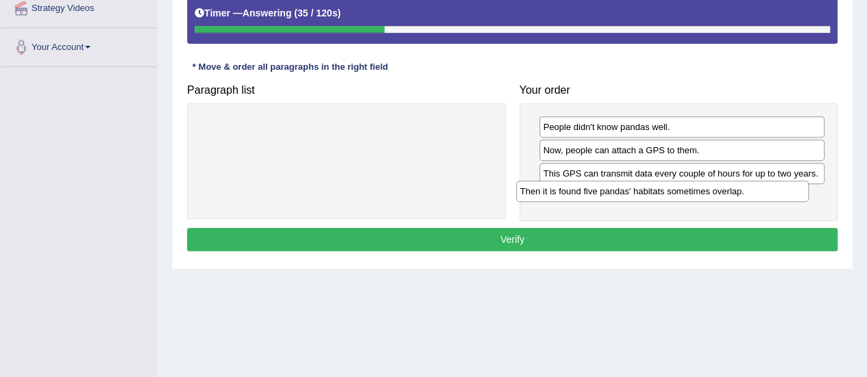
drag, startPoint x: 253, startPoint y: 132, endPoint x: 569, endPoint y: 197, distance: 322.5
click at [569, 197] on div "Then it is found five pandas' habitats sometimes overlap." at bounding box center [662, 191] width 293 height 21
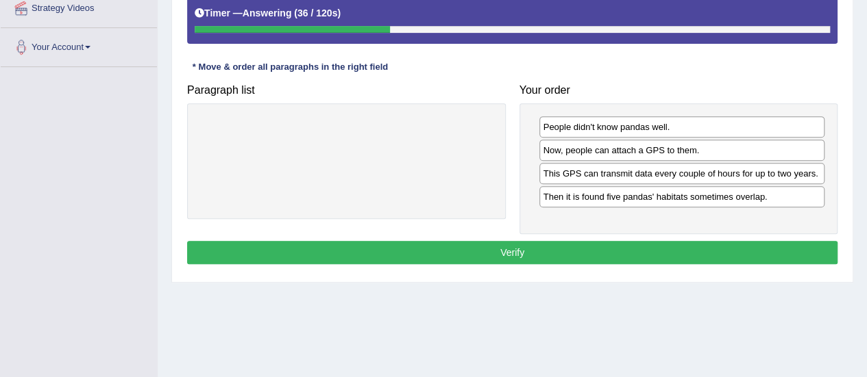
drag, startPoint x: 504, startPoint y: 246, endPoint x: 304, endPoint y: 244, distance: 200.1
click at [491, 247] on button "Verify" at bounding box center [512, 252] width 650 height 23
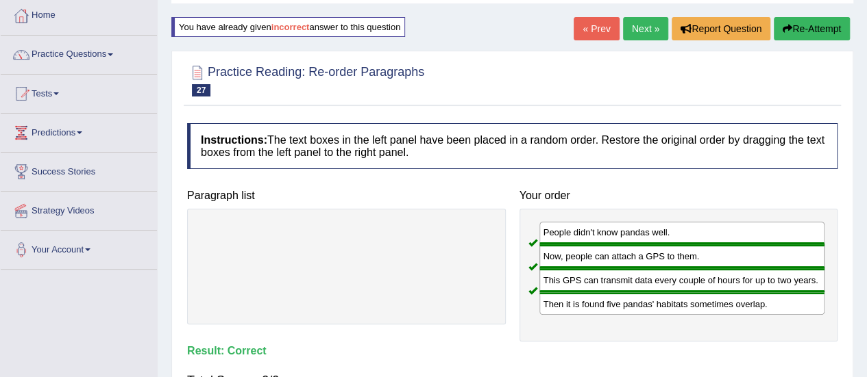
scroll to position [0, 0]
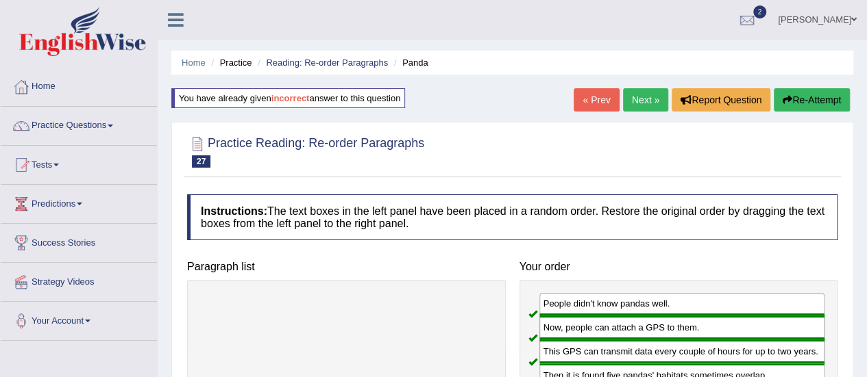
click at [638, 97] on link "Next »" at bounding box center [645, 99] width 45 height 23
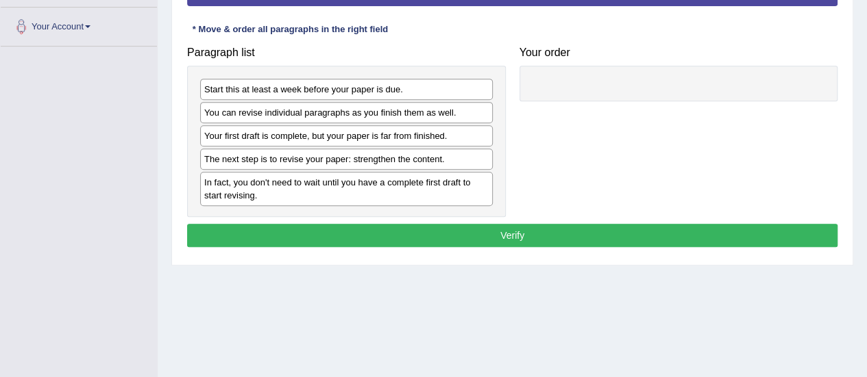
scroll to position [273, 0]
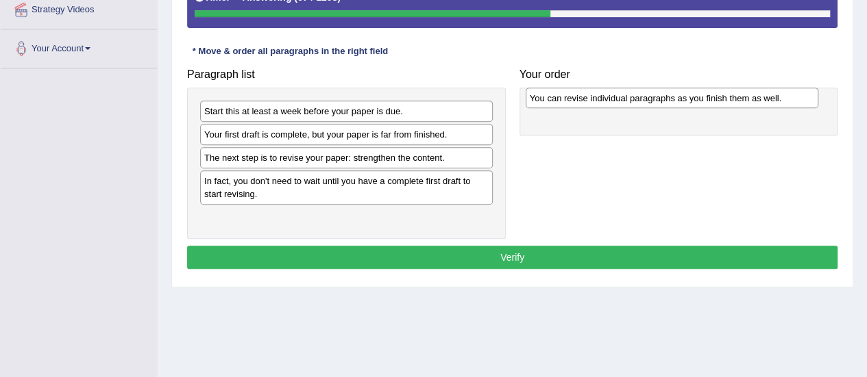
drag, startPoint x: 368, startPoint y: 132, endPoint x: 693, endPoint y: 96, distance: 327.4
click at [693, 96] on div "You can revise individual paragraphs as you finish them as well." at bounding box center [671, 98] width 293 height 21
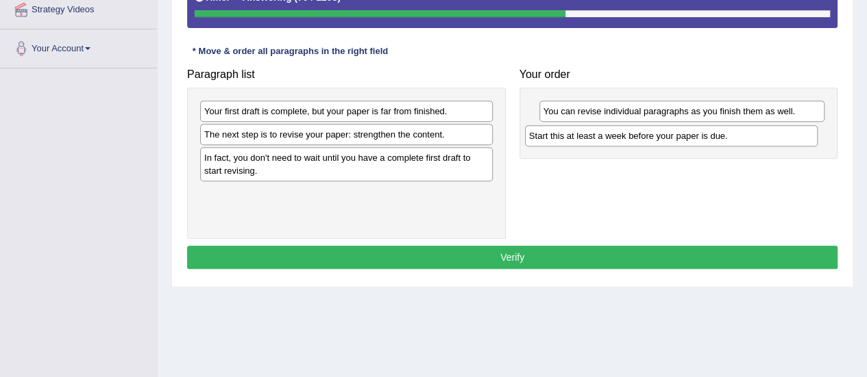
drag, startPoint x: 289, startPoint y: 108, endPoint x: 614, endPoint y: 133, distance: 325.7
click at [614, 133] on div "Start this at least a week before your paper is due." at bounding box center [671, 135] width 293 height 21
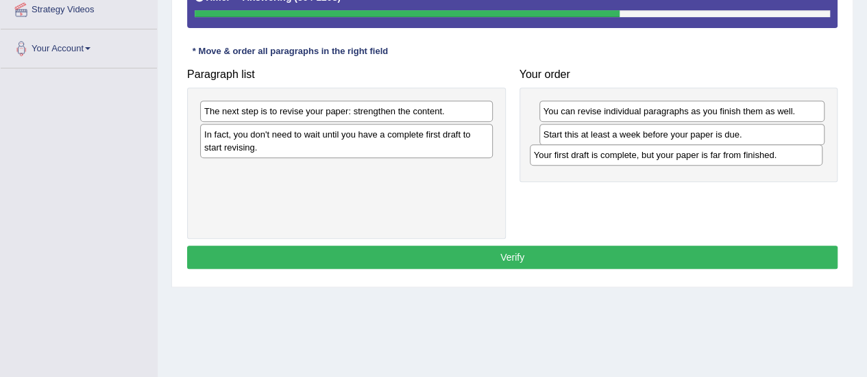
drag, startPoint x: 260, startPoint y: 112, endPoint x: 556, endPoint y: 145, distance: 297.8
click at [588, 153] on div "Your first draft is complete, but your paper is far from finished." at bounding box center [676, 155] width 293 height 21
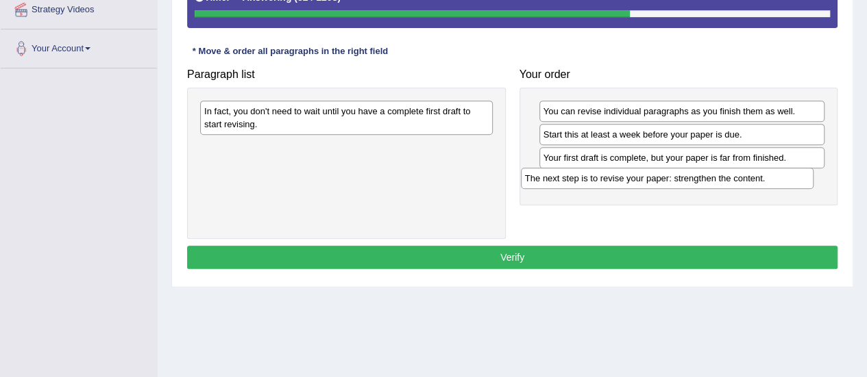
drag, startPoint x: 303, startPoint y: 107, endPoint x: 443, endPoint y: 140, distance: 143.6
click at [622, 173] on div "The next step is to revise your paper: strengthen the content." at bounding box center [667, 178] width 293 height 21
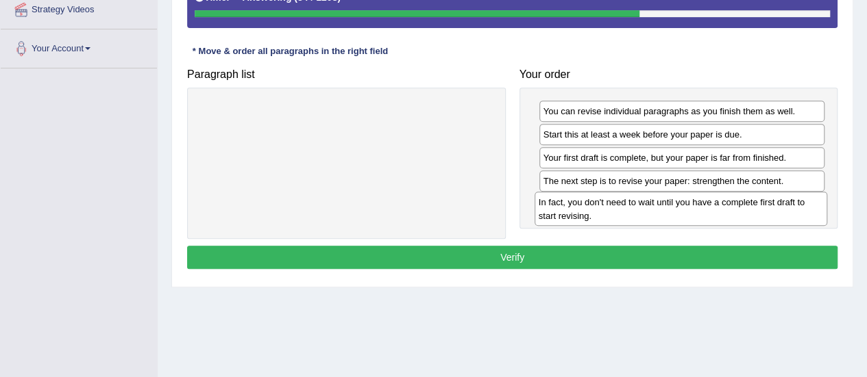
drag, startPoint x: 286, startPoint y: 119, endPoint x: 570, endPoint y: 236, distance: 307.1
click at [617, 212] on div "In fact, you don't need to wait until you have a complete first draft to start …" at bounding box center [680, 209] width 293 height 34
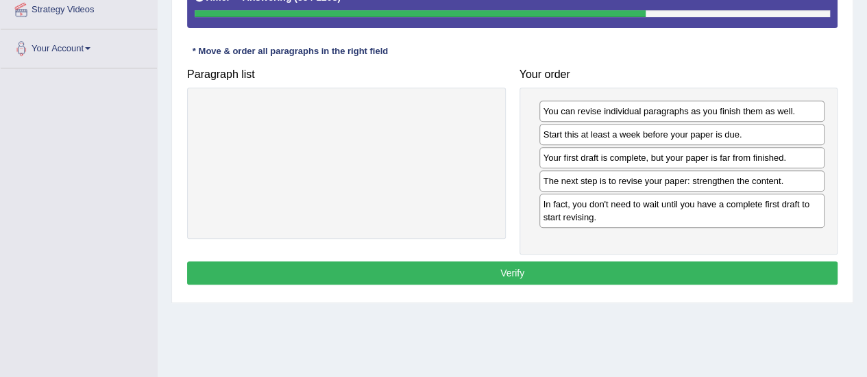
drag, startPoint x: 517, startPoint y: 272, endPoint x: 496, endPoint y: 258, distance: 25.1
click at [514, 268] on button "Verify" at bounding box center [512, 273] width 650 height 23
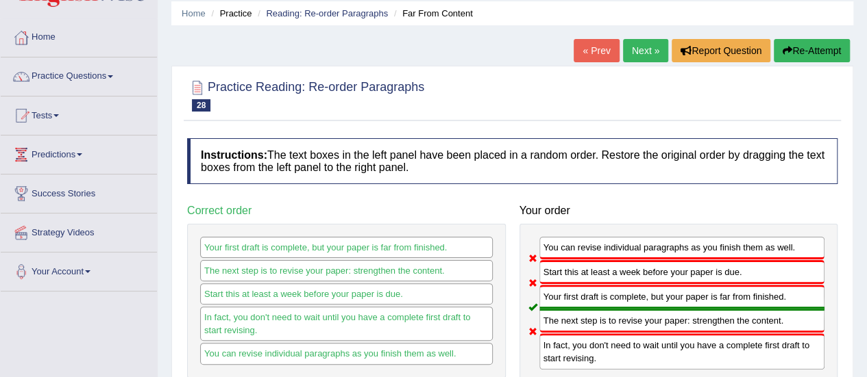
scroll to position [0, 0]
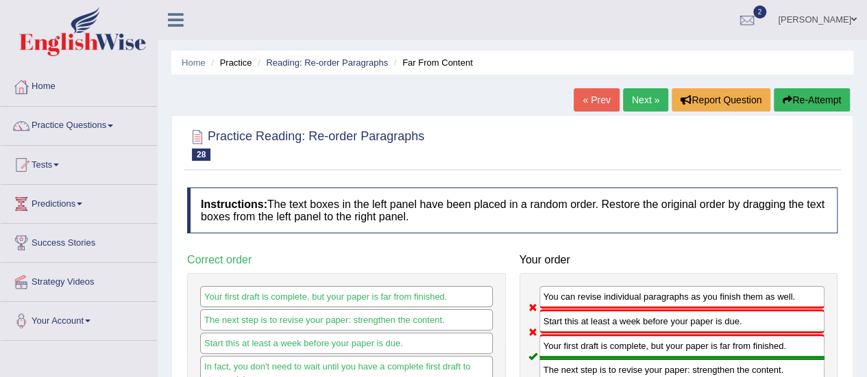
click at [647, 106] on link "Next »" at bounding box center [645, 99] width 45 height 23
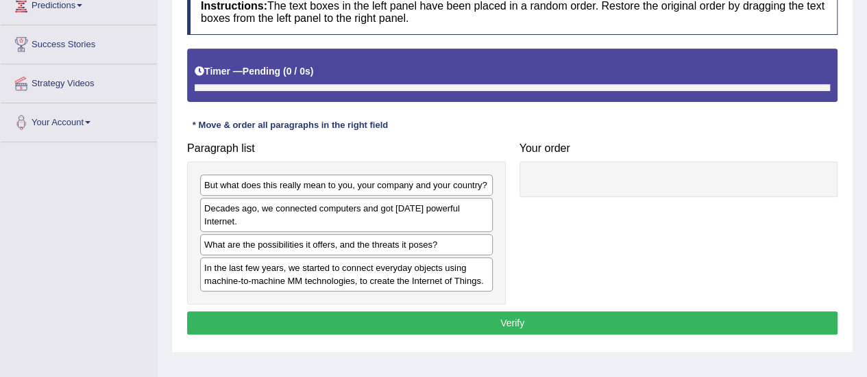
scroll to position [206, 0]
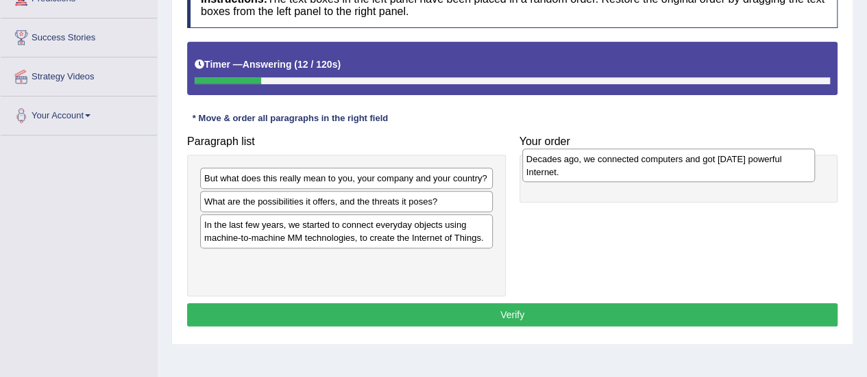
drag, startPoint x: 232, startPoint y: 210, endPoint x: 554, endPoint y: 169, distance: 324.7
click at [554, 169] on div "Decades ago, we connected computers and got [DATE] powerful Internet." at bounding box center [668, 166] width 293 height 34
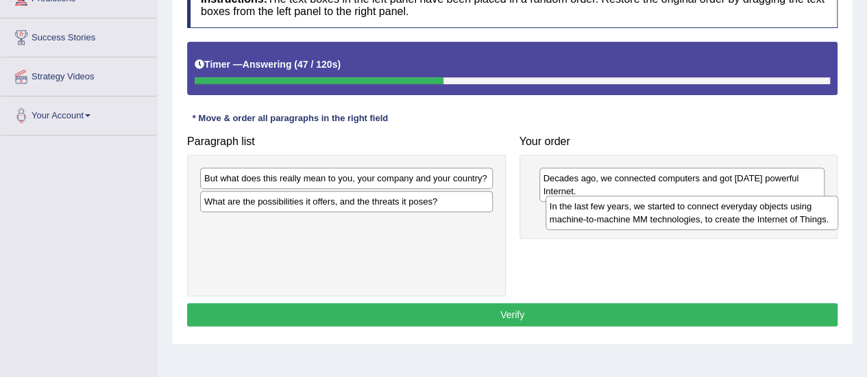
drag, startPoint x: 247, startPoint y: 232, endPoint x: 592, endPoint y: 215, distance: 345.0
click at [592, 215] on div "In the last few years, we started to connect everyday objects using machine-to-…" at bounding box center [691, 213] width 293 height 34
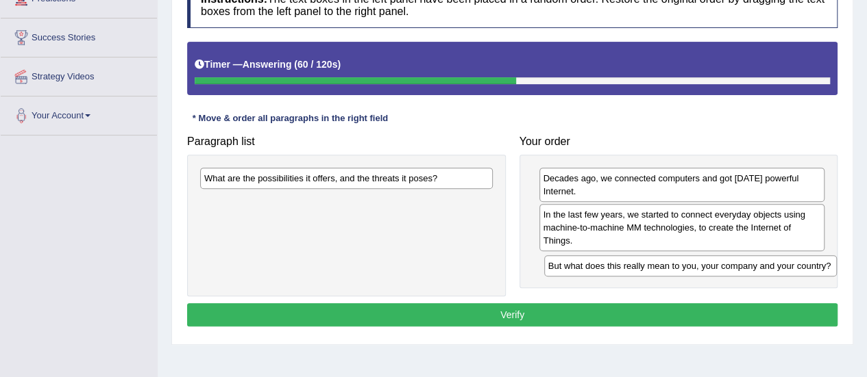
drag, startPoint x: 384, startPoint y: 179, endPoint x: 695, endPoint y: 252, distance: 319.4
click at [725, 264] on div "But what does this really mean to you, your company and your country?" at bounding box center [690, 266] width 293 height 21
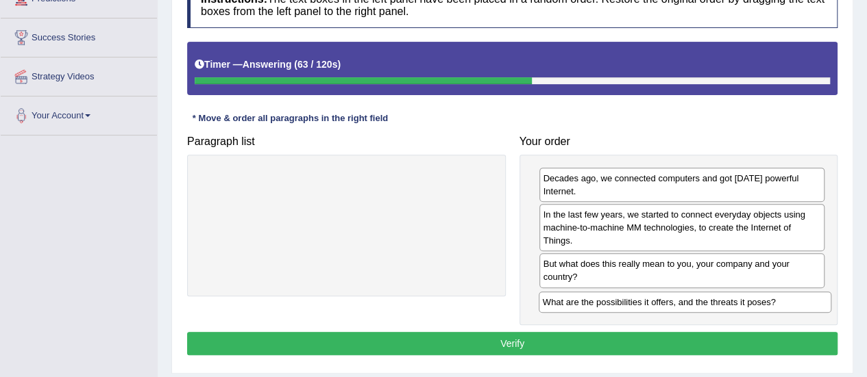
drag, startPoint x: 271, startPoint y: 177, endPoint x: 610, endPoint y: 302, distance: 360.7
click at [610, 302] on div "What are the possibilities it offers, and the threats it poses?" at bounding box center [684, 302] width 293 height 21
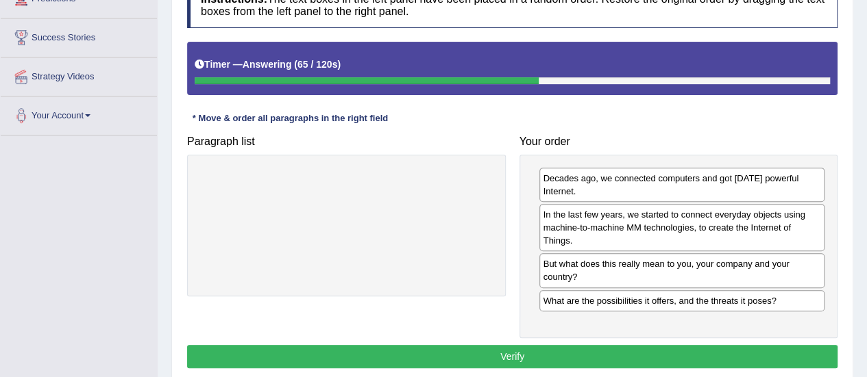
click at [508, 349] on button "Verify" at bounding box center [512, 356] width 650 height 23
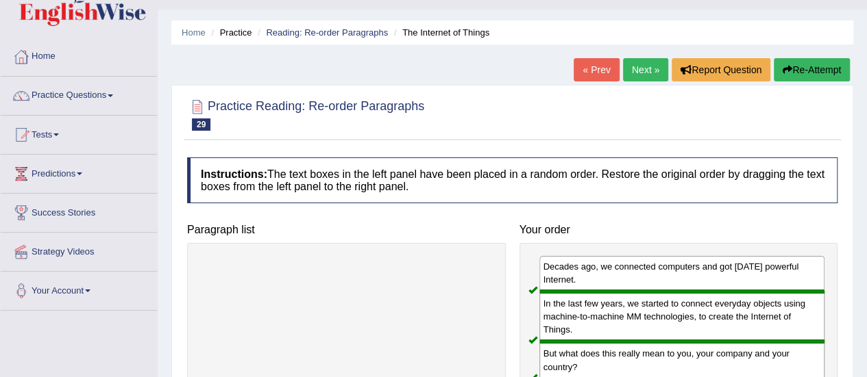
scroll to position [0, 0]
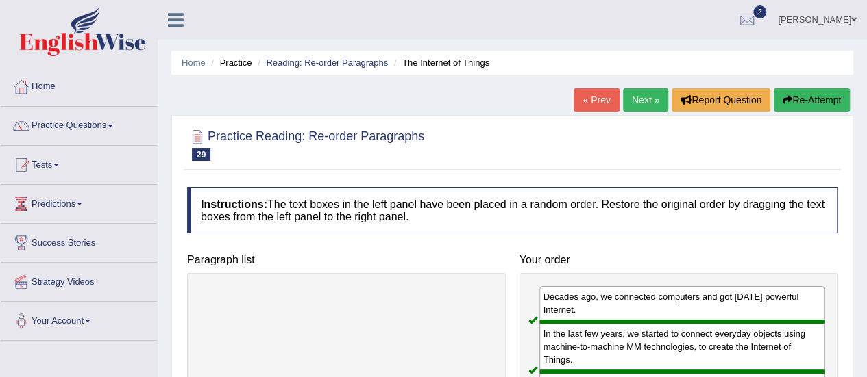
click at [634, 98] on link "Next »" at bounding box center [645, 99] width 45 height 23
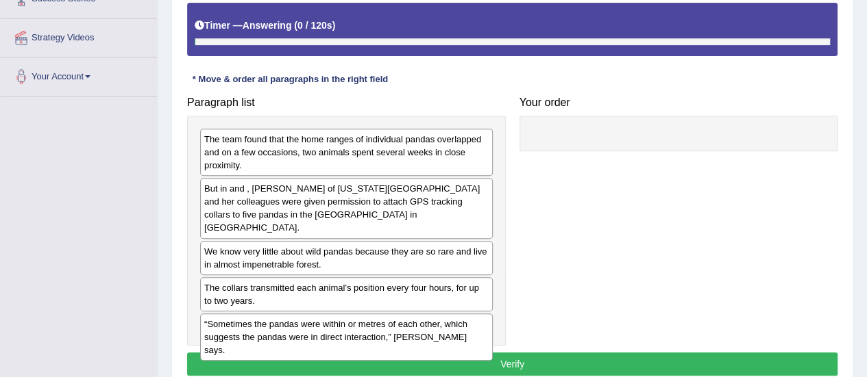
scroll to position [274, 0]
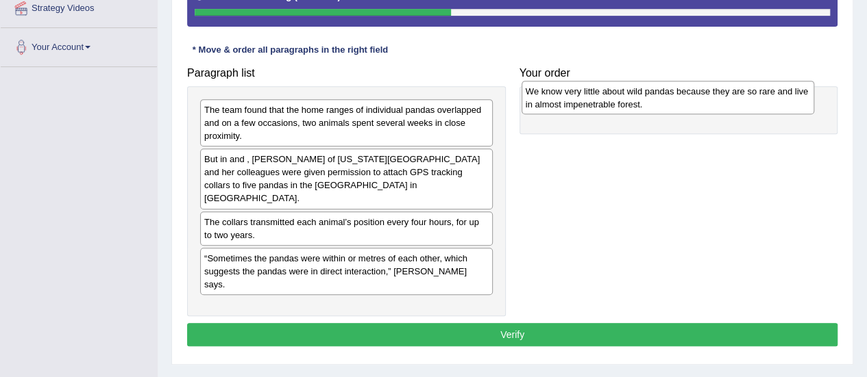
drag, startPoint x: 254, startPoint y: 220, endPoint x: 575, endPoint y: 103, distance: 341.8
click at [575, 103] on div "We know very little about wild pandas because they are so rare and live in almo…" at bounding box center [667, 98] width 293 height 34
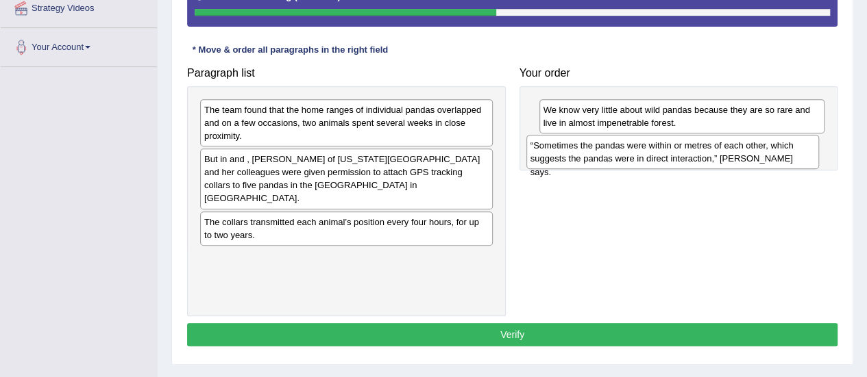
drag, startPoint x: 243, startPoint y: 251, endPoint x: 569, endPoint y: 153, distance: 340.5
click at [569, 153] on div "“Sometimes the pandas were within or metres of each other, which suggests the p…" at bounding box center [672, 152] width 293 height 34
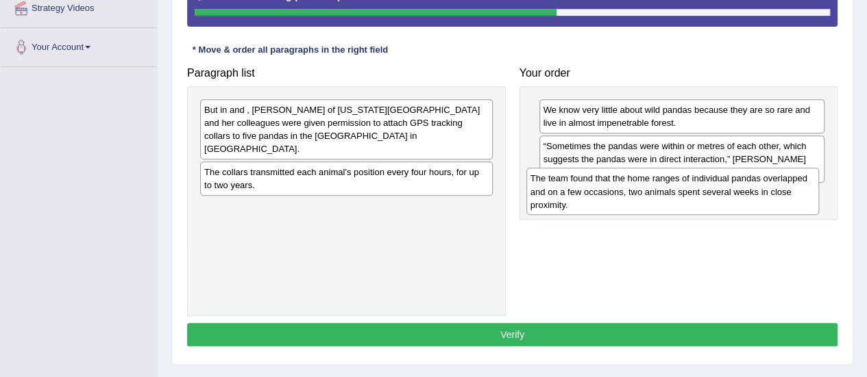
drag, startPoint x: 381, startPoint y: 110, endPoint x: 707, endPoint y: 179, distance: 333.4
click at [707, 179] on div "The team found that the home ranges of individual pandas overlapped and on a fe…" at bounding box center [672, 191] width 293 height 47
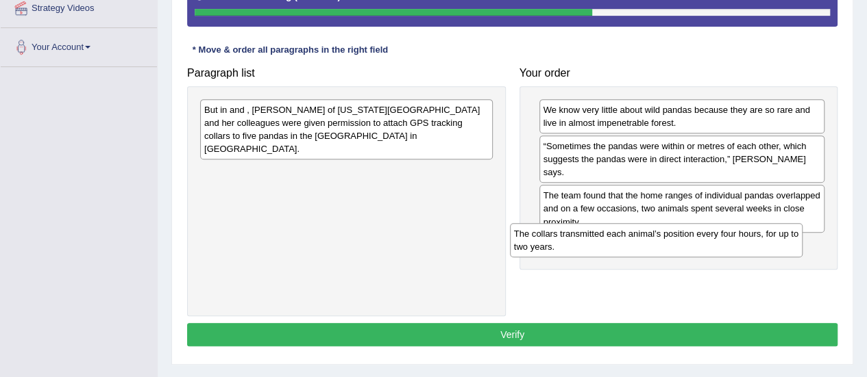
drag, startPoint x: 326, startPoint y: 168, endPoint x: 347, endPoint y: 183, distance: 25.5
click at [636, 243] on div "The collars transmitted each animal’s position every four hours, for up to two …" at bounding box center [656, 240] width 293 height 34
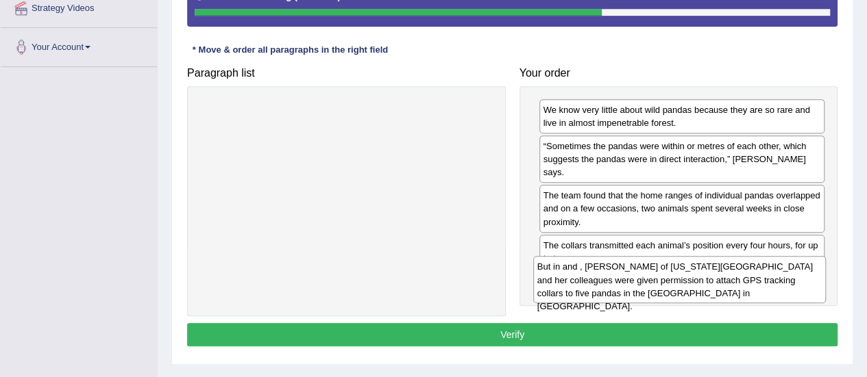
drag, startPoint x: 281, startPoint y: 134, endPoint x: 614, endPoint y: 291, distance: 368.4
click at [614, 291] on div "But in and , Vanessa Hull of Michigan State University and her colleagues were …" at bounding box center [679, 279] width 293 height 47
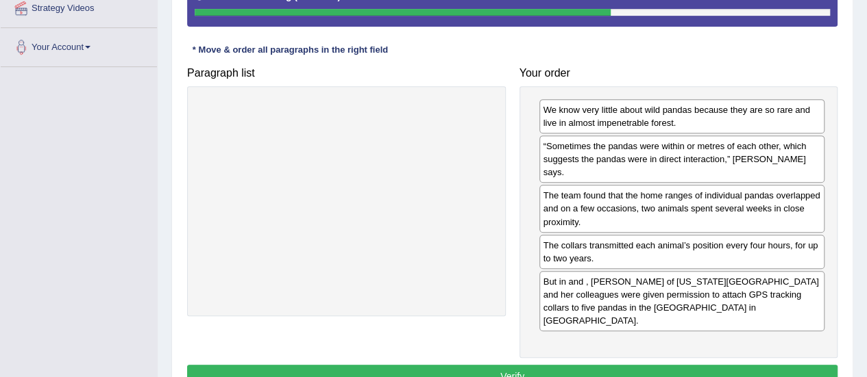
click at [414, 365] on button "Verify" at bounding box center [512, 376] width 650 height 23
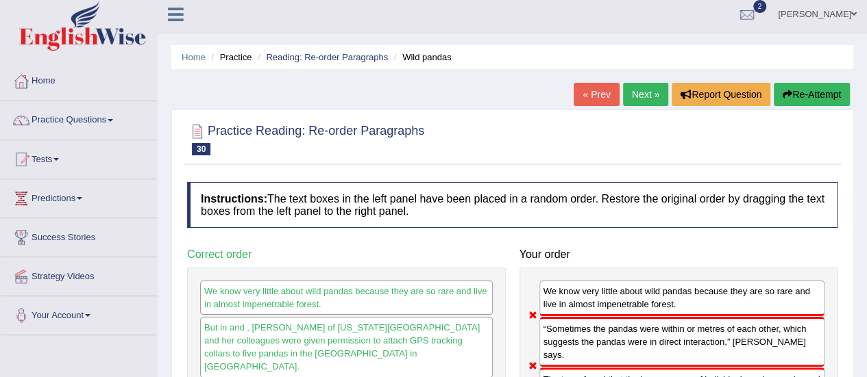
scroll to position [0, 0]
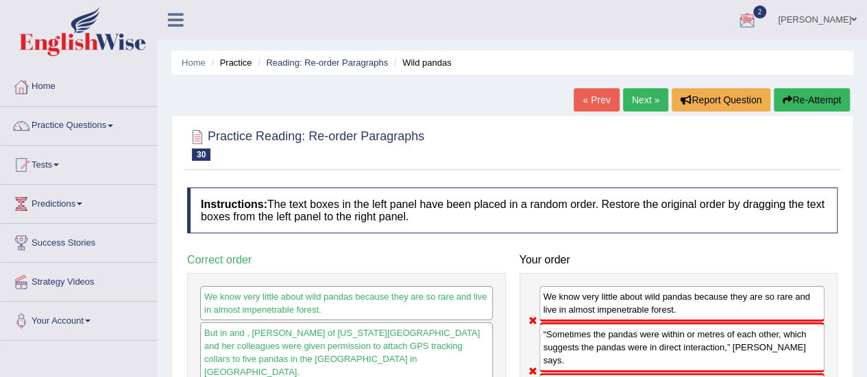
click at [629, 99] on link "Next »" at bounding box center [645, 99] width 45 height 23
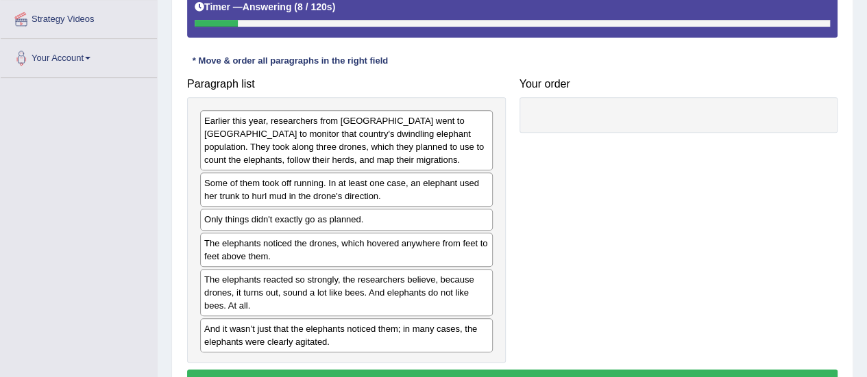
scroll to position [274, 0]
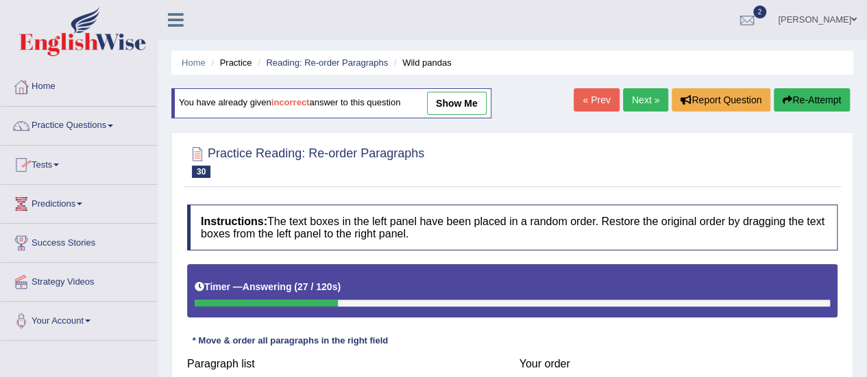
click at [113, 126] on span at bounding box center [110, 126] width 5 height 3
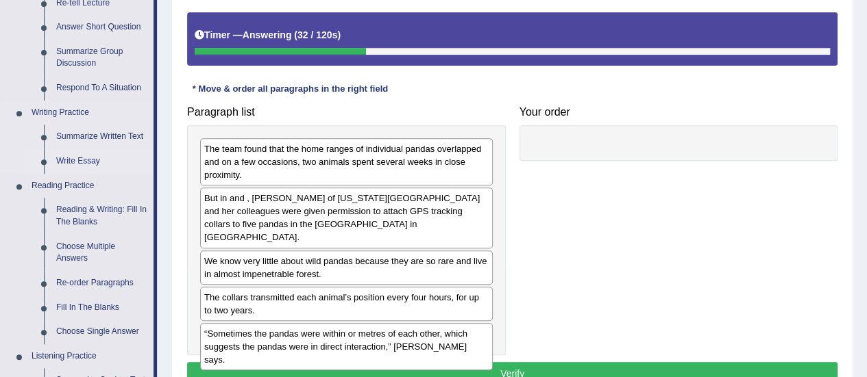
scroll to position [274, 0]
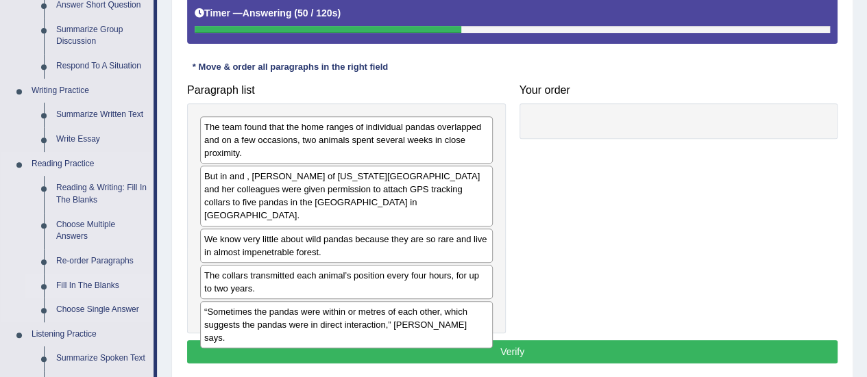
click at [96, 284] on link "Fill In The Blanks" at bounding box center [101, 286] width 103 height 25
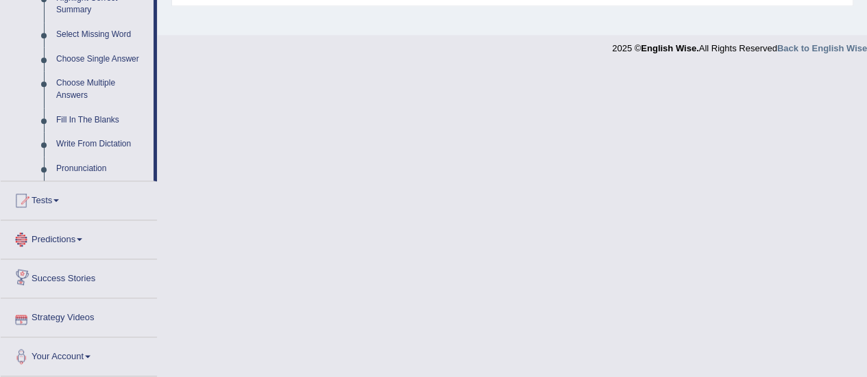
scroll to position [693, 0]
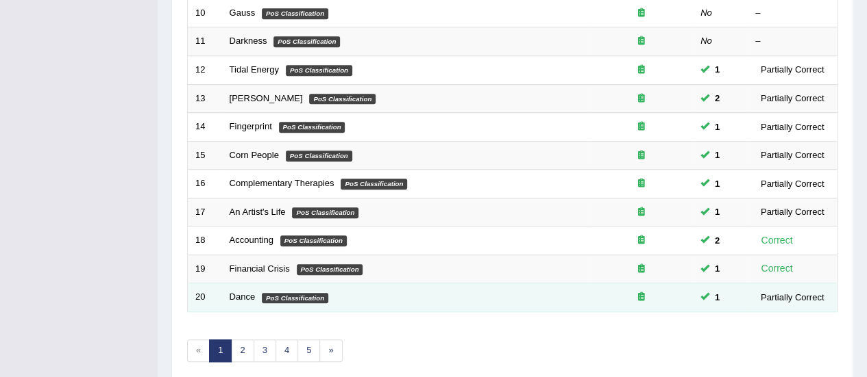
scroll to position [523, 0]
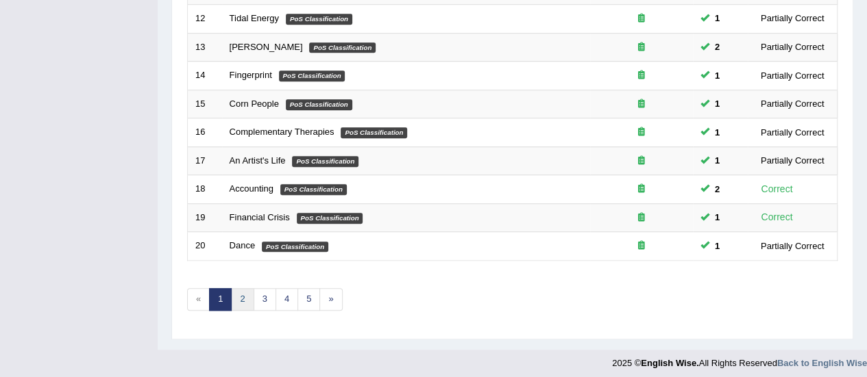
click at [238, 292] on link "2" at bounding box center [242, 299] width 23 height 23
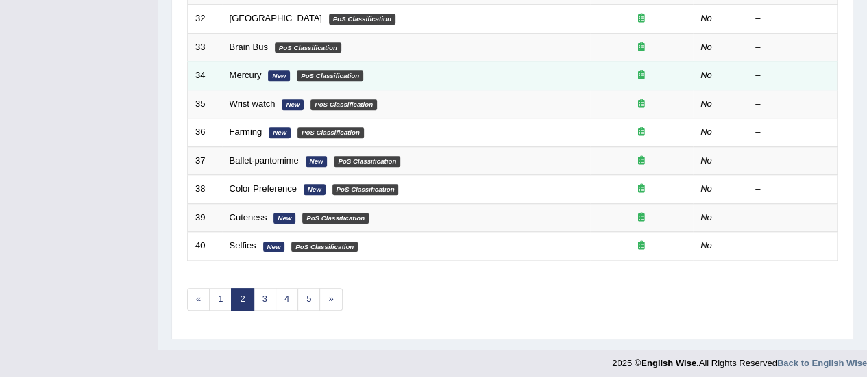
scroll to position [317, 0]
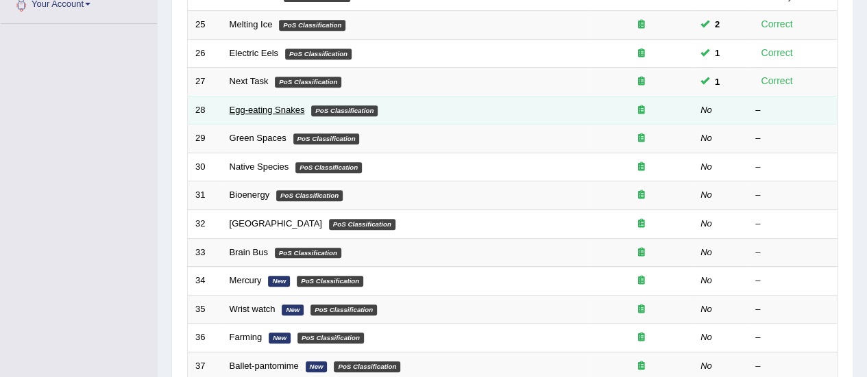
click at [289, 107] on link "Egg-eating Snakes" at bounding box center [267, 110] width 75 height 10
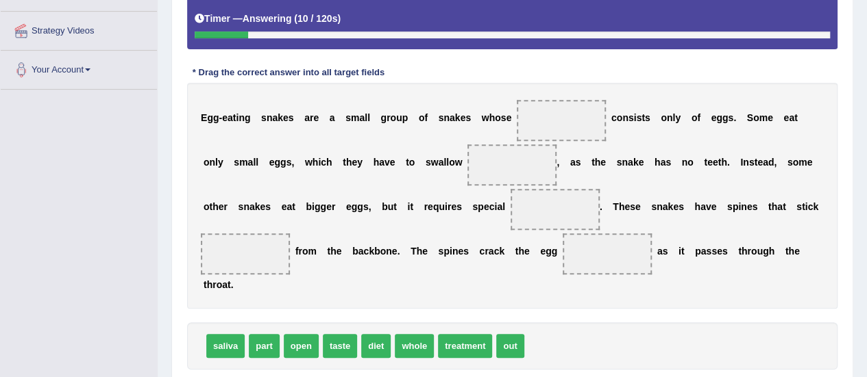
scroll to position [273, 0]
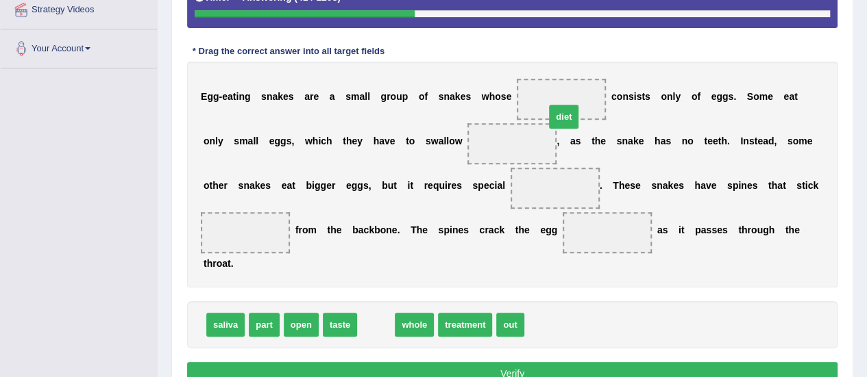
drag, startPoint x: 380, startPoint y: 324, endPoint x: 567, endPoint y: 115, distance: 280.9
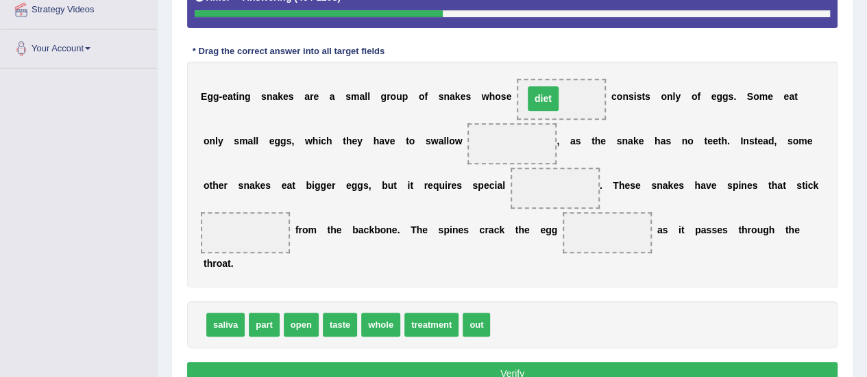
drag, startPoint x: 510, startPoint y: 142, endPoint x: 541, endPoint y: 97, distance: 54.7
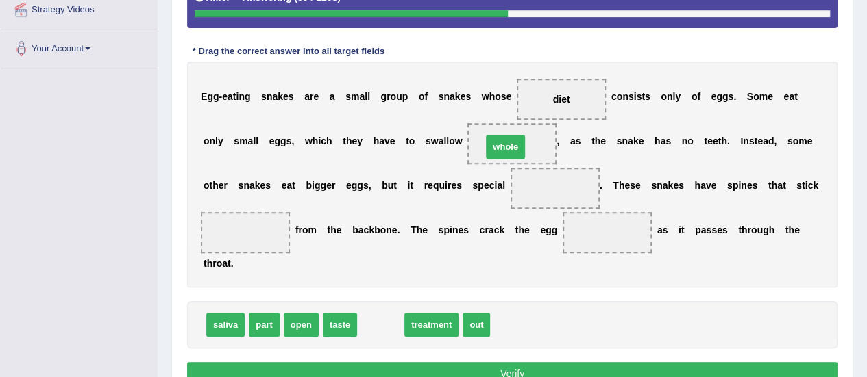
drag, startPoint x: 379, startPoint y: 322, endPoint x: 504, endPoint y: 145, distance: 216.9
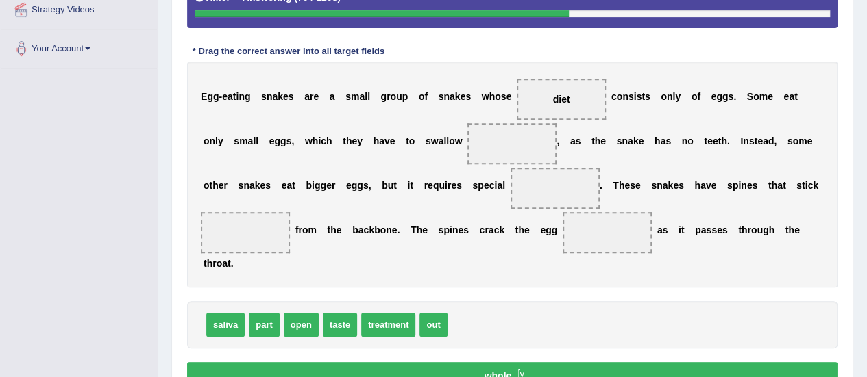
drag, startPoint x: 508, startPoint y: 144, endPoint x: 488, endPoint y: 343, distance: 200.3
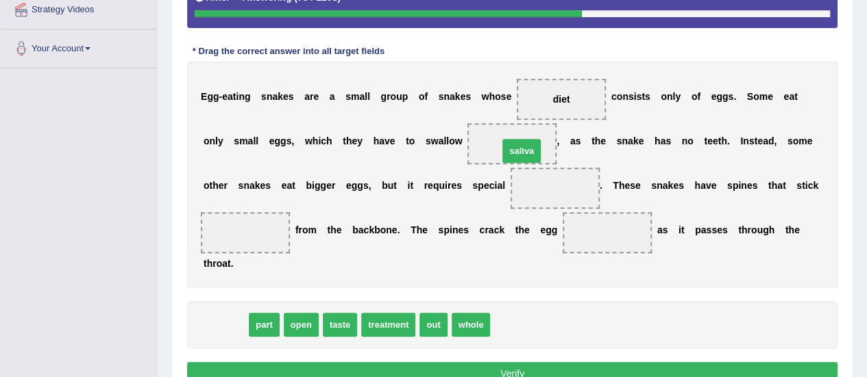
drag, startPoint x: 226, startPoint y: 321, endPoint x: 522, endPoint y: 147, distance: 343.3
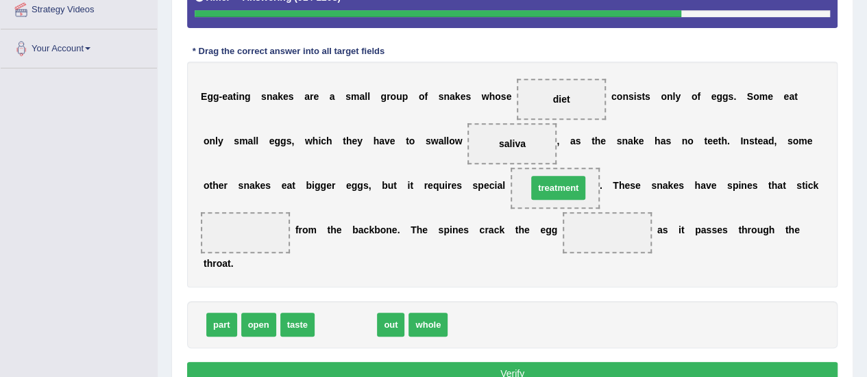
drag, startPoint x: 333, startPoint y: 320, endPoint x: 545, endPoint y: 183, distance: 252.7
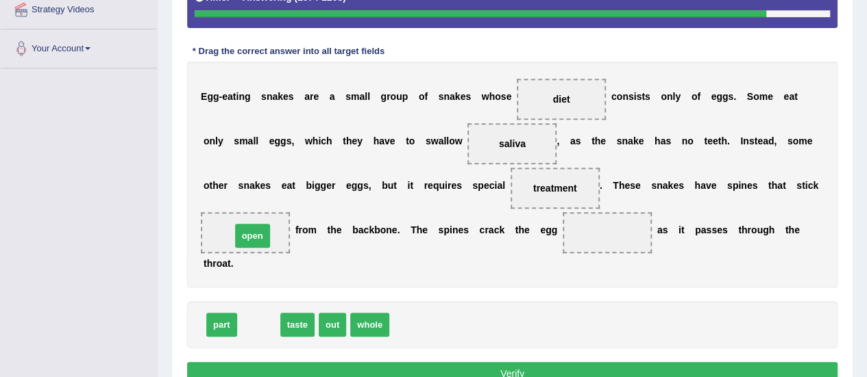
drag, startPoint x: 260, startPoint y: 320, endPoint x: 254, endPoint y: 231, distance: 89.3
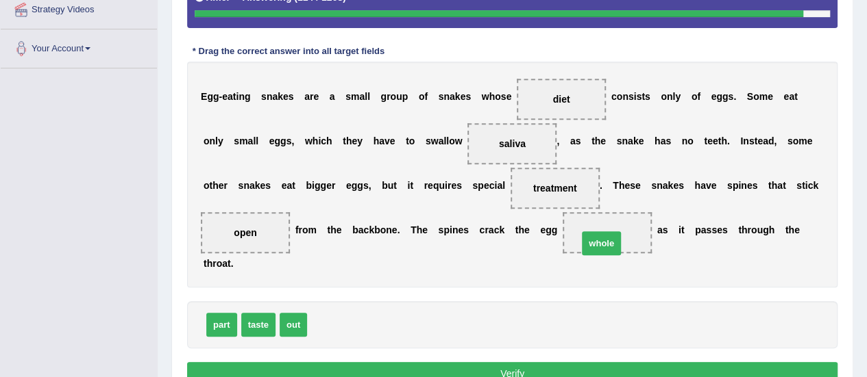
drag, startPoint x: 325, startPoint y: 323, endPoint x: 586, endPoint y: 241, distance: 273.7
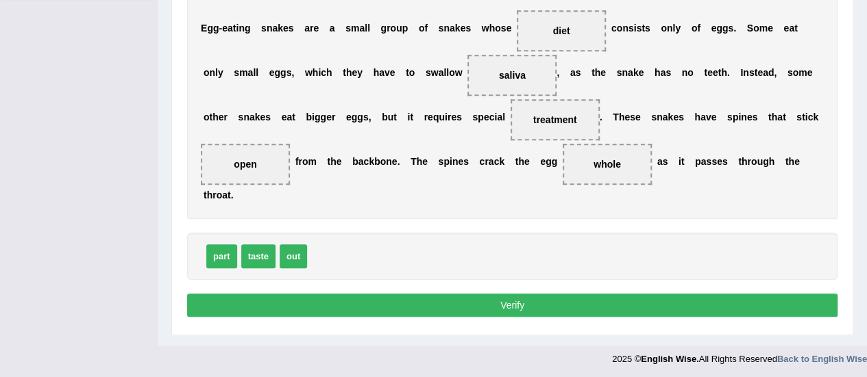
drag, startPoint x: 511, startPoint y: 303, endPoint x: 330, endPoint y: 299, distance: 180.9
click at [506, 303] on button "Verify" at bounding box center [512, 305] width 650 height 23
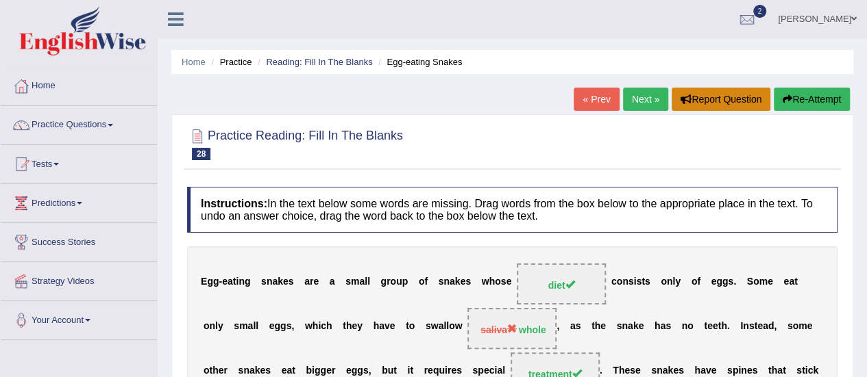
scroll to position [0, 0]
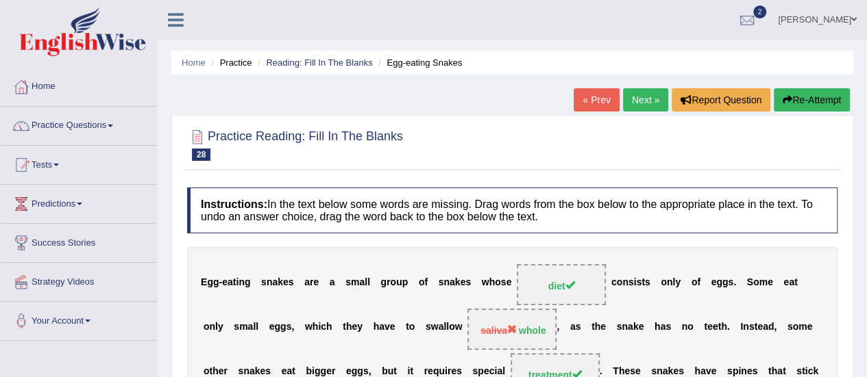
click at [821, 96] on button "Re-Attempt" at bounding box center [811, 99] width 76 height 23
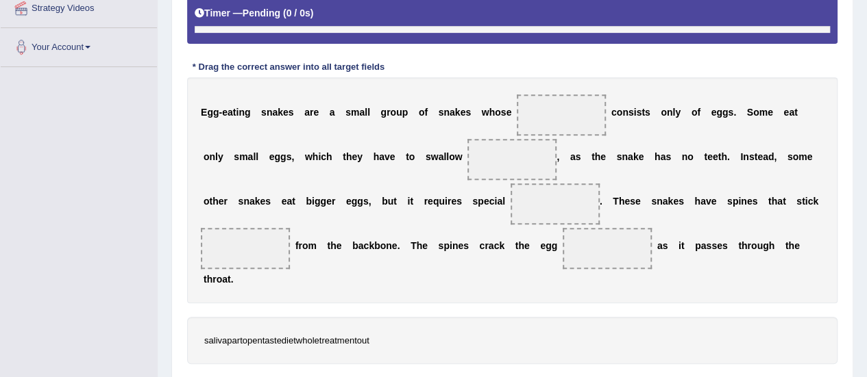
scroll to position [321, 0]
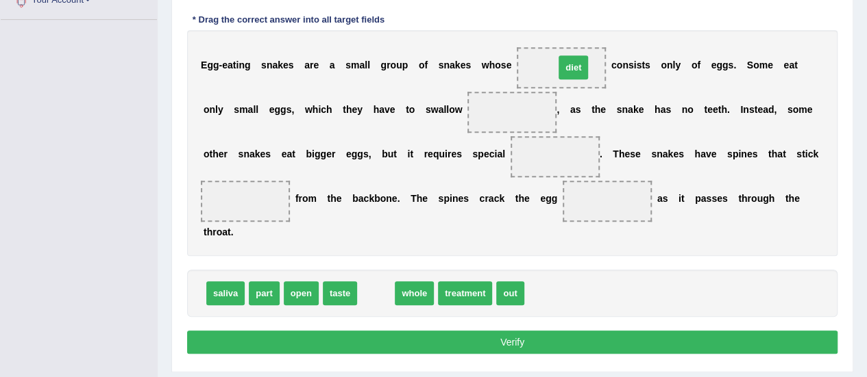
drag, startPoint x: 375, startPoint y: 288, endPoint x: 573, endPoint y: 63, distance: 299.5
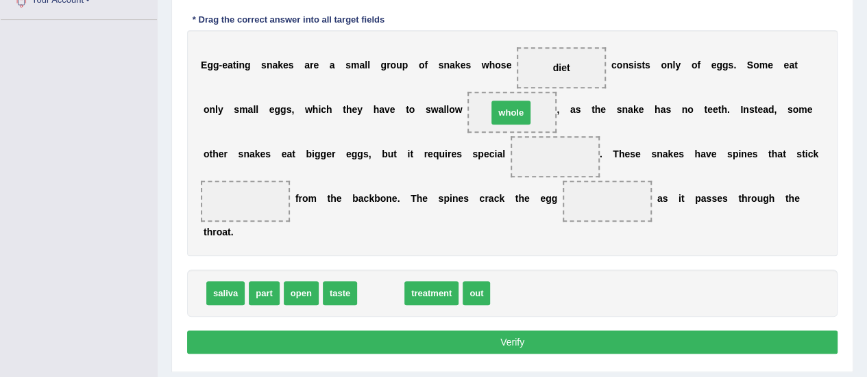
drag, startPoint x: 384, startPoint y: 288, endPoint x: 514, endPoint y: 108, distance: 222.8
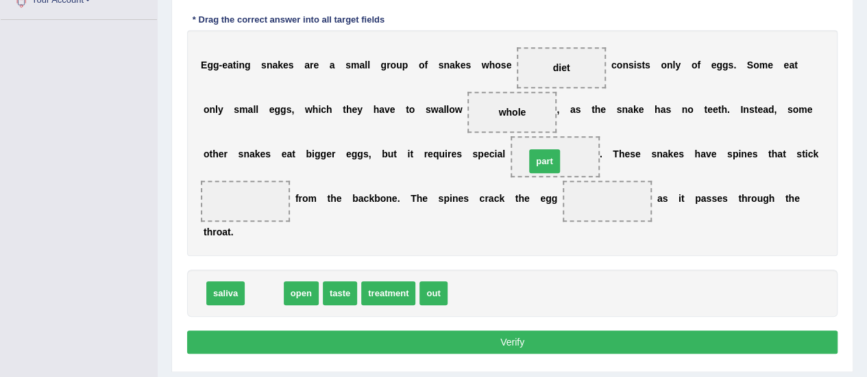
drag, startPoint x: 269, startPoint y: 290, endPoint x: 549, endPoint y: 158, distance: 309.8
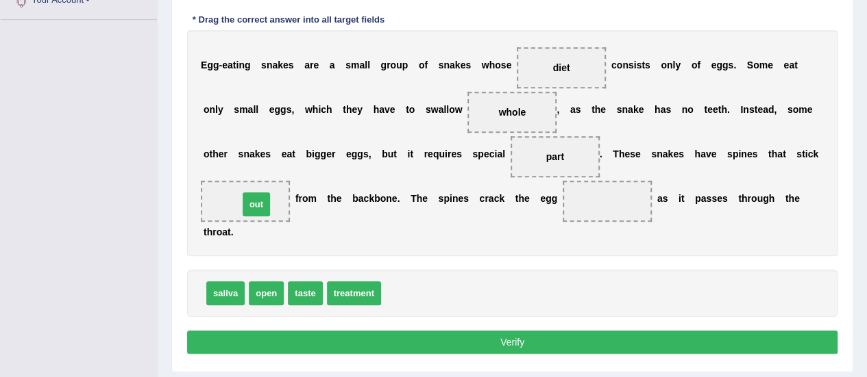
drag, startPoint x: 397, startPoint y: 294, endPoint x: 255, endPoint y: 205, distance: 168.0
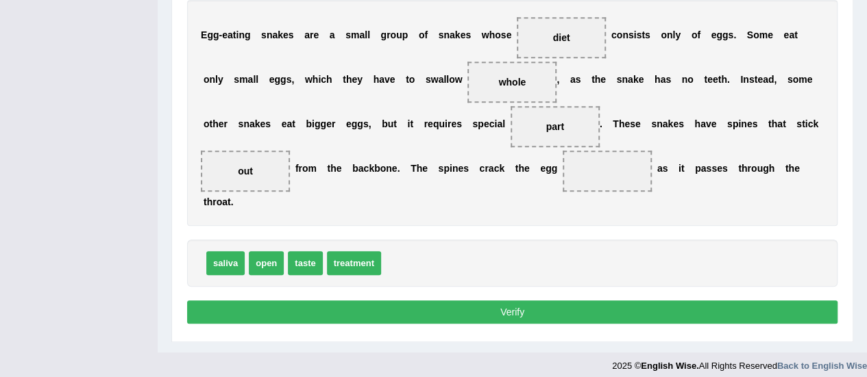
scroll to position [358, 0]
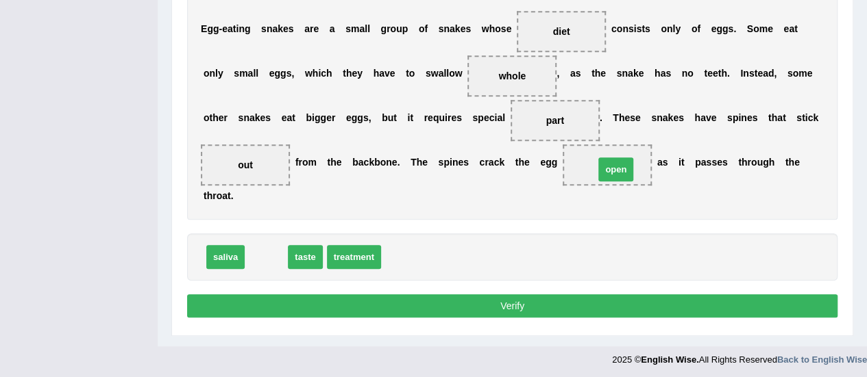
drag, startPoint x: 267, startPoint y: 254, endPoint x: 615, endPoint y: 165, distance: 359.2
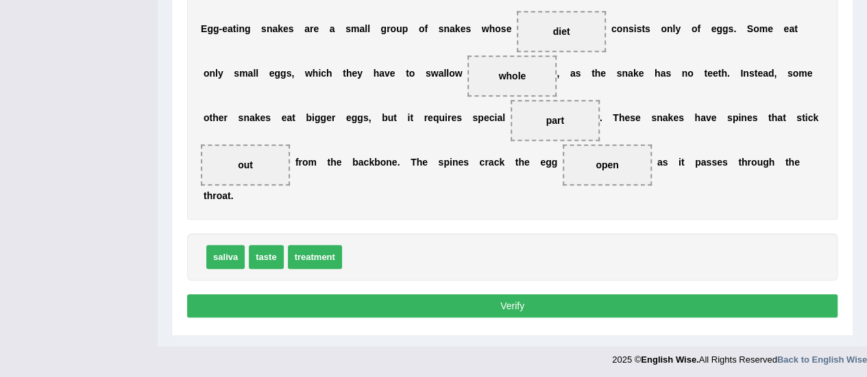
click at [500, 304] on button "Verify" at bounding box center [512, 306] width 650 height 23
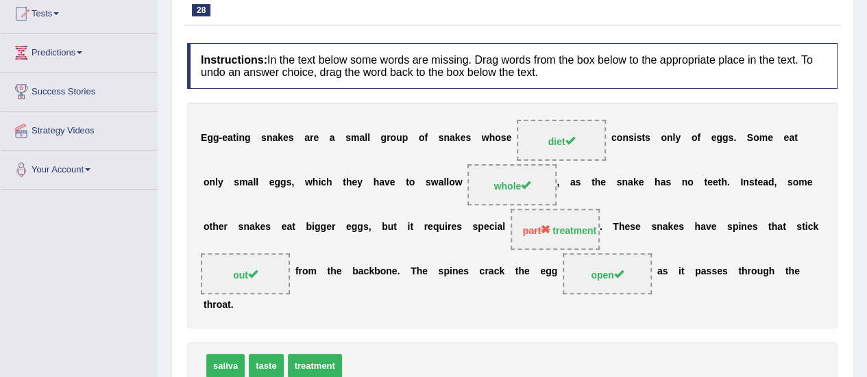
scroll to position [56, 0]
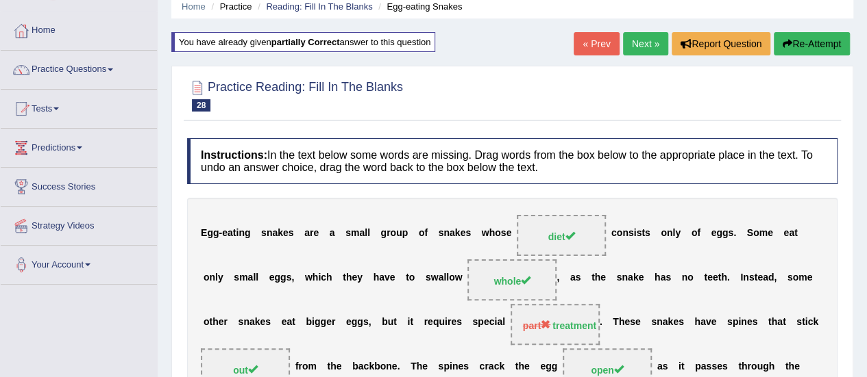
click at [648, 43] on link "Next »" at bounding box center [645, 43] width 45 height 23
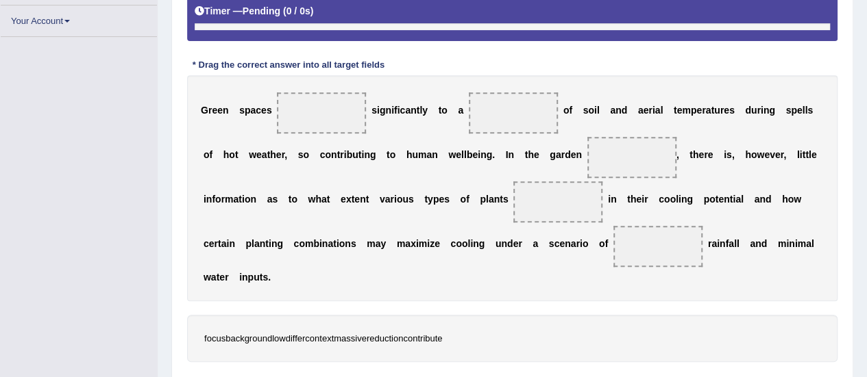
scroll to position [321, 0]
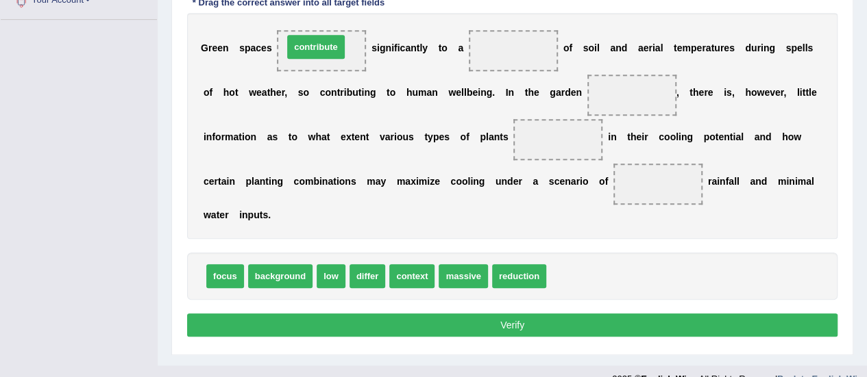
drag, startPoint x: 583, startPoint y: 276, endPoint x: 320, endPoint y: 47, distance: 349.1
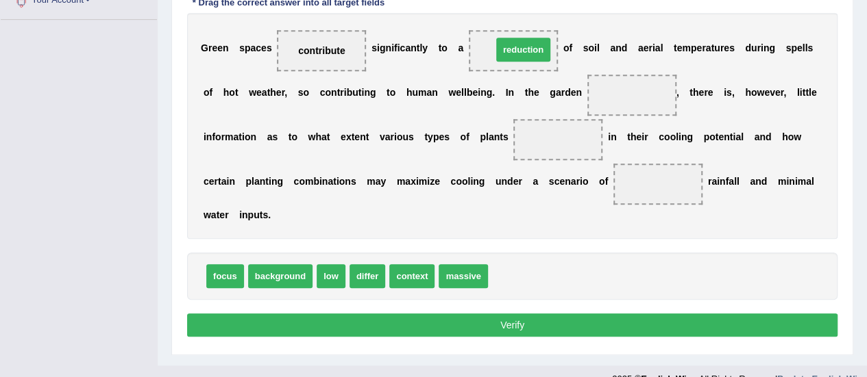
drag, startPoint x: 517, startPoint y: 275, endPoint x: 521, endPoint y: 49, distance: 226.1
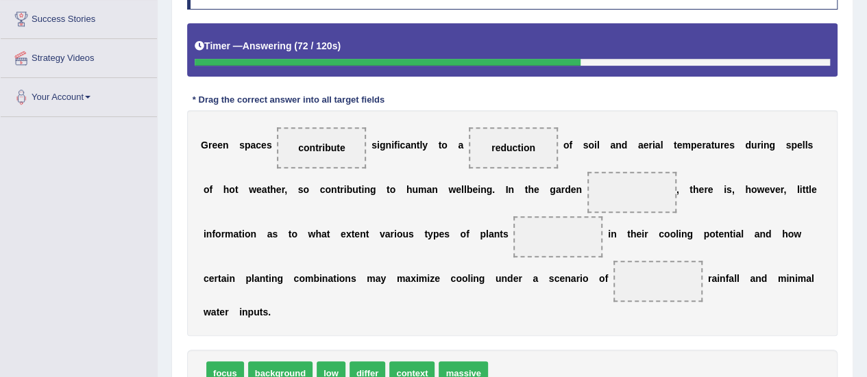
scroll to position [341, 0]
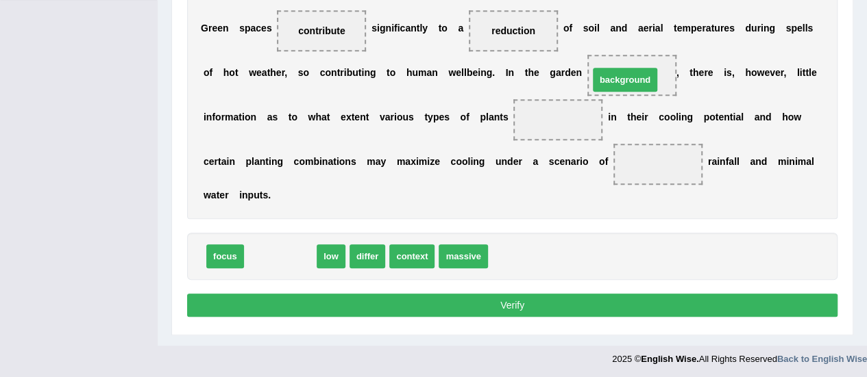
drag, startPoint x: 284, startPoint y: 253, endPoint x: 629, endPoint y: 76, distance: 387.3
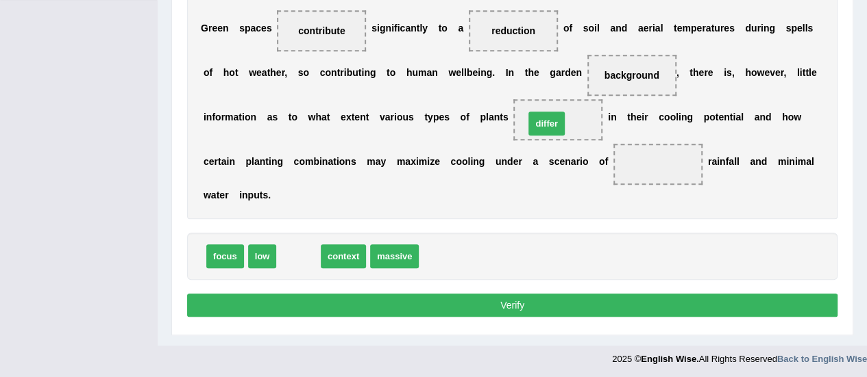
drag, startPoint x: 301, startPoint y: 253, endPoint x: 549, endPoint y: 120, distance: 281.4
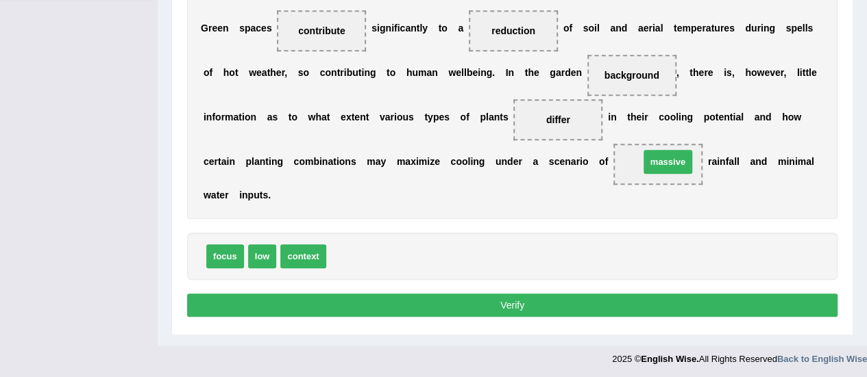
drag, startPoint x: 346, startPoint y: 253, endPoint x: 659, endPoint y: 159, distance: 327.0
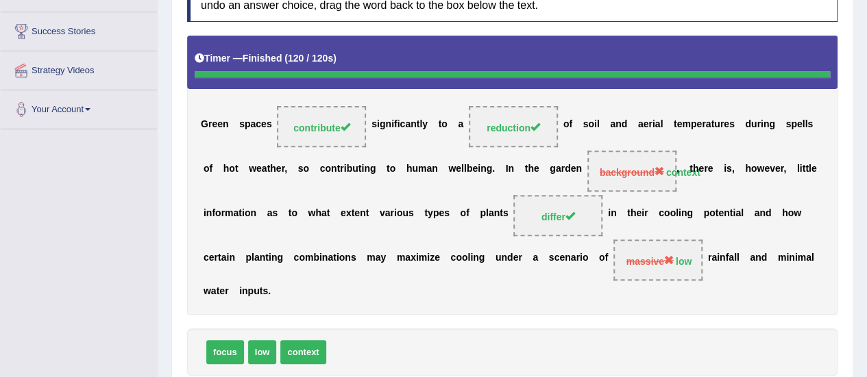
scroll to position [86, 0]
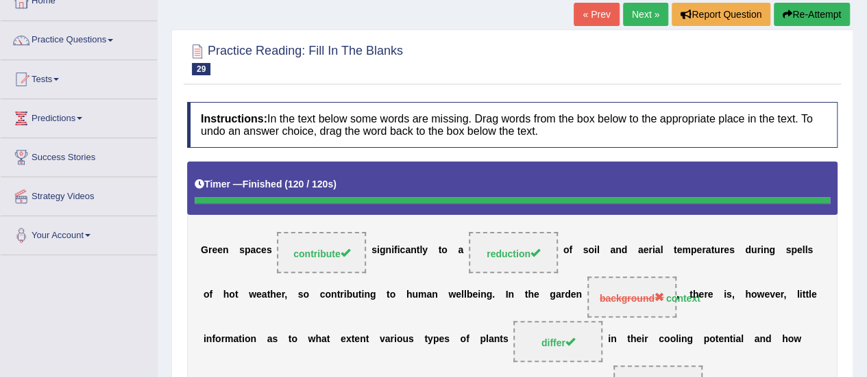
click at [654, 14] on link "Next »" at bounding box center [645, 14] width 45 height 23
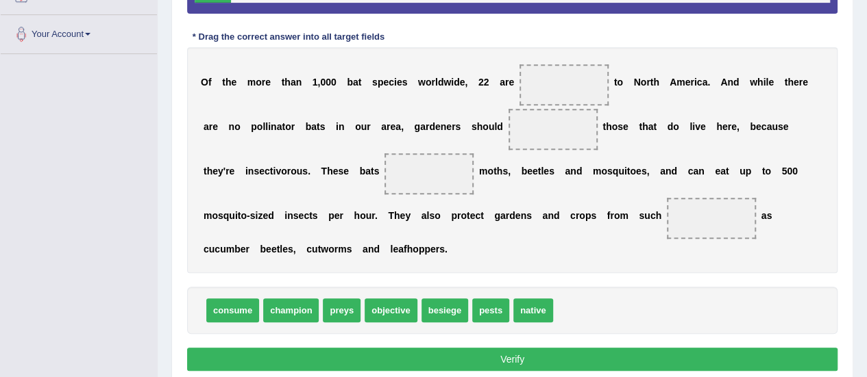
scroll to position [307, 0]
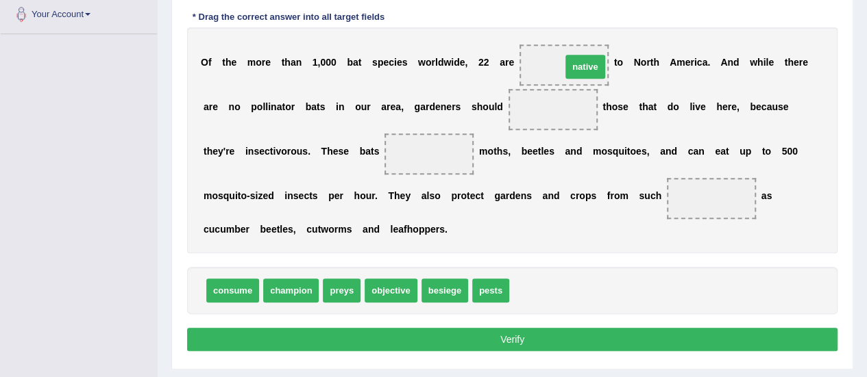
drag, startPoint x: 536, startPoint y: 287, endPoint x: 588, endPoint y: 63, distance: 230.0
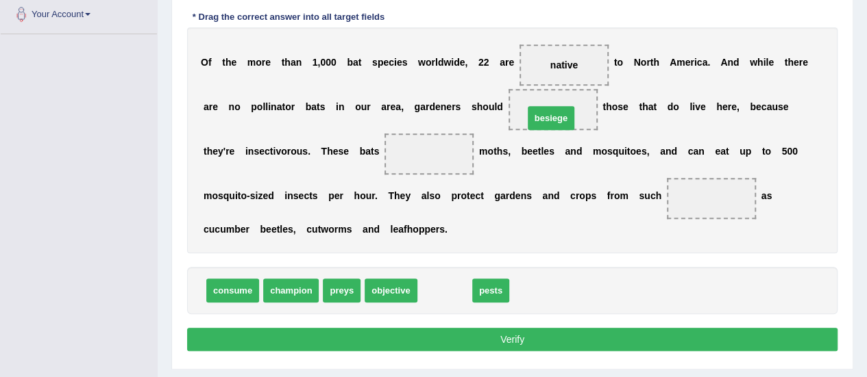
drag, startPoint x: 435, startPoint y: 293, endPoint x: 559, endPoint y: 127, distance: 206.5
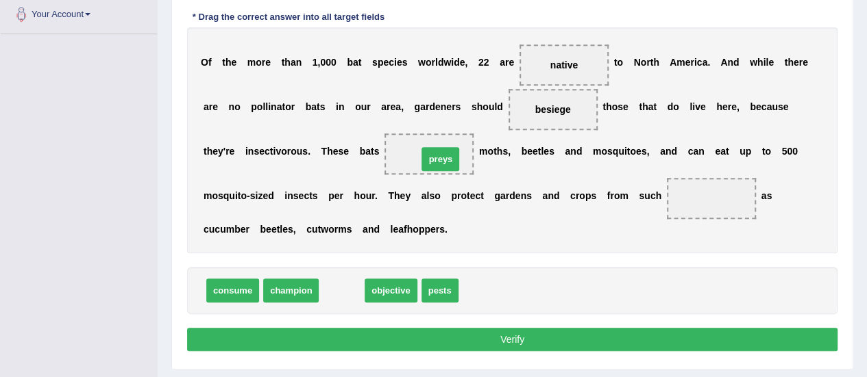
drag, startPoint x: 340, startPoint y: 290, endPoint x: 439, endPoint y: 158, distance: 164.4
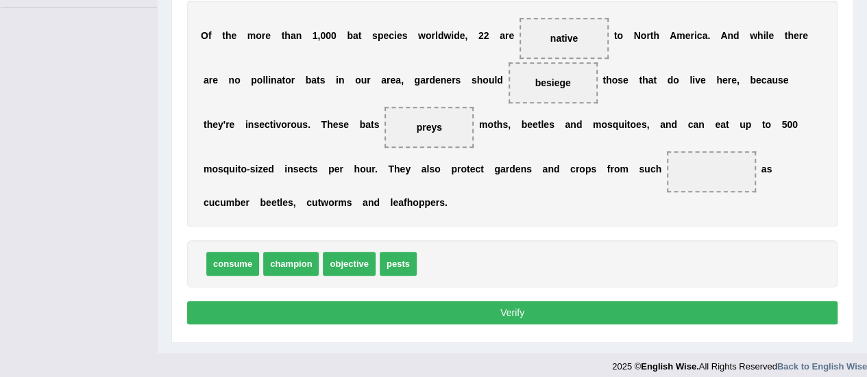
scroll to position [341, 0]
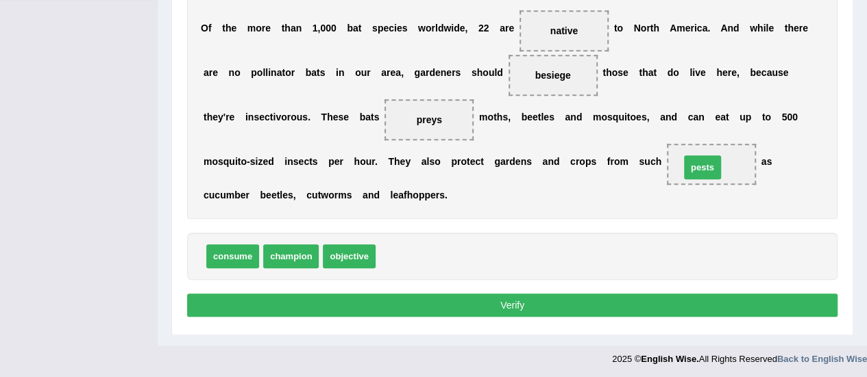
drag, startPoint x: 398, startPoint y: 253, endPoint x: 702, endPoint y: 164, distance: 316.9
drag, startPoint x: 501, startPoint y: 304, endPoint x: 473, endPoint y: 303, distance: 28.1
click at [500, 303] on button "Verify" at bounding box center [512, 305] width 650 height 23
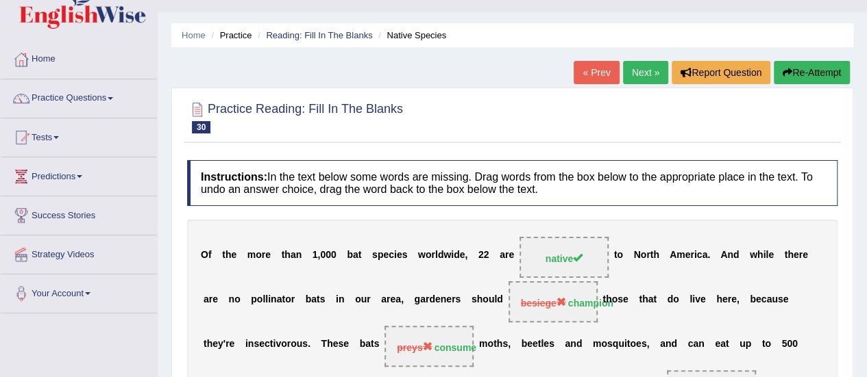
scroll to position [0, 0]
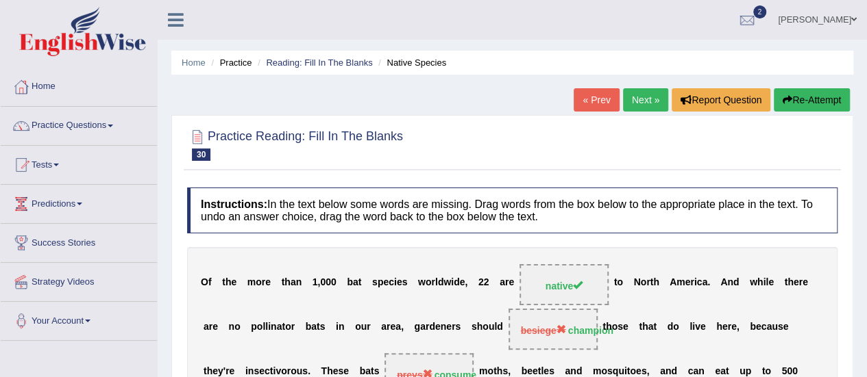
click at [641, 99] on link "Next »" at bounding box center [645, 99] width 45 height 23
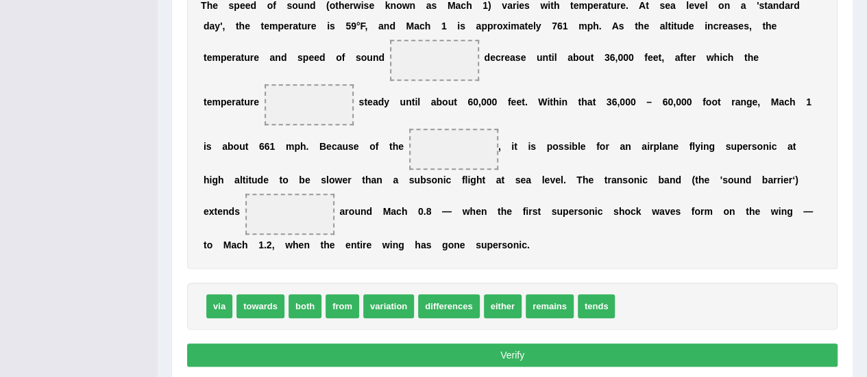
scroll to position [334, 0]
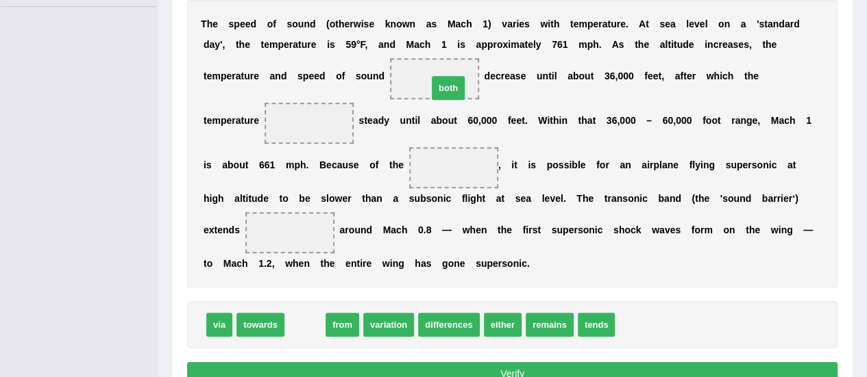
drag, startPoint x: 309, startPoint y: 324, endPoint x: 452, endPoint y: 87, distance: 276.9
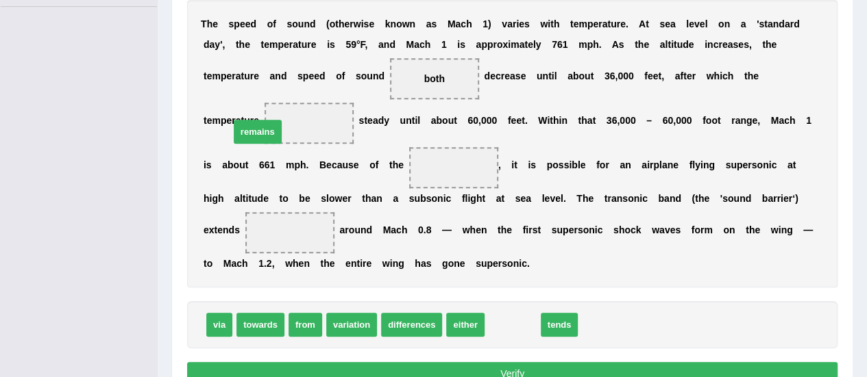
drag, startPoint x: 512, startPoint y: 319, endPoint x: 257, endPoint y: 125, distance: 319.8
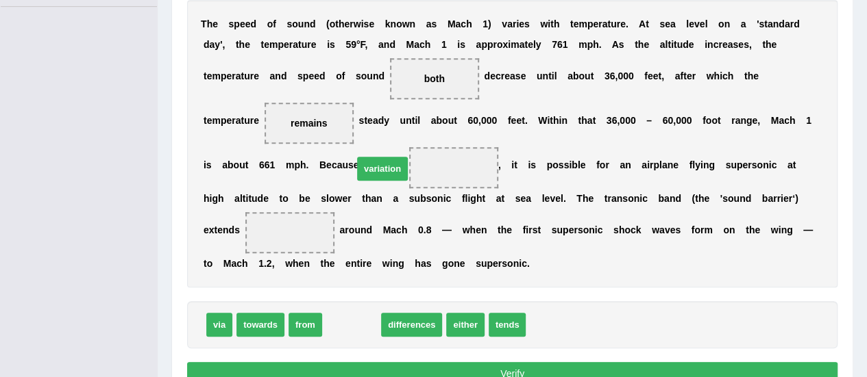
drag, startPoint x: 351, startPoint y: 323, endPoint x: 382, endPoint y: 166, distance: 159.2
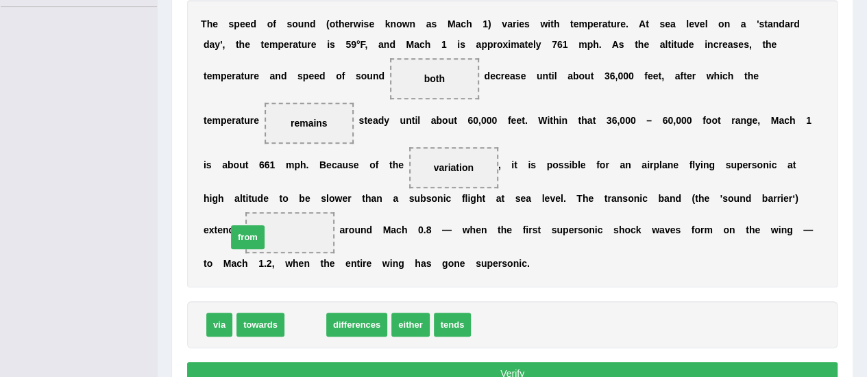
drag, startPoint x: 303, startPoint y: 325, endPoint x: 245, endPoint y: 238, distance: 104.9
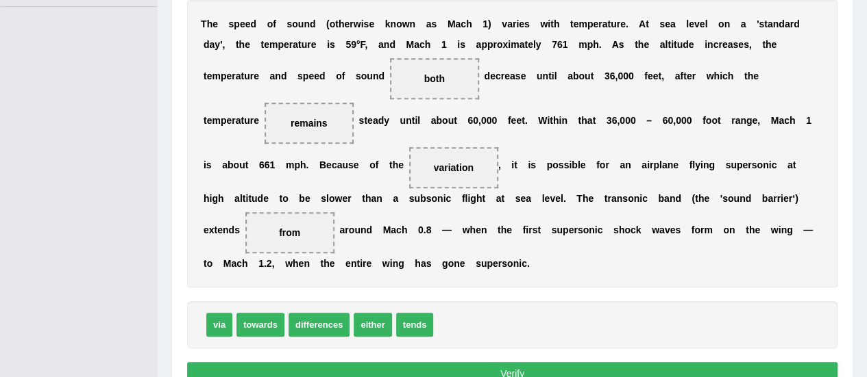
scroll to position [403, 0]
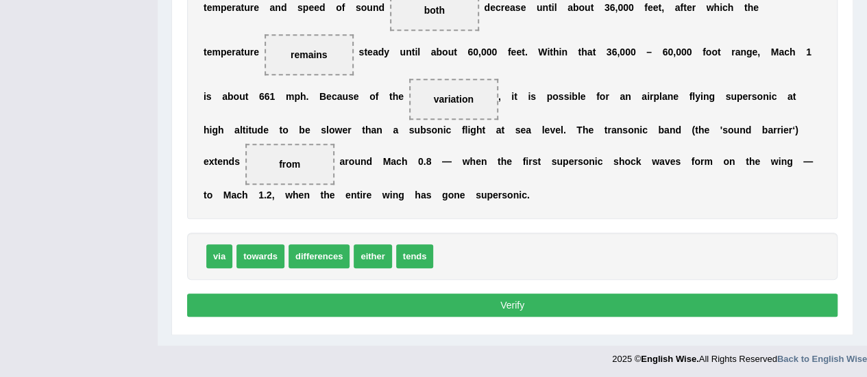
click at [382, 306] on button "Verify" at bounding box center [512, 305] width 650 height 23
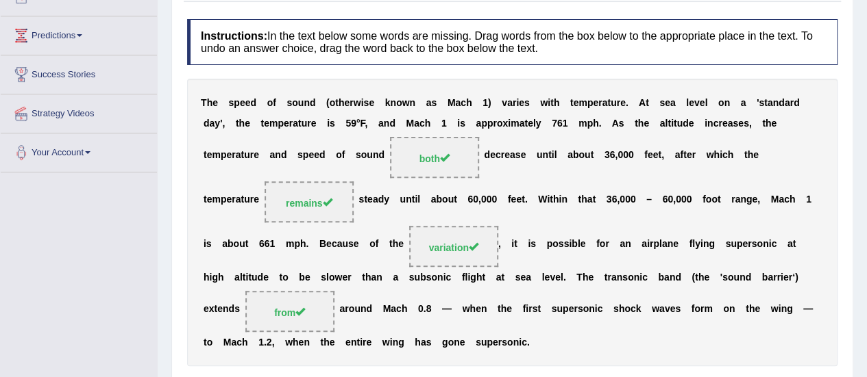
scroll to position [111, 0]
